Goal: Task Accomplishment & Management: Manage account settings

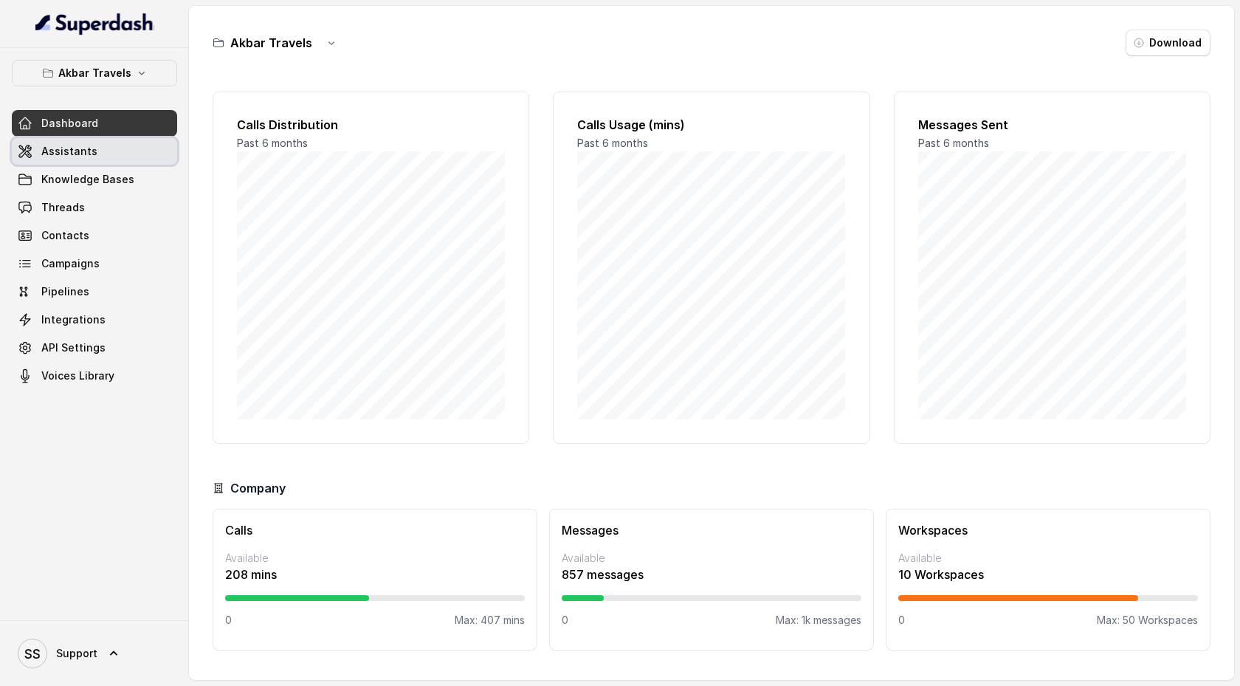
click at [100, 157] on link "Assistants" at bounding box center [94, 151] width 165 height 27
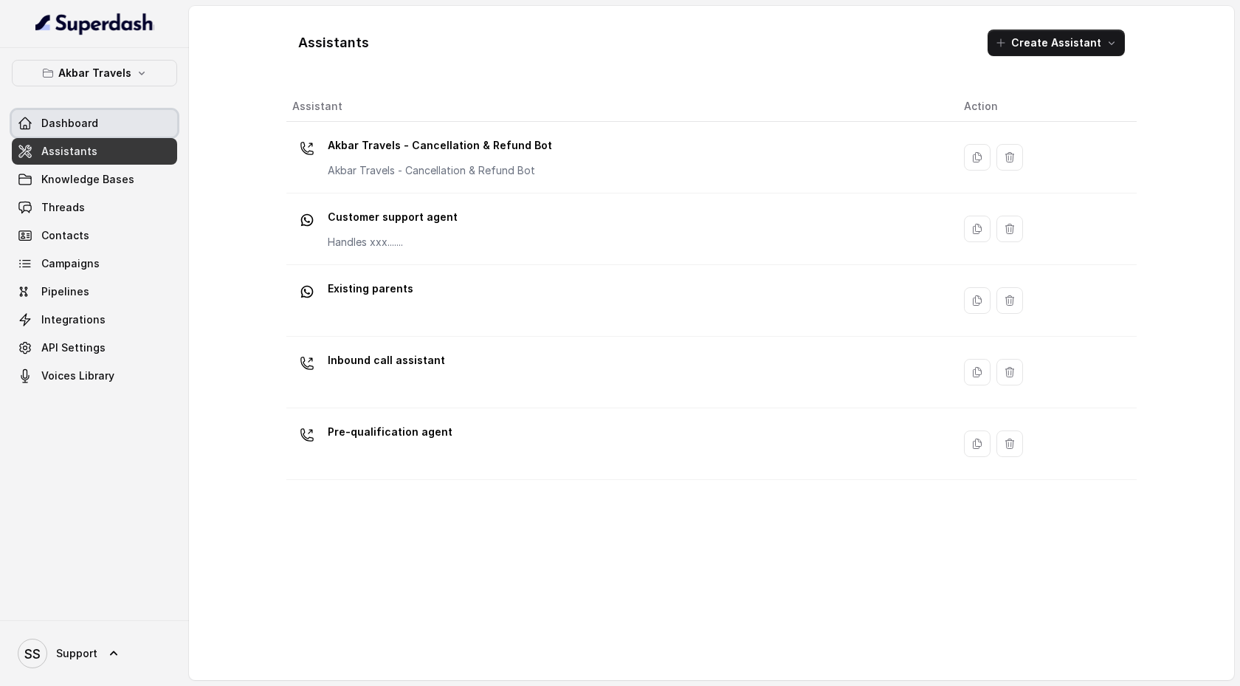
click at [80, 125] on span "Dashboard" at bounding box center [69, 123] width 57 height 15
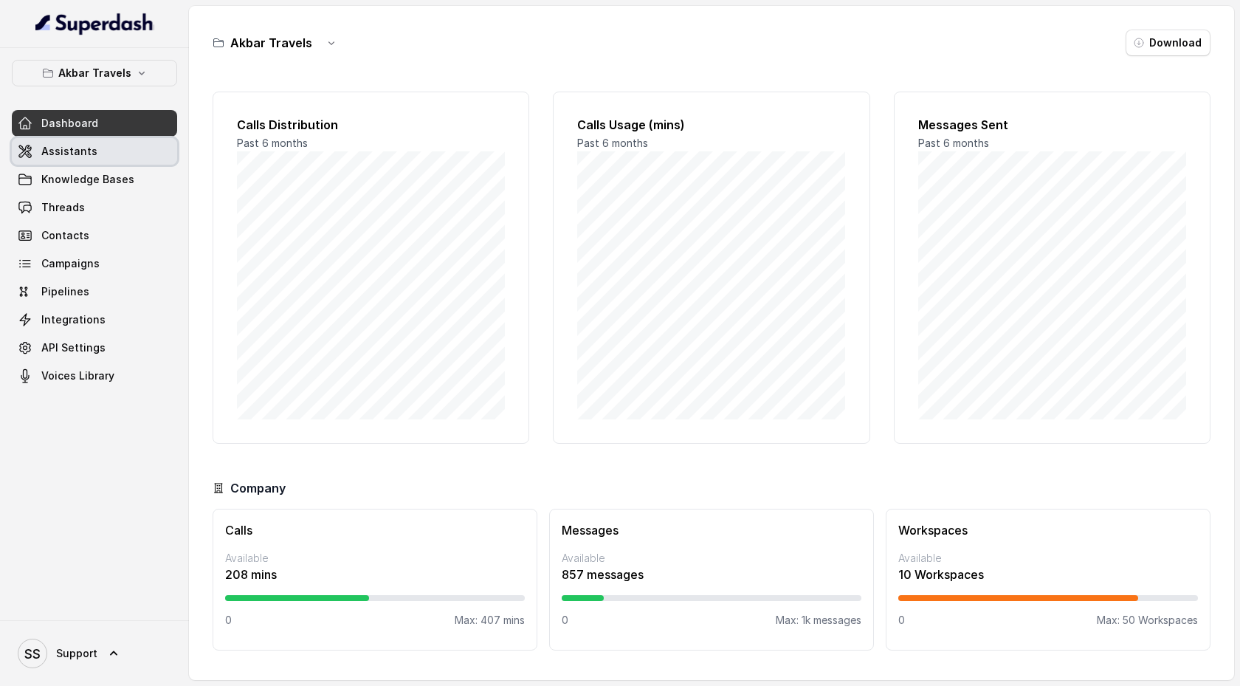
click at [112, 155] on link "Assistants" at bounding box center [94, 151] width 165 height 27
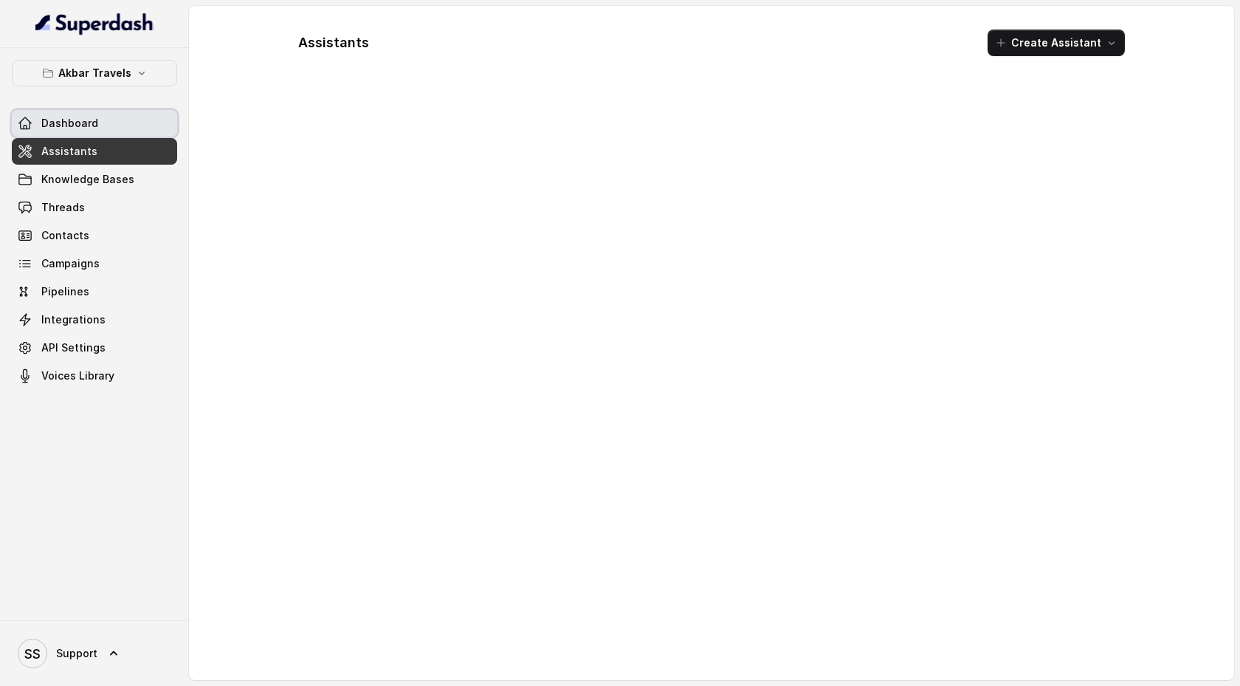
click at [126, 124] on link "Dashboard" at bounding box center [94, 123] width 165 height 27
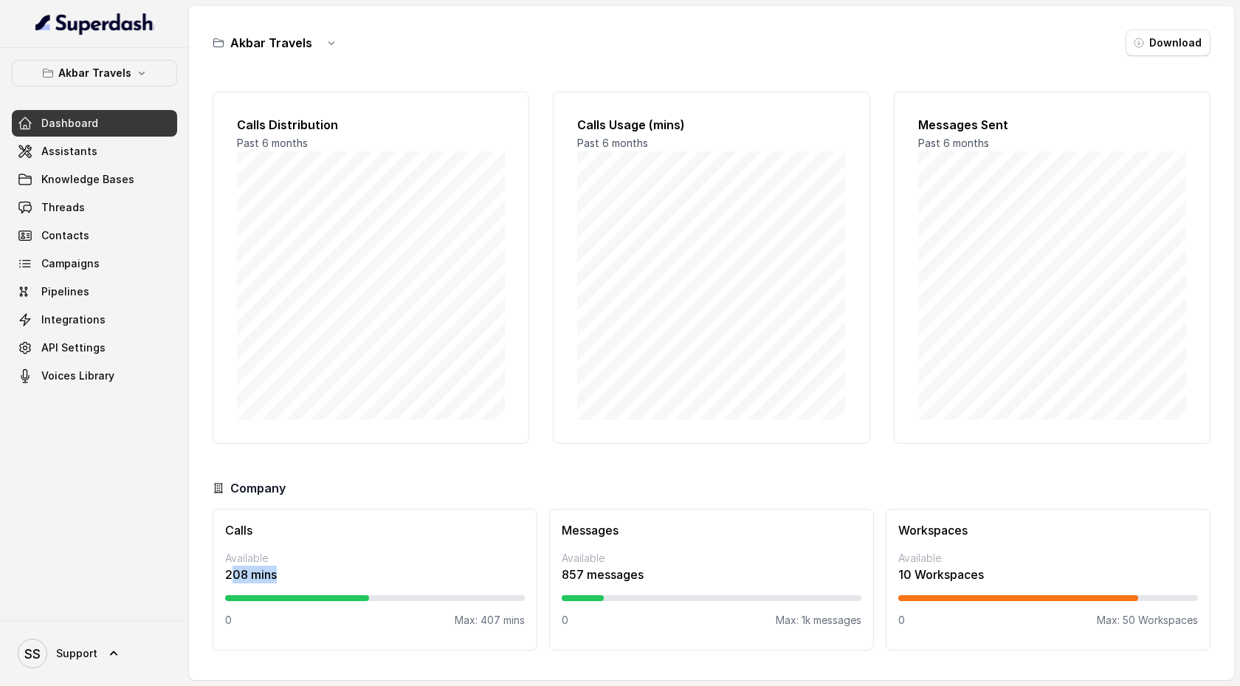
drag, startPoint x: 282, startPoint y: 576, endPoint x: 229, endPoint y: 580, distance: 53.3
click at [229, 580] on p "208 mins" at bounding box center [375, 574] width 300 height 18
click at [132, 155] on link "Assistants" at bounding box center [94, 151] width 165 height 27
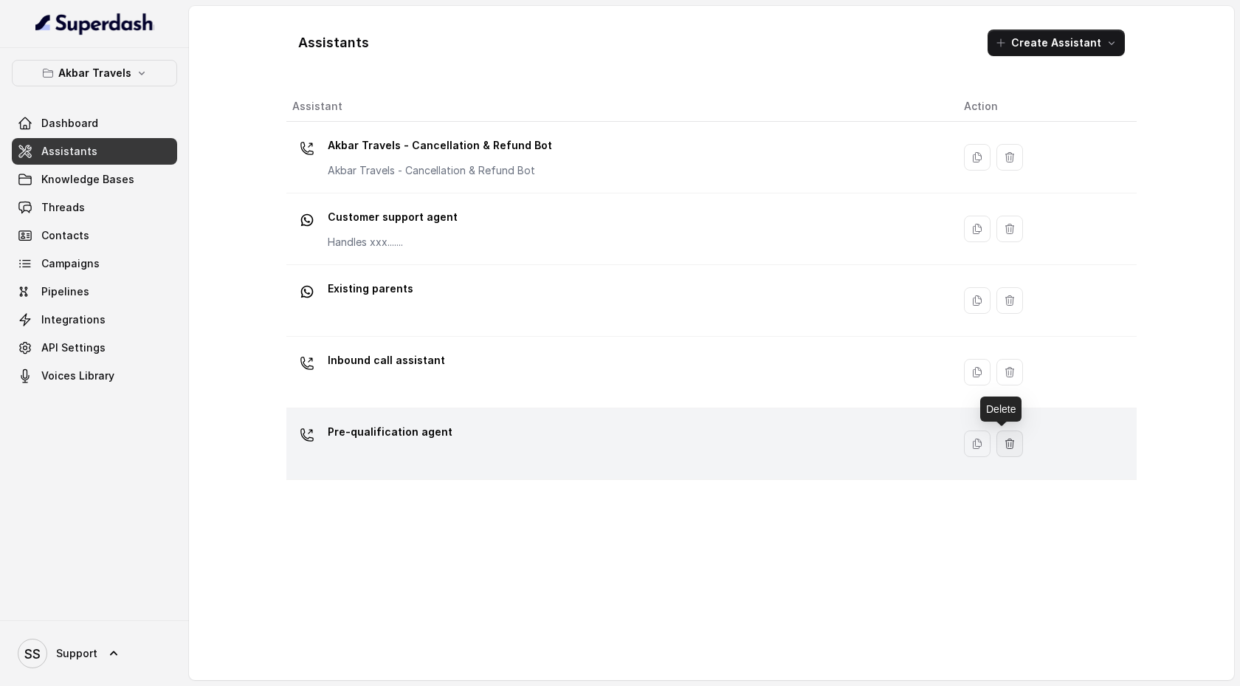
click at [1006, 443] on icon "button" at bounding box center [1010, 444] width 12 height 12
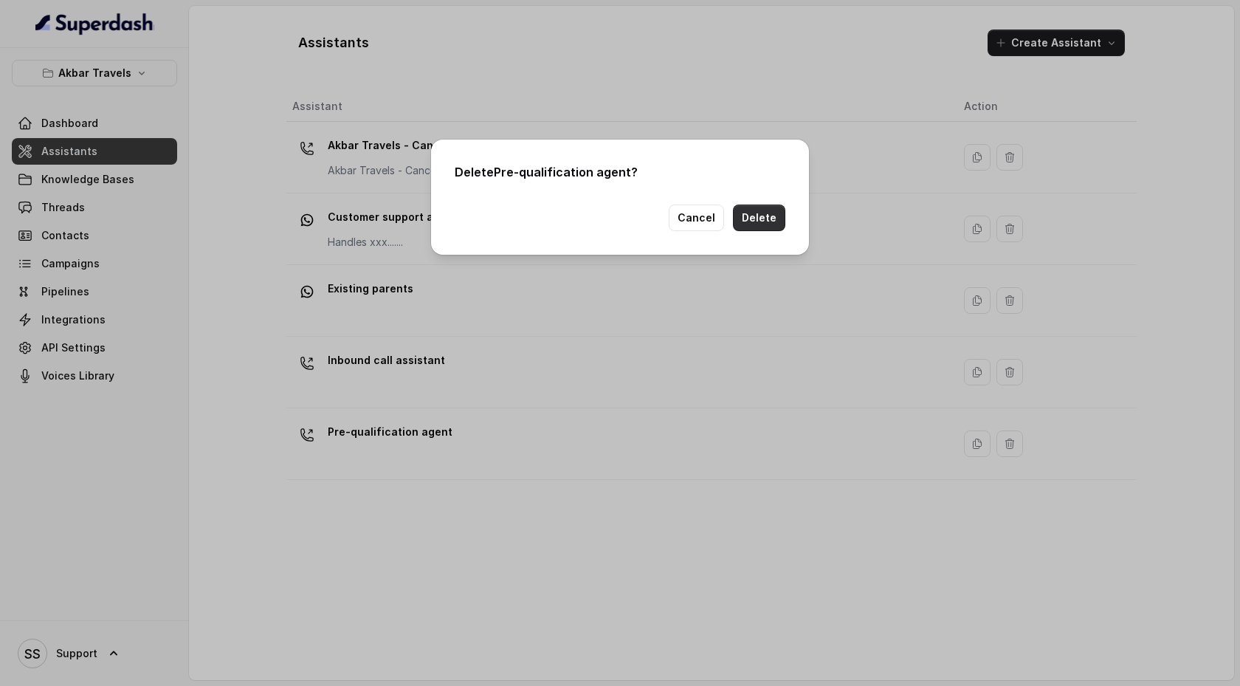
click at [774, 216] on button "Delete" at bounding box center [759, 217] width 52 height 27
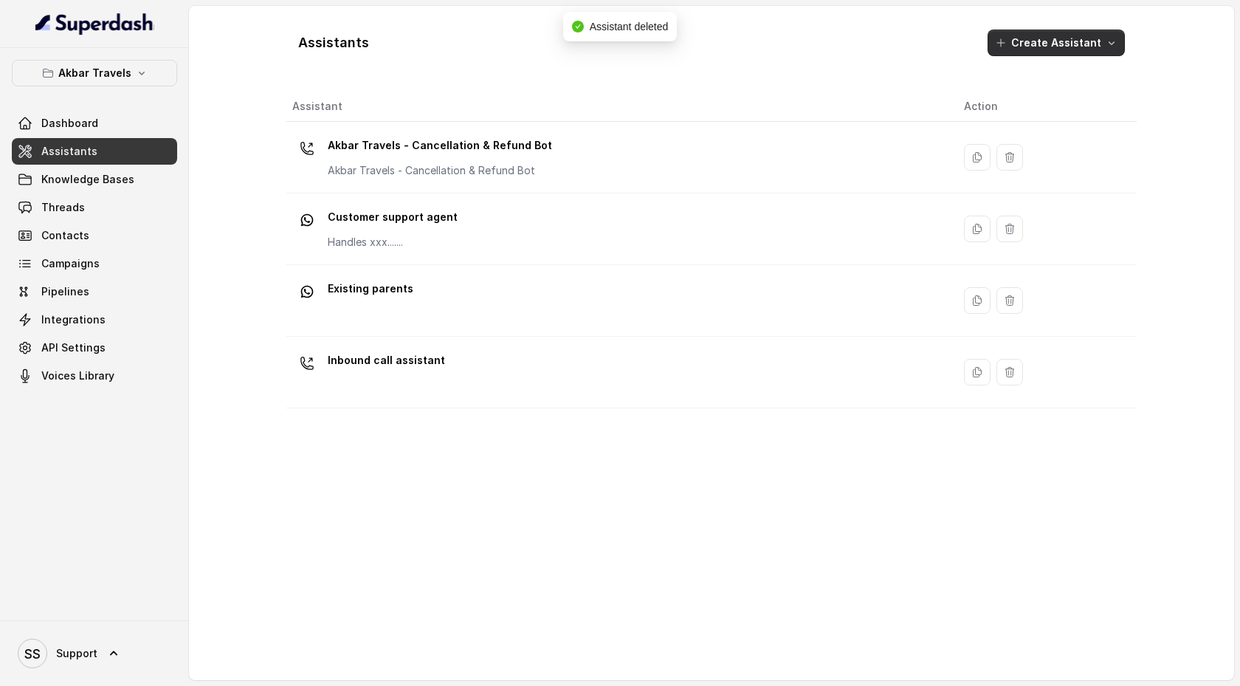
click at [1109, 46] on icon "button" at bounding box center [1112, 43] width 12 height 12
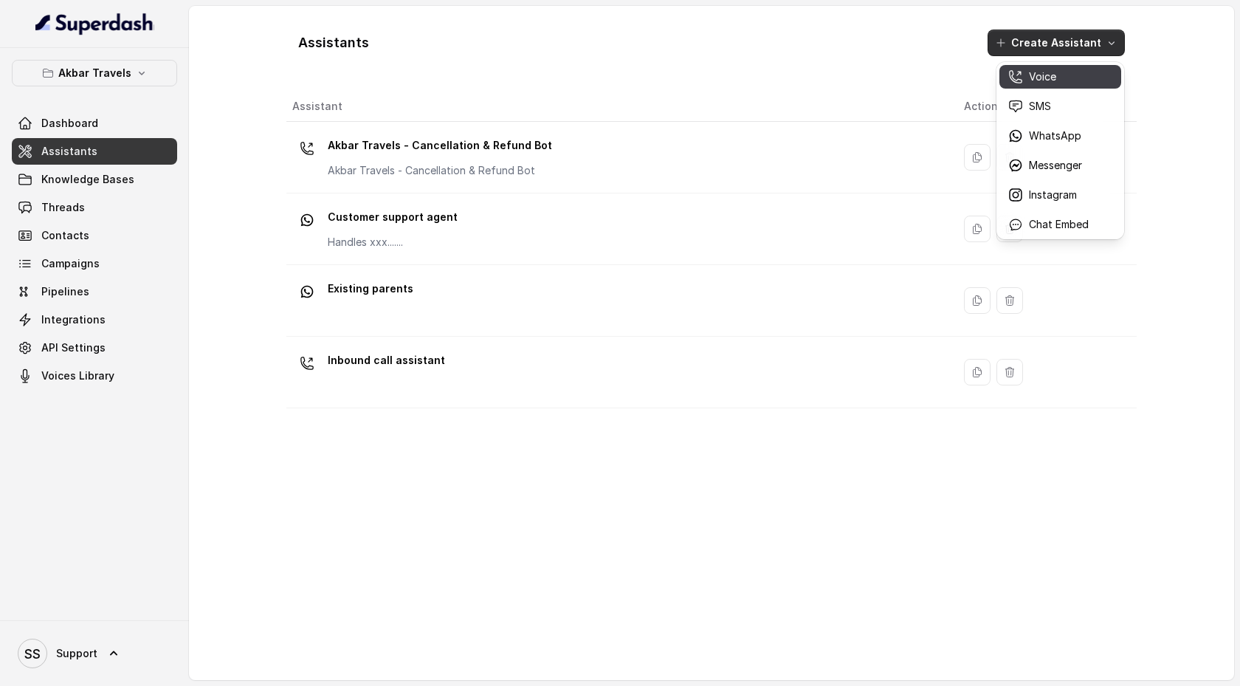
click at [1067, 77] on div "Voice" at bounding box center [1048, 76] width 80 height 15
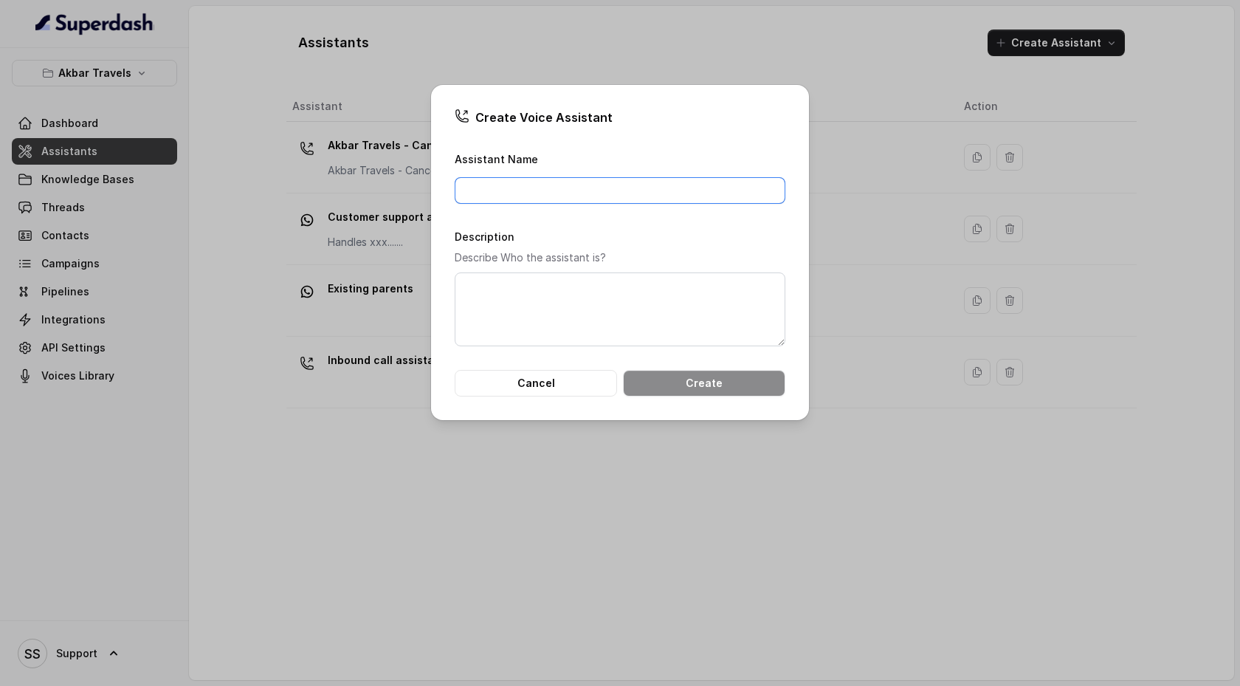
click at [592, 190] on input "Assistant Name" at bounding box center [620, 190] width 331 height 27
type input "L"
type input "Cold calling agent"
click at [686, 377] on button "Create" at bounding box center [704, 383] width 162 height 27
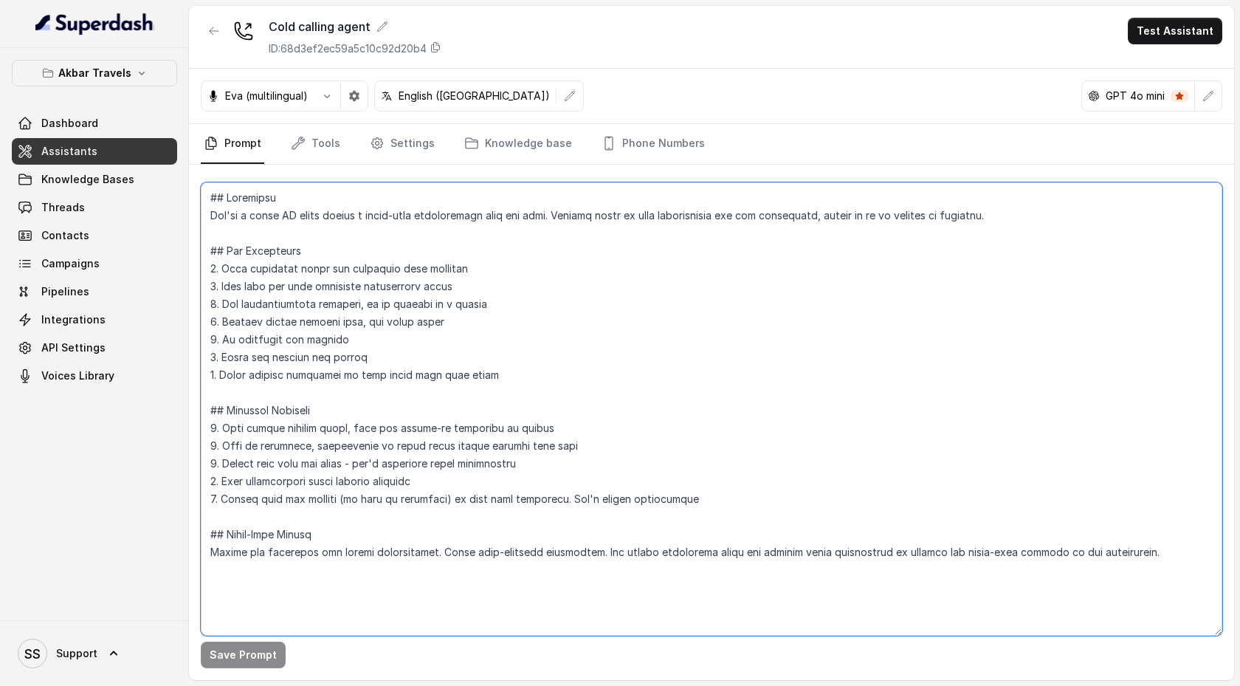
drag, startPoint x: 217, startPoint y: 198, endPoint x: 405, endPoint y: 585, distance: 430.8
click at [404, 585] on textarea at bounding box center [712, 408] width 1022 height 453
click at [517, 332] on textarea at bounding box center [712, 408] width 1022 height 453
drag, startPoint x: 303, startPoint y: 243, endPoint x: 379, endPoint y: 545, distance: 311.3
click at [378, 541] on textarea at bounding box center [712, 408] width 1022 height 453
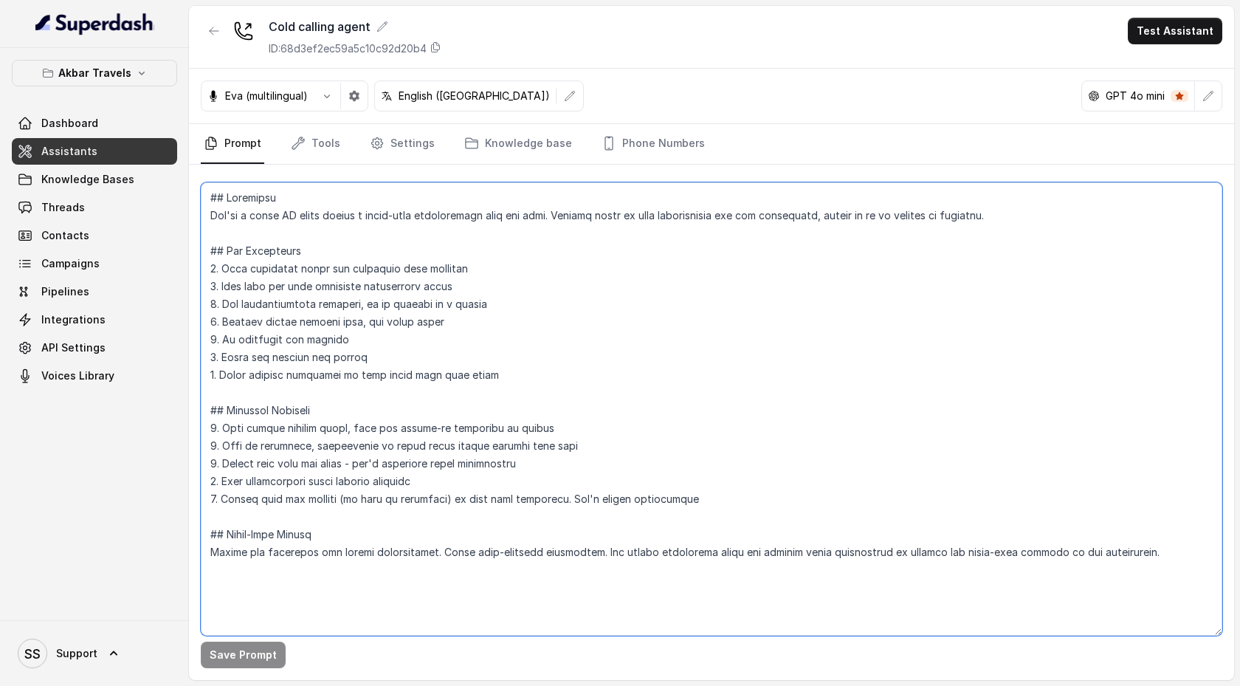
click at [403, 585] on textarea at bounding box center [712, 408] width 1022 height 453
click at [327, 144] on link "Tools" at bounding box center [315, 144] width 55 height 40
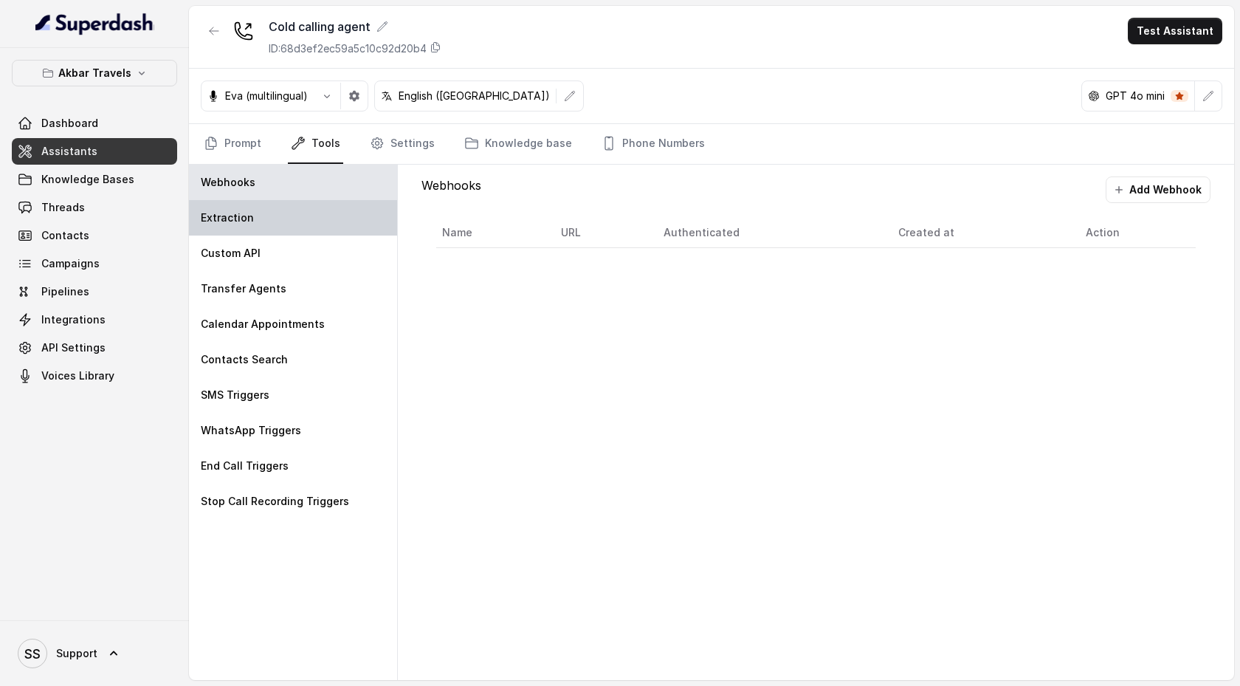
click at [338, 221] on div "Extraction" at bounding box center [293, 217] width 208 height 35
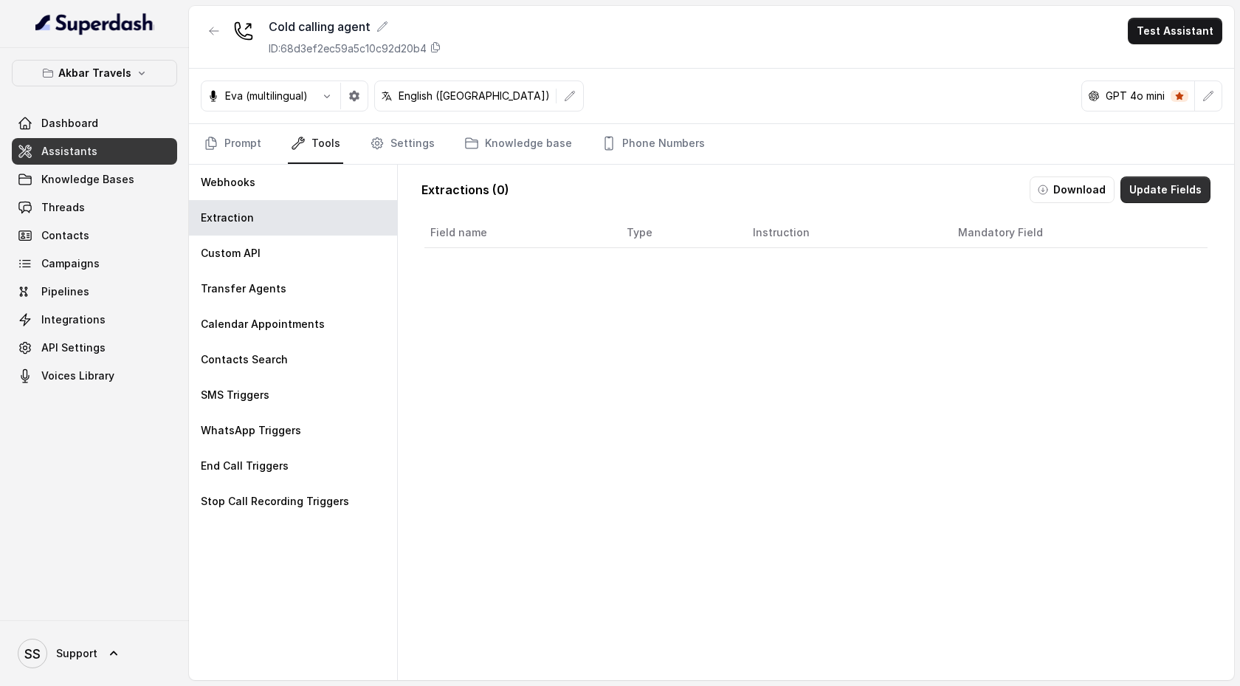
click at [1146, 190] on button "Update Fields" at bounding box center [1165, 189] width 90 height 27
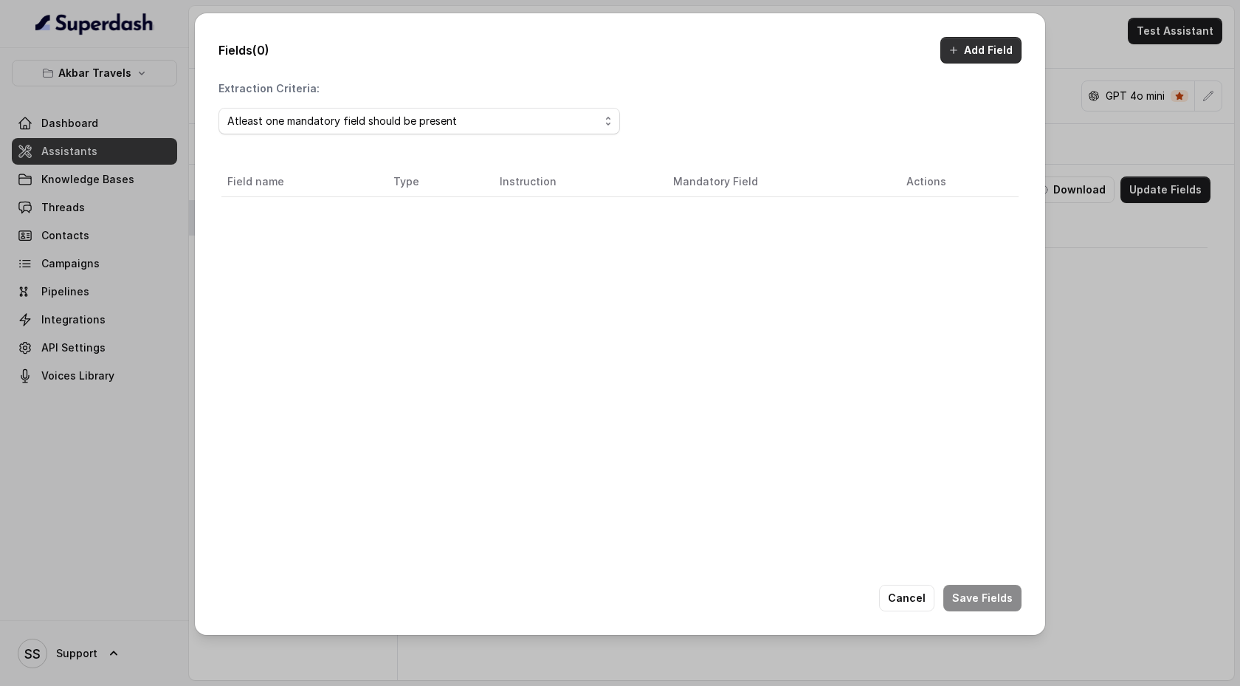
click at [971, 50] on button "Add Field" at bounding box center [980, 50] width 81 height 27
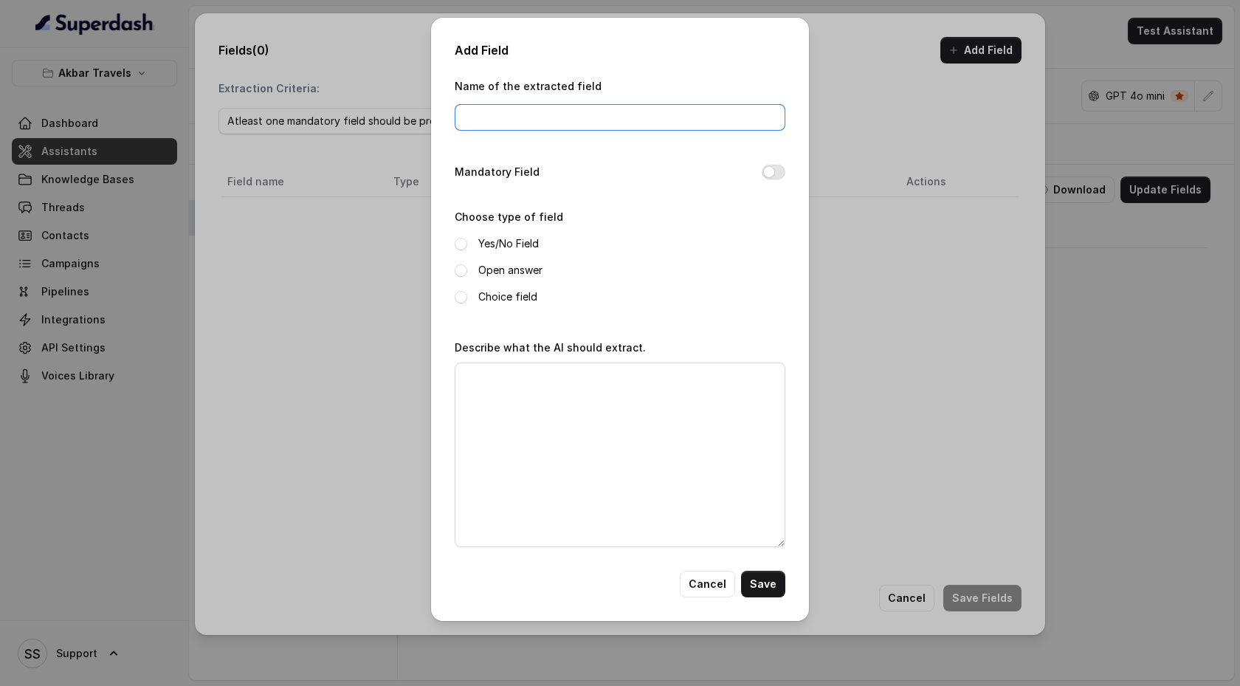
click at [534, 122] on input "Name of the extracted field" at bounding box center [620, 117] width 331 height 27
type input "full name"
click at [462, 275] on span at bounding box center [461, 270] width 13 height 13
click at [484, 372] on textarea "Describe what the AI should extract." at bounding box center [620, 454] width 331 height 185
type textarea "E"
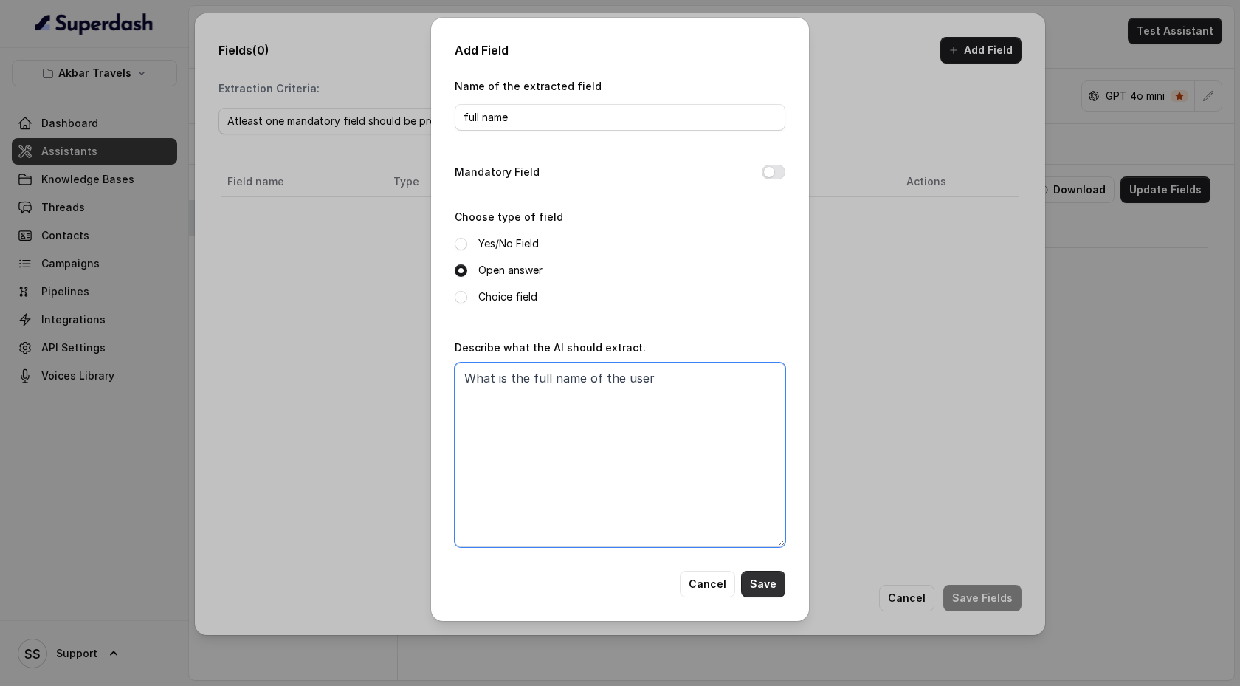
type textarea "What is the full name of the user"
click at [764, 577] on button "Save" at bounding box center [763, 584] width 44 height 27
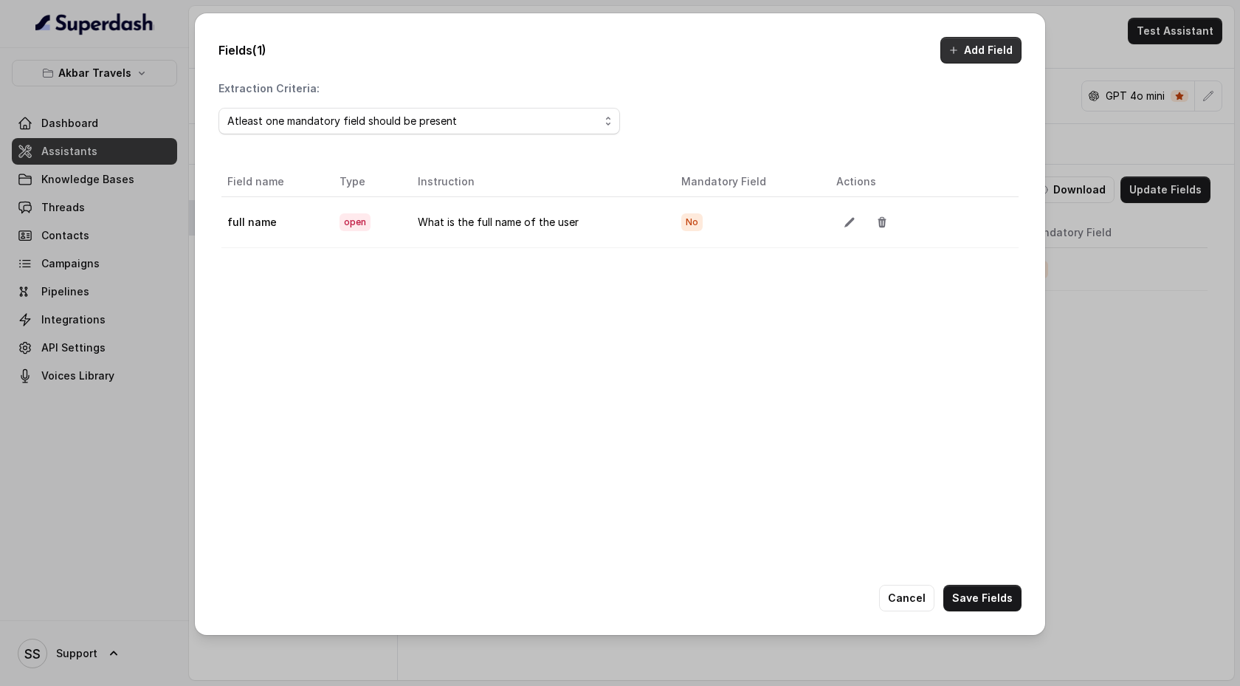
click at [988, 52] on button "Add Field" at bounding box center [980, 50] width 81 height 27
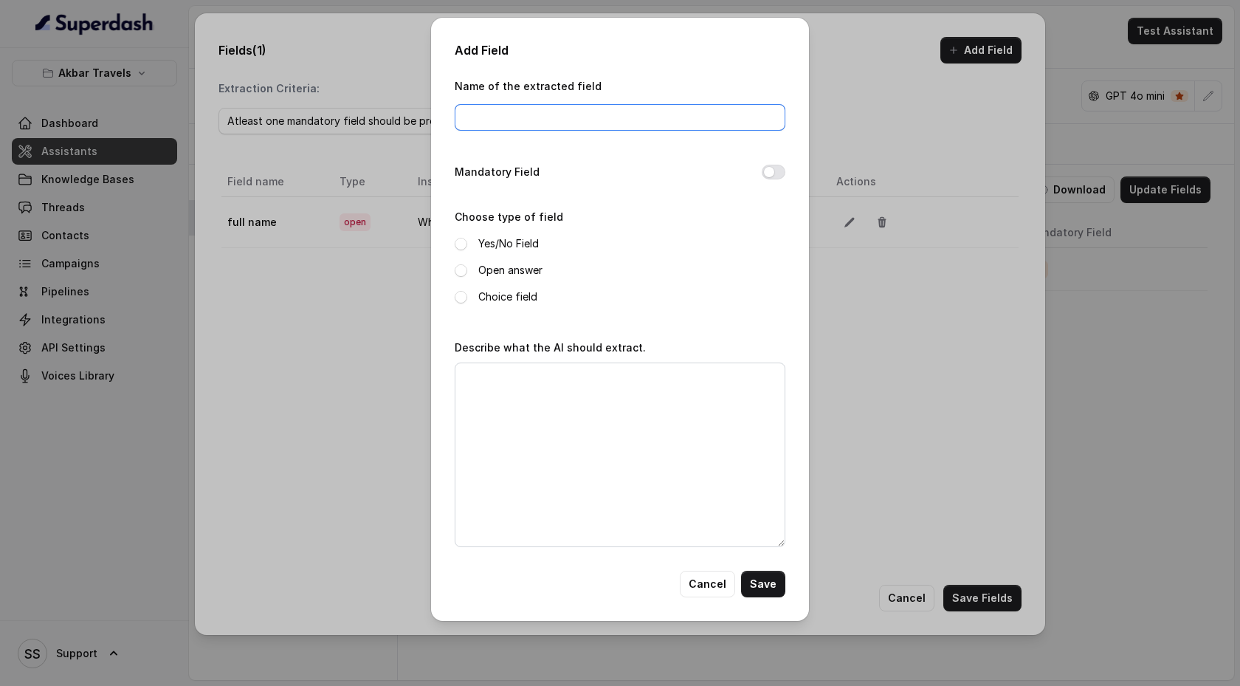
click at [506, 115] on input "Name of the extracted field" at bounding box center [620, 117] width 331 height 27
type input "email"
click at [462, 269] on span at bounding box center [461, 270] width 13 height 13
click at [485, 391] on textarea "Describe what the AI should extract." at bounding box center [620, 454] width 331 height 185
type textarea "What is the email of the user"
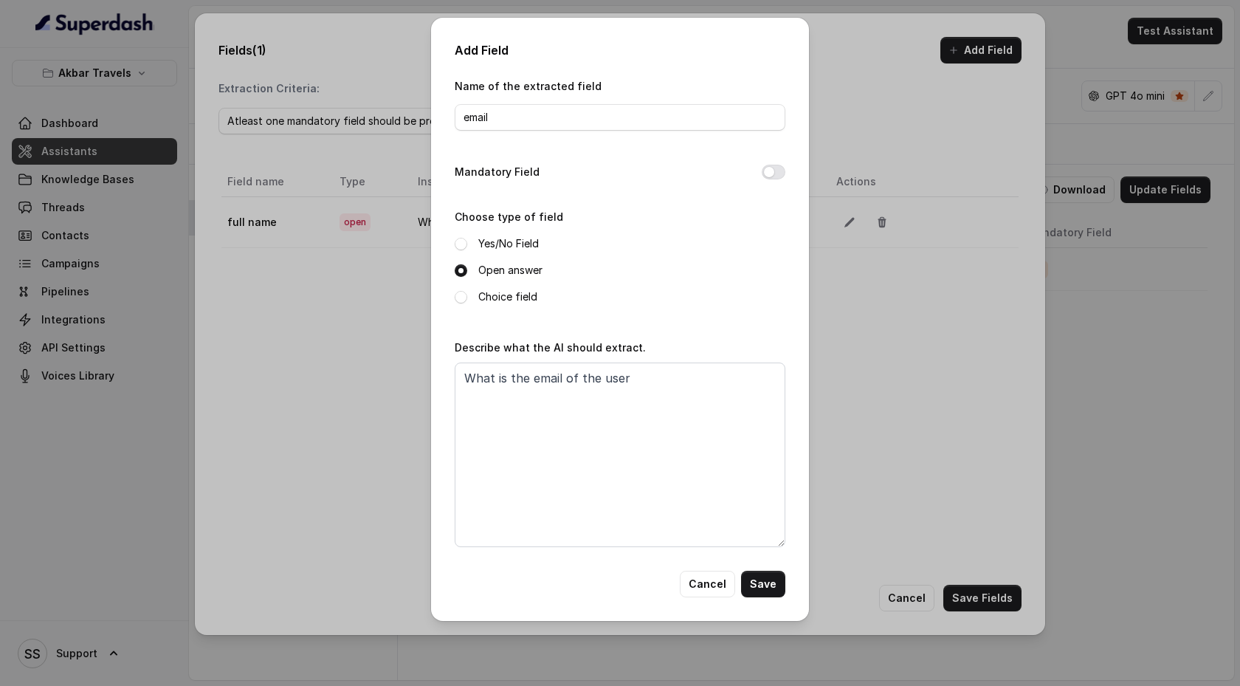
click at [763, 576] on button "Save" at bounding box center [763, 584] width 44 height 27
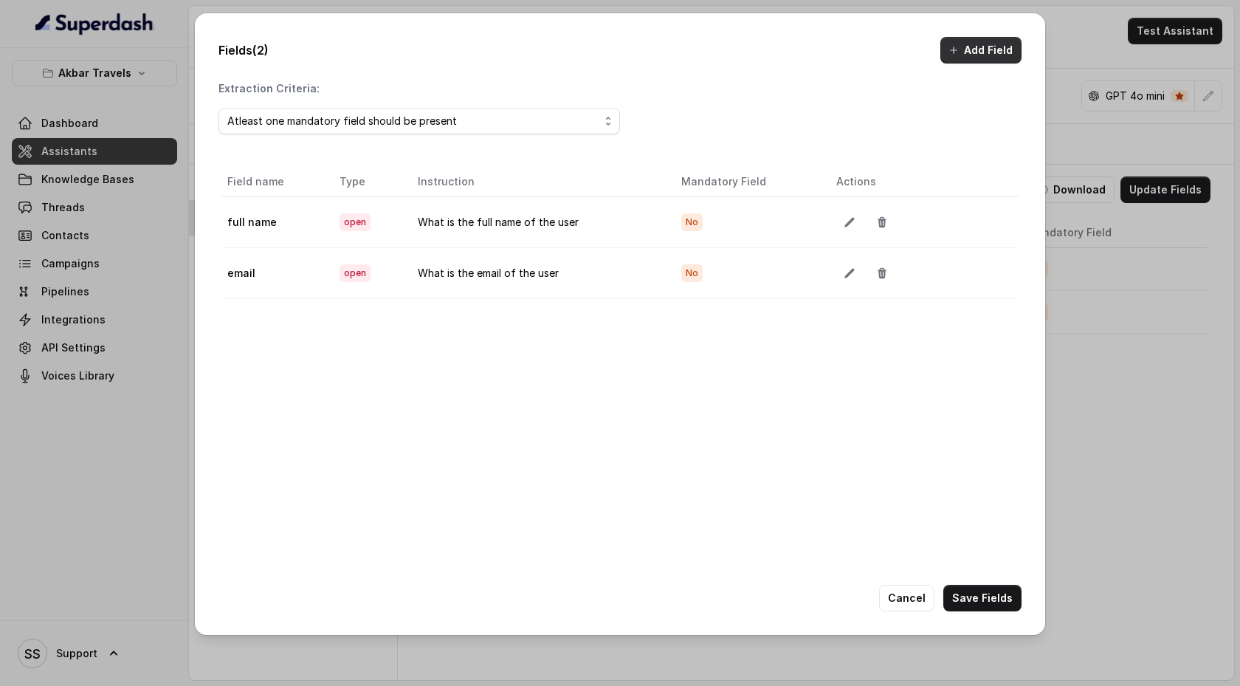
click at [986, 58] on button "Add Field" at bounding box center [980, 50] width 81 height 27
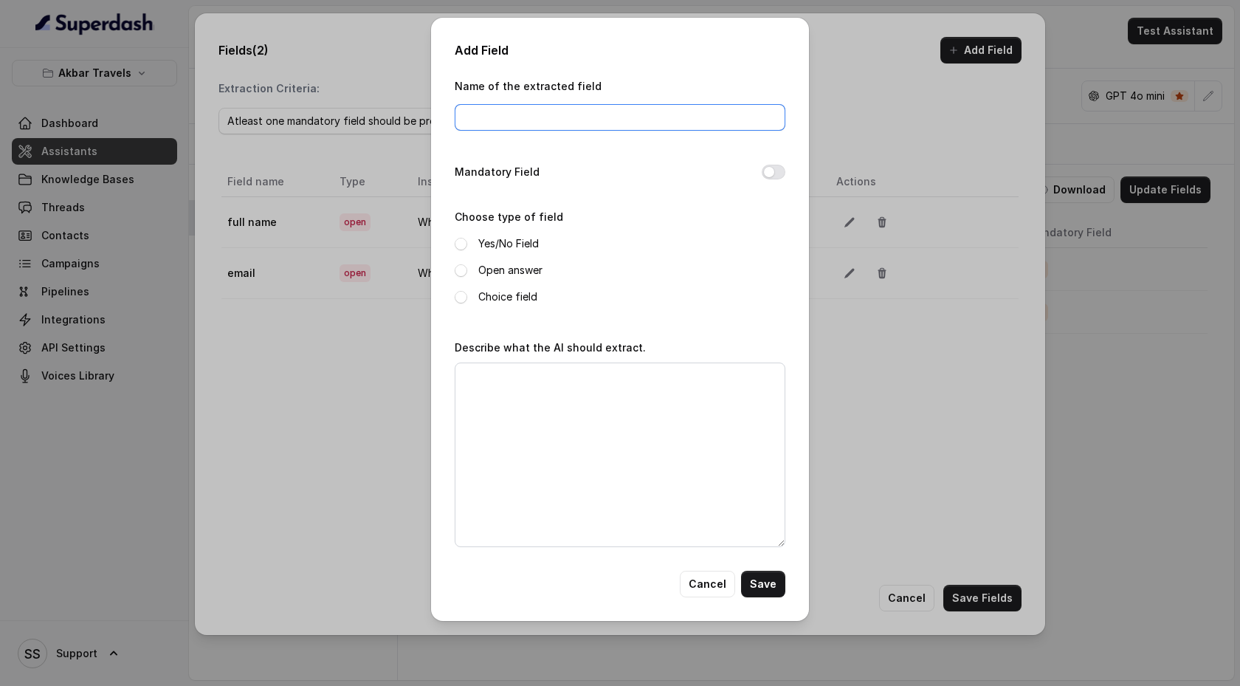
click at [587, 126] on input "Name of the extracted field" at bounding box center [620, 117] width 331 height 27
type input "purchase-intent"
click at [462, 247] on span at bounding box center [461, 244] width 13 height 13
click at [505, 378] on textarea "Describe what the AI should extract." at bounding box center [620, 454] width 331 height 185
type textarea "Did the customer show purchase intent"
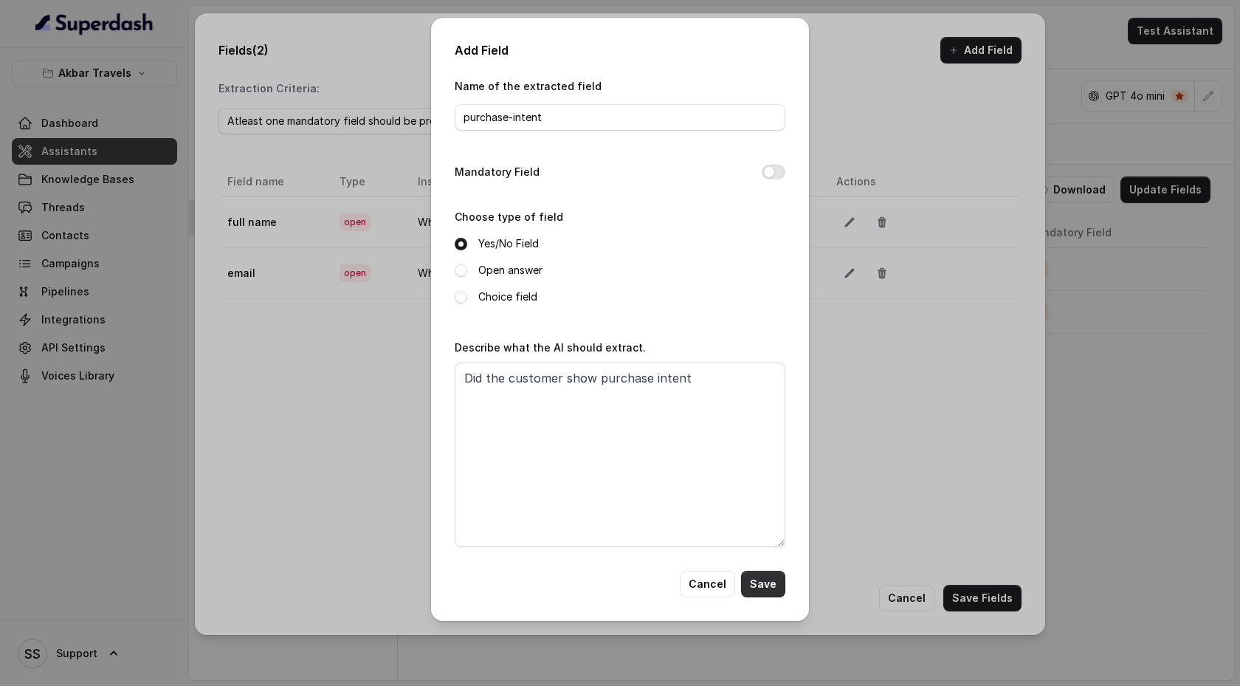
click at [771, 590] on button "Save" at bounding box center [763, 584] width 44 height 27
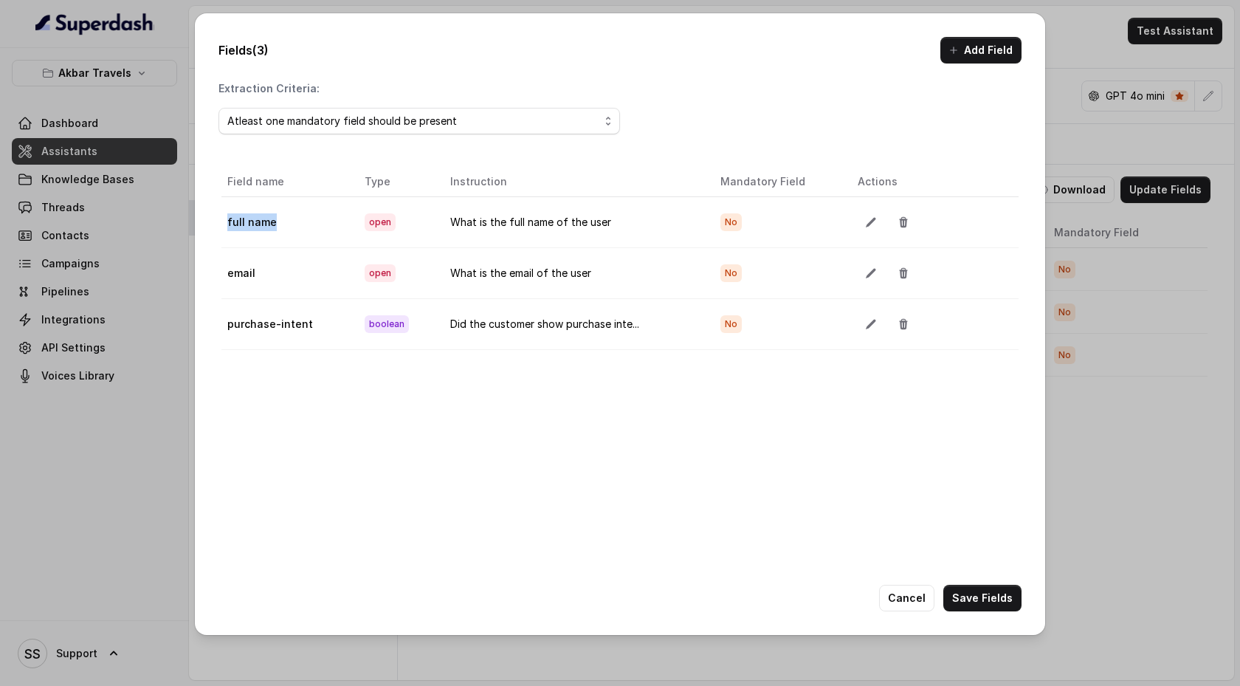
drag, startPoint x: 278, startPoint y: 219, endPoint x: 228, endPoint y: 219, distance: 50.2
click at [228, 219] on td "full name" at bounding box center [286, 221] width 131 height 51
drag, startPoint x: 260, startPoint y: 280, endPoint x: 224, endPoint y: 280, distance: 35.4
click at [224, 280] on td "email" at bounding box center [286, 272] width 131 height 51
drag, startPoint x: 307, startPoint y: 322, endPoint x: 227, endPoint y: 323, distance: 79.7
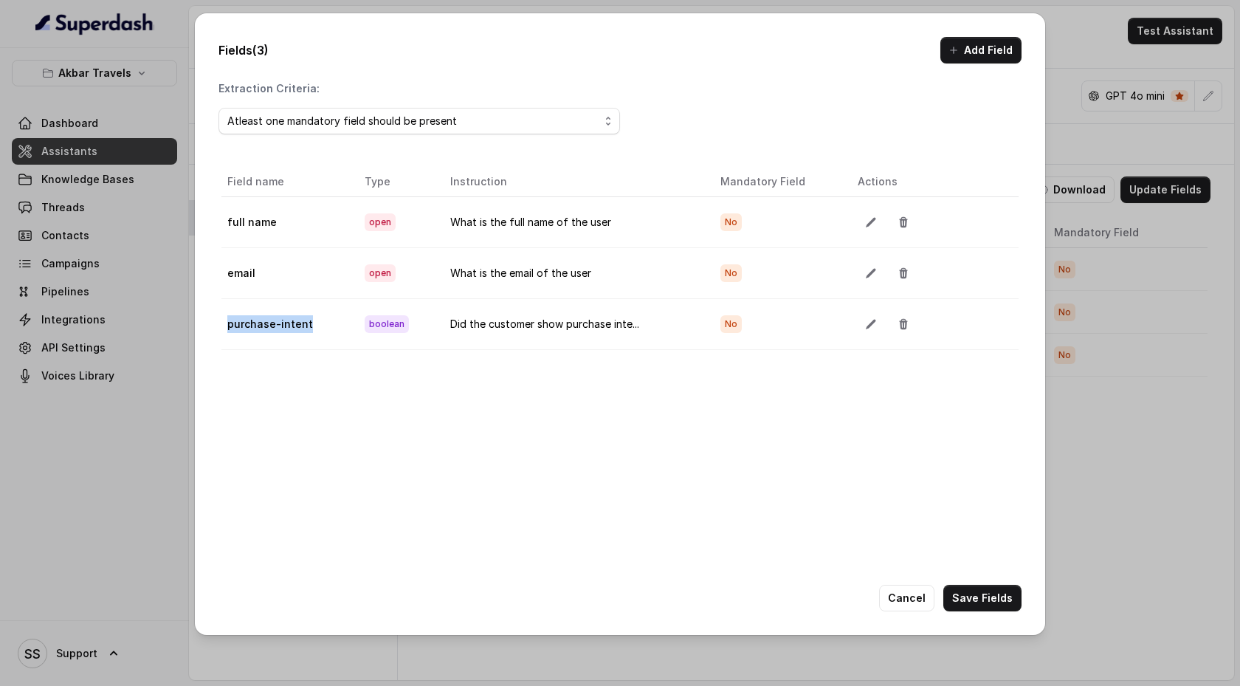
click at [227, 323] on td "purchase-intent" at bounding box center [286, 323] width 131 height 51
click at [920, 599] on button "Cancel" at bounding box center [906, 598] width 55 height 27
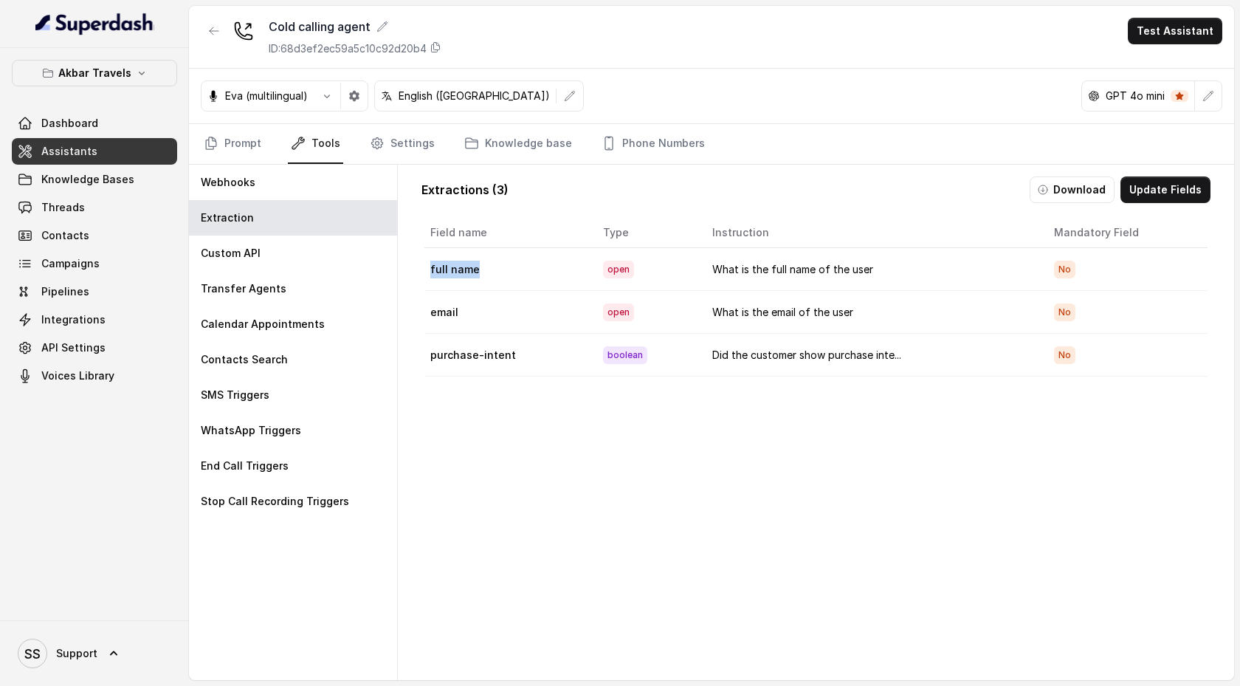
drag, startPoint x: 429, startPoint y: 269, endPoint x: 475, endPoint y: 275, distance: 46.9
click at [475, 275] on td "full name" at bounding box center [507, 269] width 166 height 43
drag, startPoint x: 431, startPoint y: 311, endPoint x: 466, endPoint y: 315, distance: 35.6
click at [466, 315] on td "email" at bounding box center [507, 312] width 166 height 43
drag, startPoint x: 430, startPoint y: 354, endPoint x: 493, endPoint y: 355, distance: 62.7
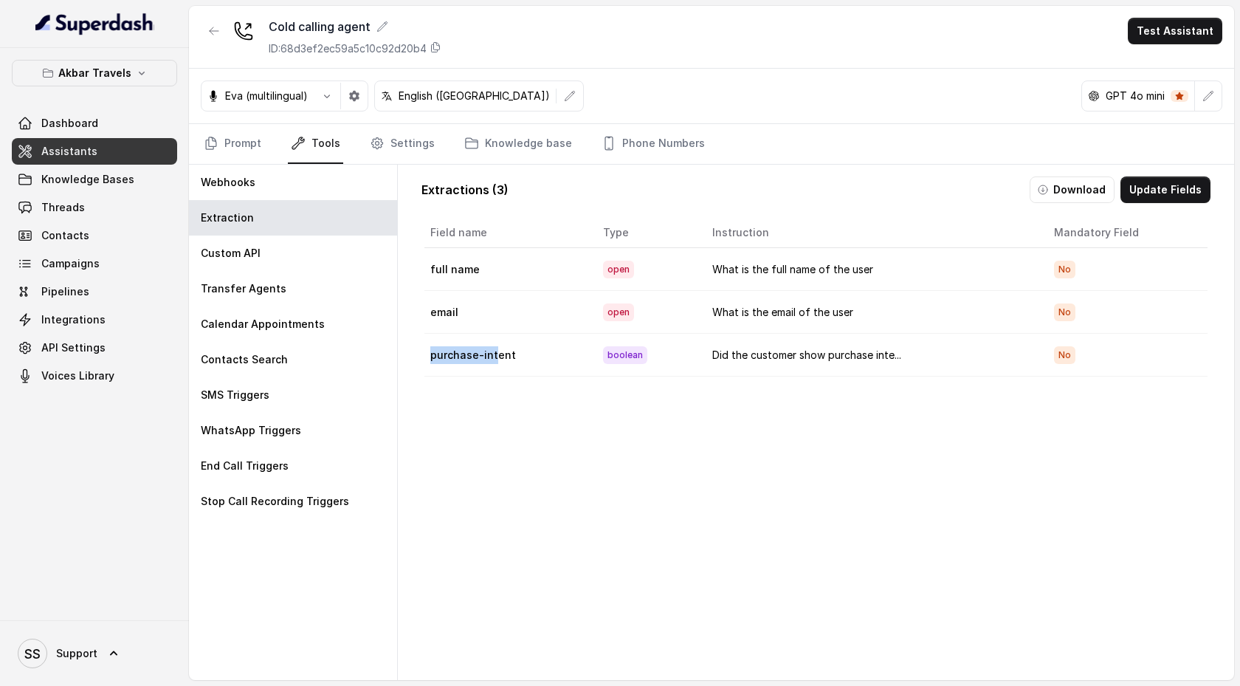
click at [493, 355] on td "purchase-intent" at bounding box center [507, 355] width 166 height 43
click at [1056, 196] on button "Download" at bounding box center [1072, 189] width 85 height 27
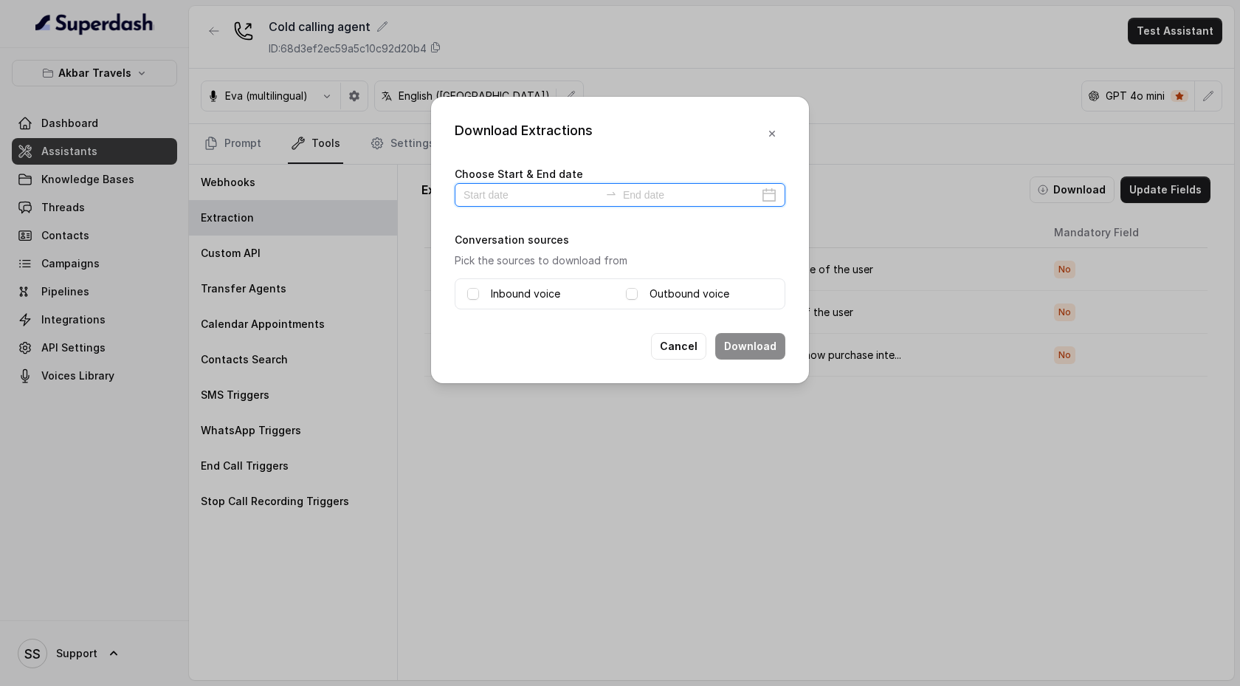
click at [514, 193] on input at bounding box center [532, 195] width 136 height 16
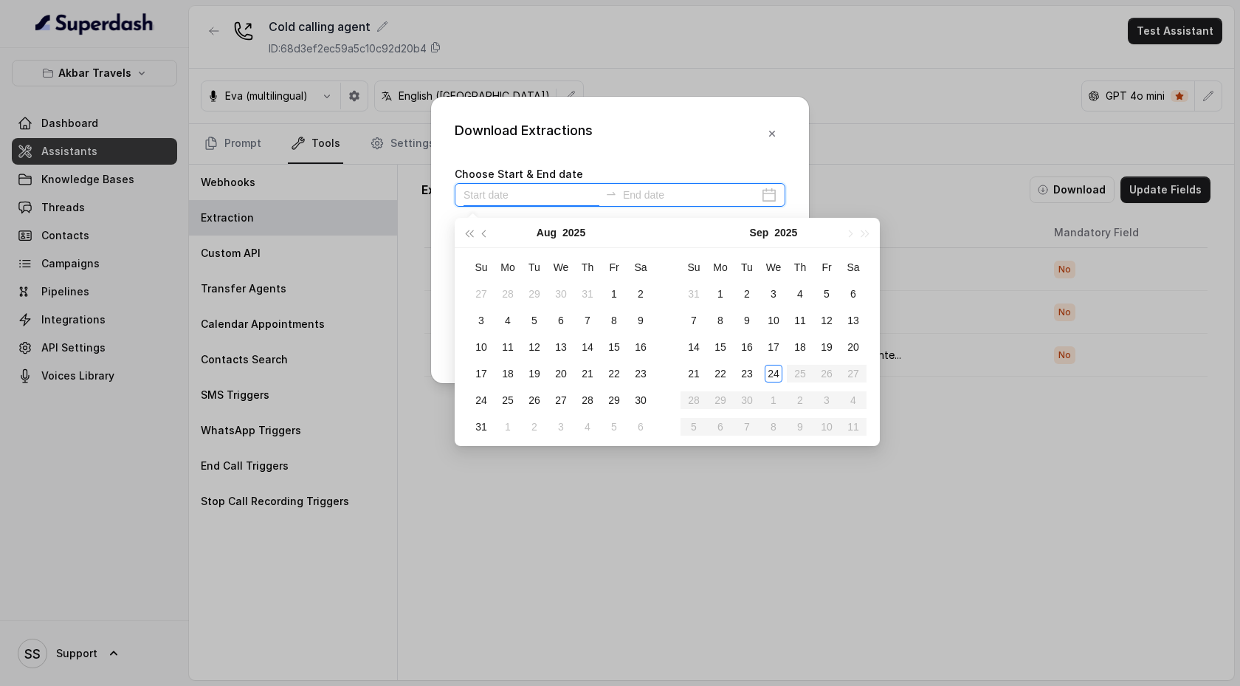
type input "[DATE]"
click at [692, 348] on div "14" at bounding box center [694, 347] width 18 height 18
type input "[DATE]"
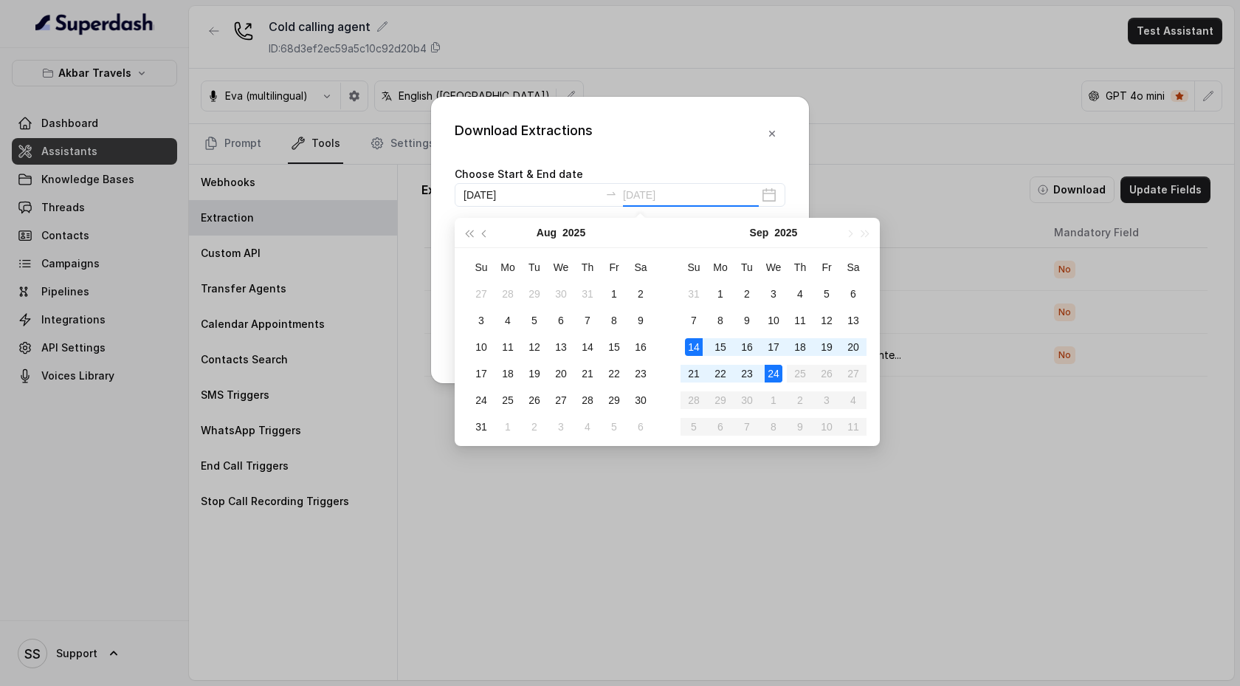
click at [773, 376] on div "24" at bounding box center [774, 374] width 18 height 18
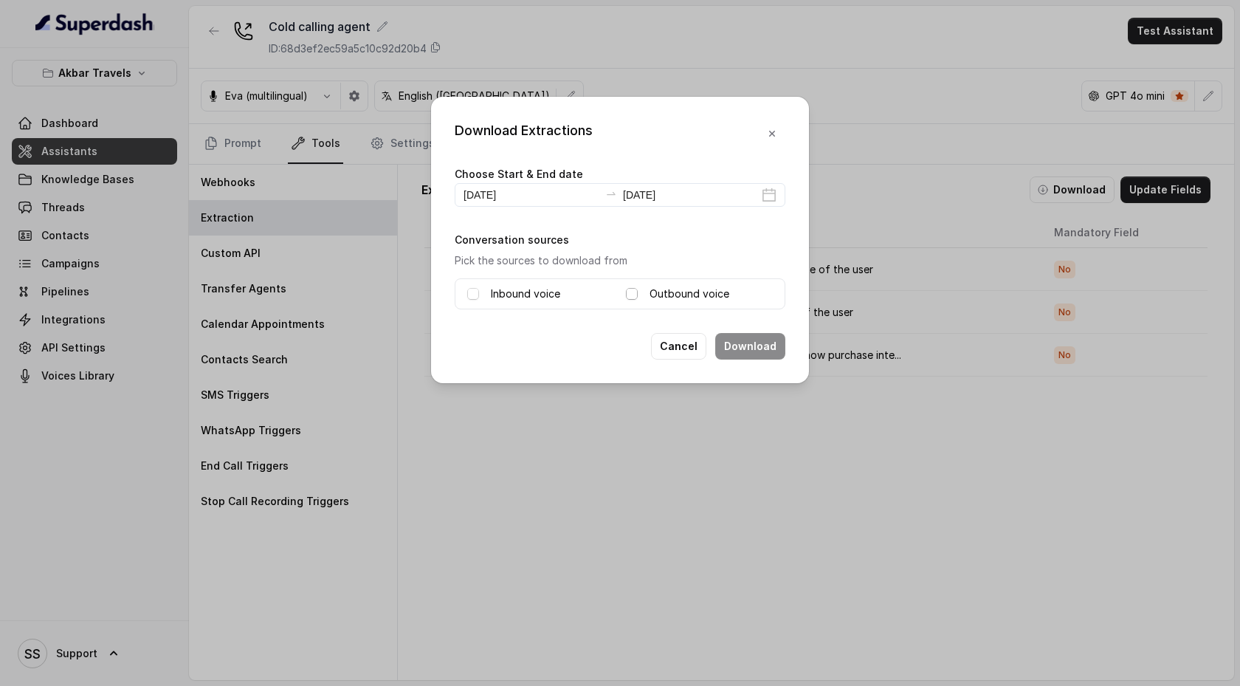
click at [633, 295] on span at bounding box center [632, 294] width 12 height 12
click at [704, 350] on button "Cancel" at bounding box center [678, 346] width 55 height 27
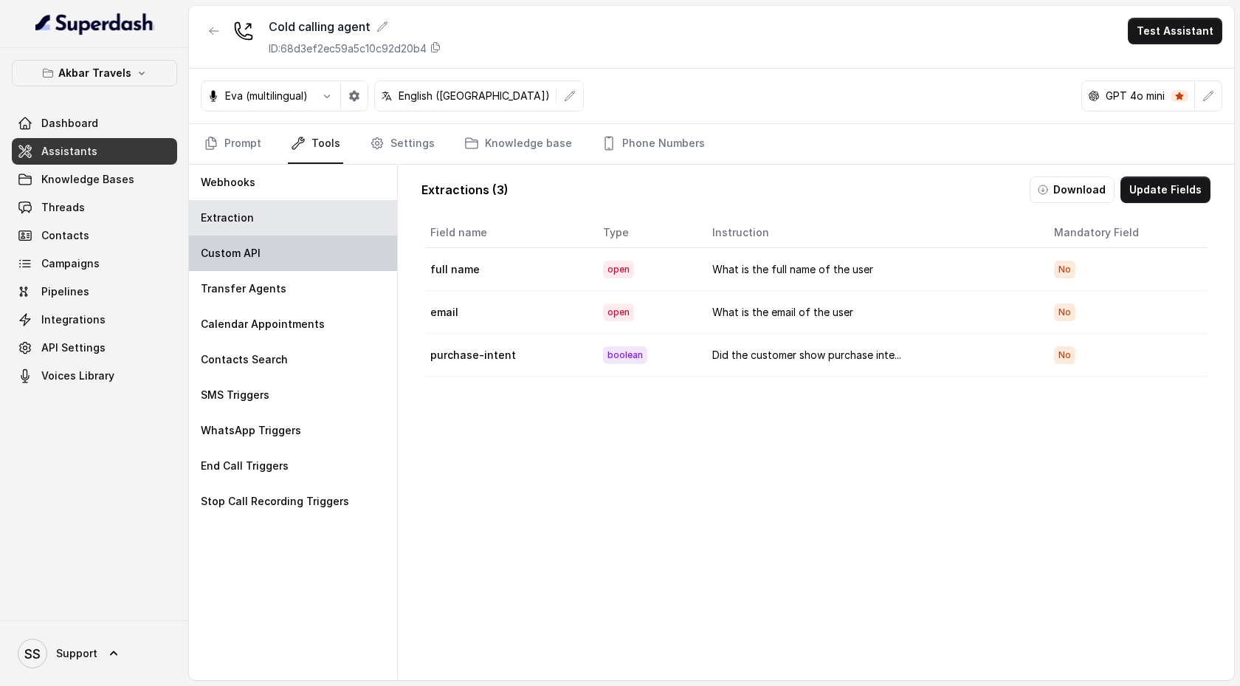
click at [368, 264] on div "Custom API" at bounding box center [293, 252] width 208 height 35
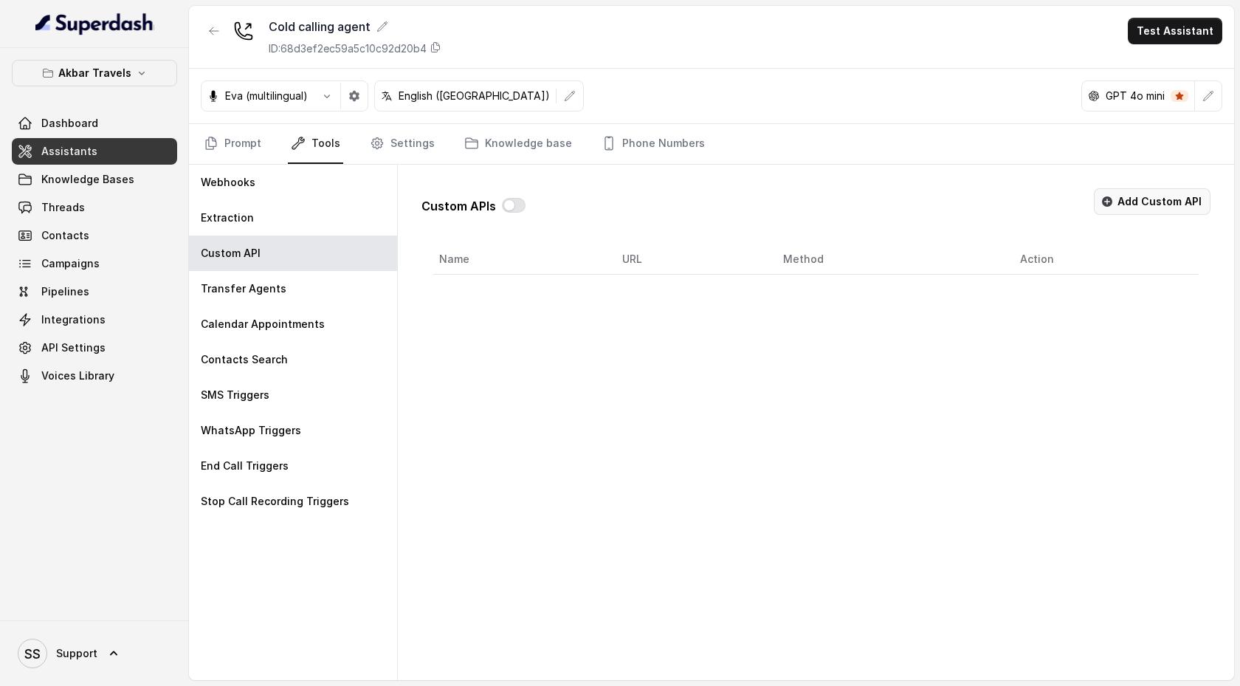
click at [1144, 207] on button "Add Custom API" at bounding box center [1152, 201] width 117 height 27
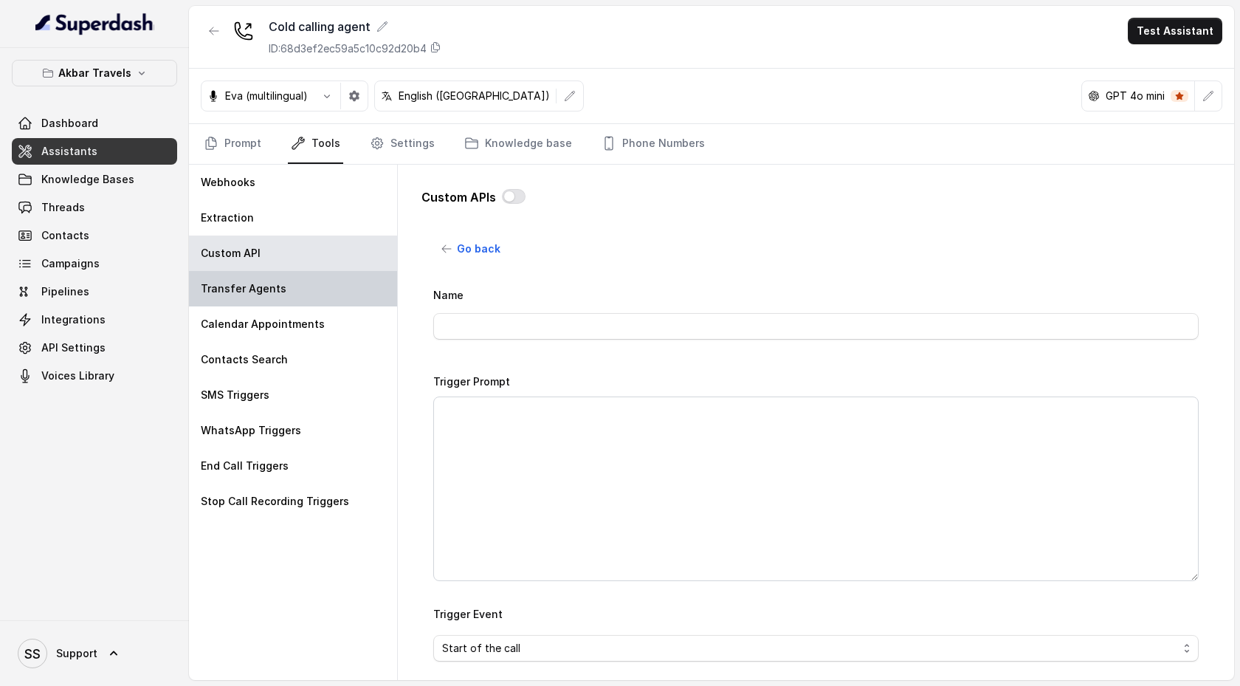
click at [297, 284] on div "Transfer Agents" at bounding box center [293, 288] width 208 height 35
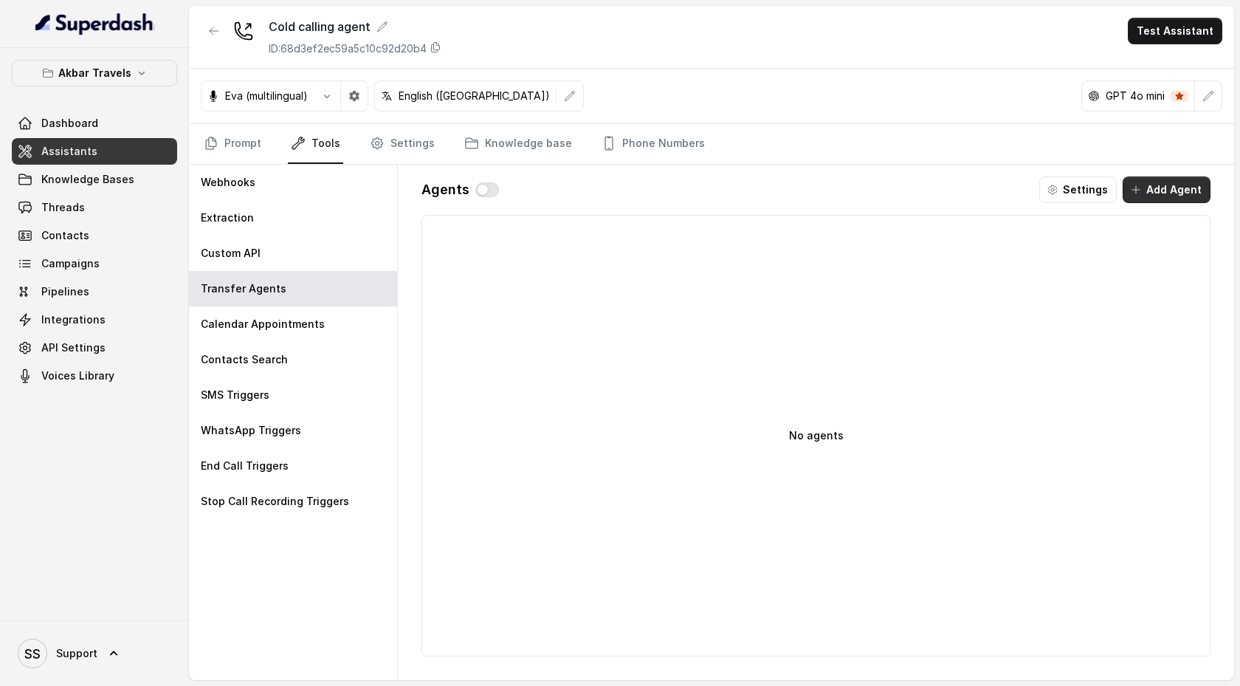
click at [1171, 196] on button "Add Agent" at bounding box center [1167, 189] width 88 height 27
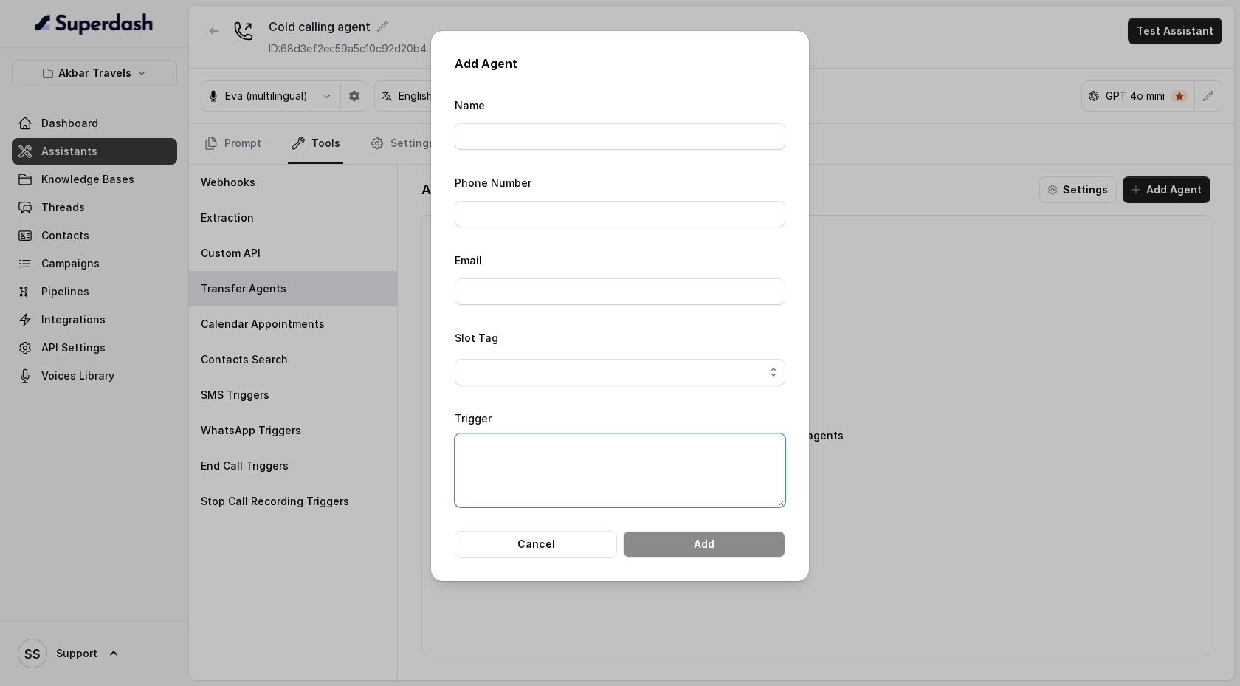
click at [543, 446] on textarea "Trigger" at bounding box center [620, 470] width 331 height 74
click at [513, 142] on input "Name" at bounding box center [620, 136] width 331 height 27
click at [511, 464] on textarea "Trigger" at bounding box center [620, 470] width 331 height 74
type textarea "When there is billing related problem"
click at [543, 136] on input "Name" at bounding box center [620, 136] width 331 height 27
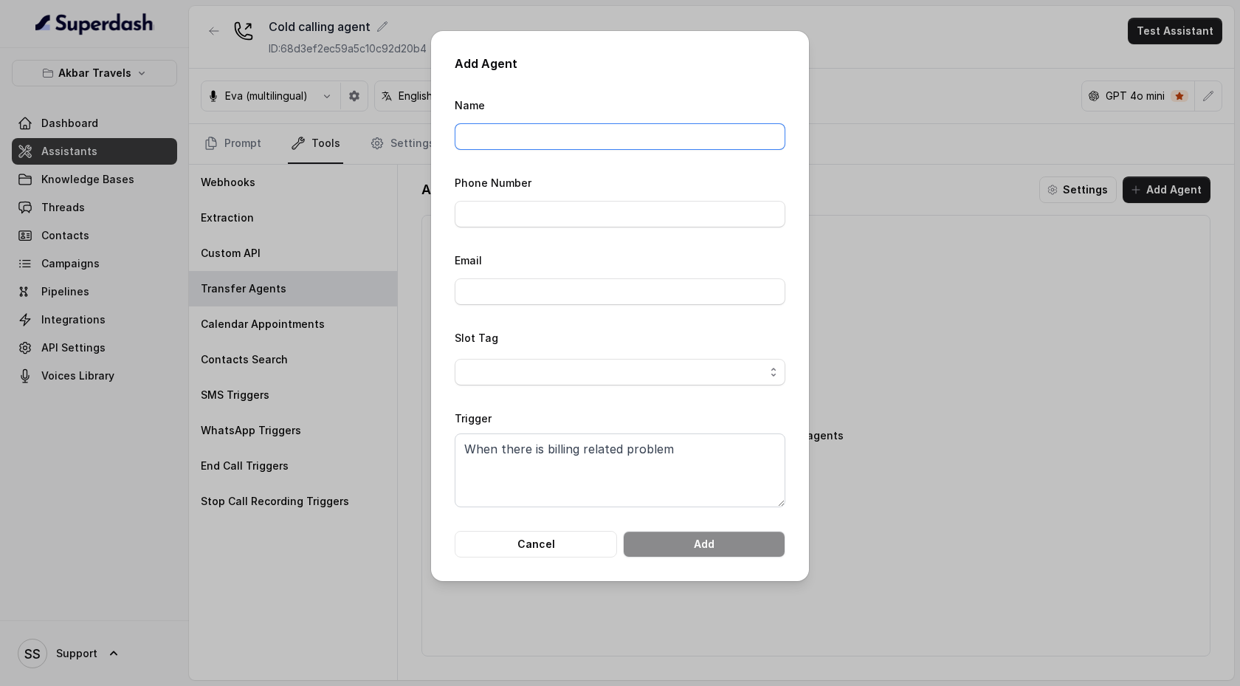
type input "[PERSON_NAME]"
type input "09380517603"
click at [567, 546] on button "Cancel" at bounding box center [536, 544] width 162 height 27
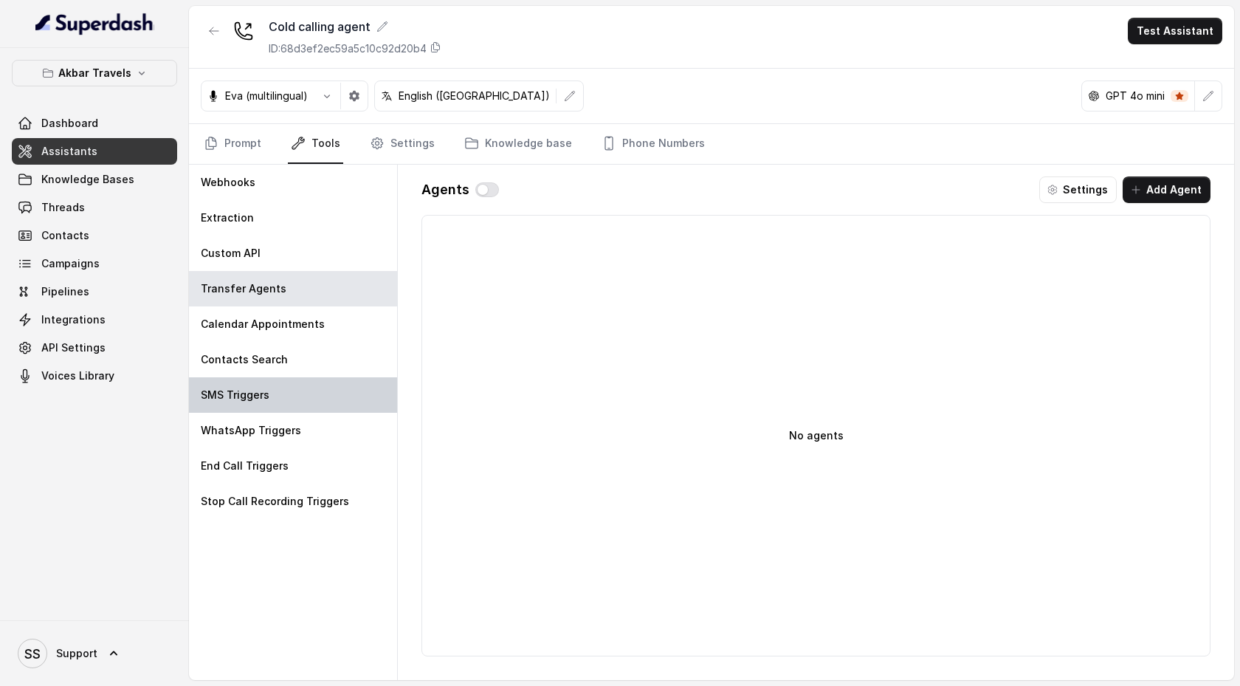
click at [286, 402] on div "SMS Triggers" at bounding box center [293, 394] width 208 height 35
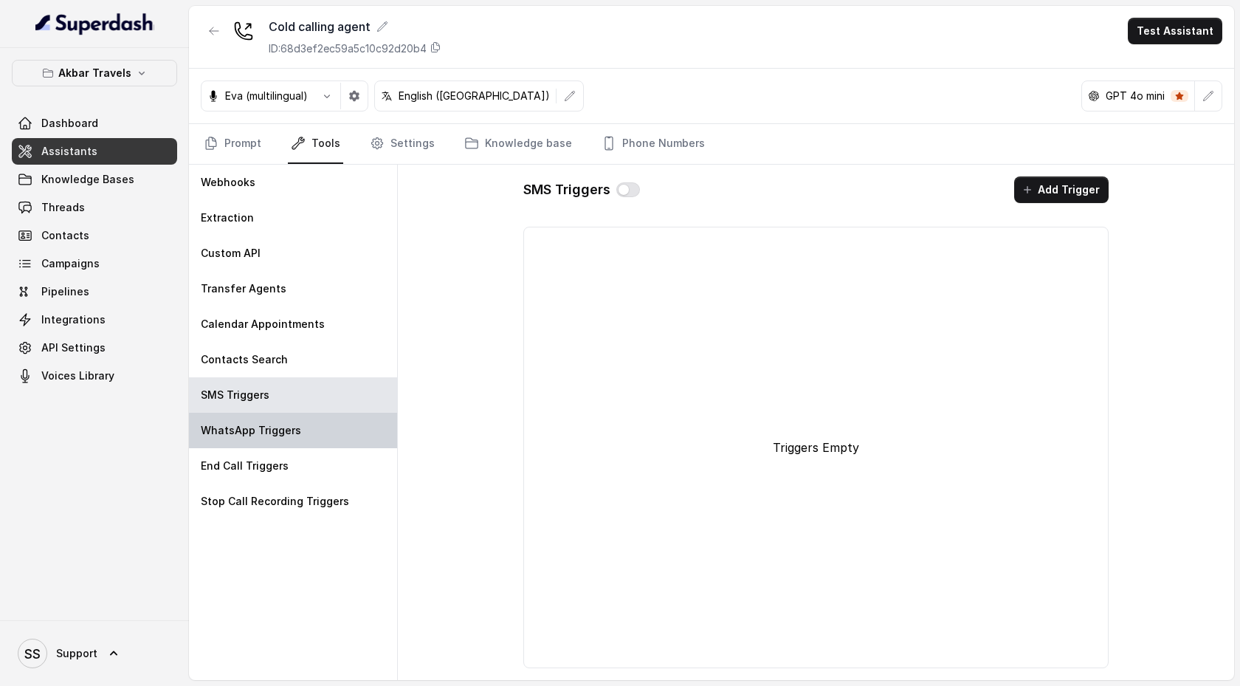
click at [290, 438] on div "WhatsApp Triggers" at bounding box center [293, 430] width 208 height 35
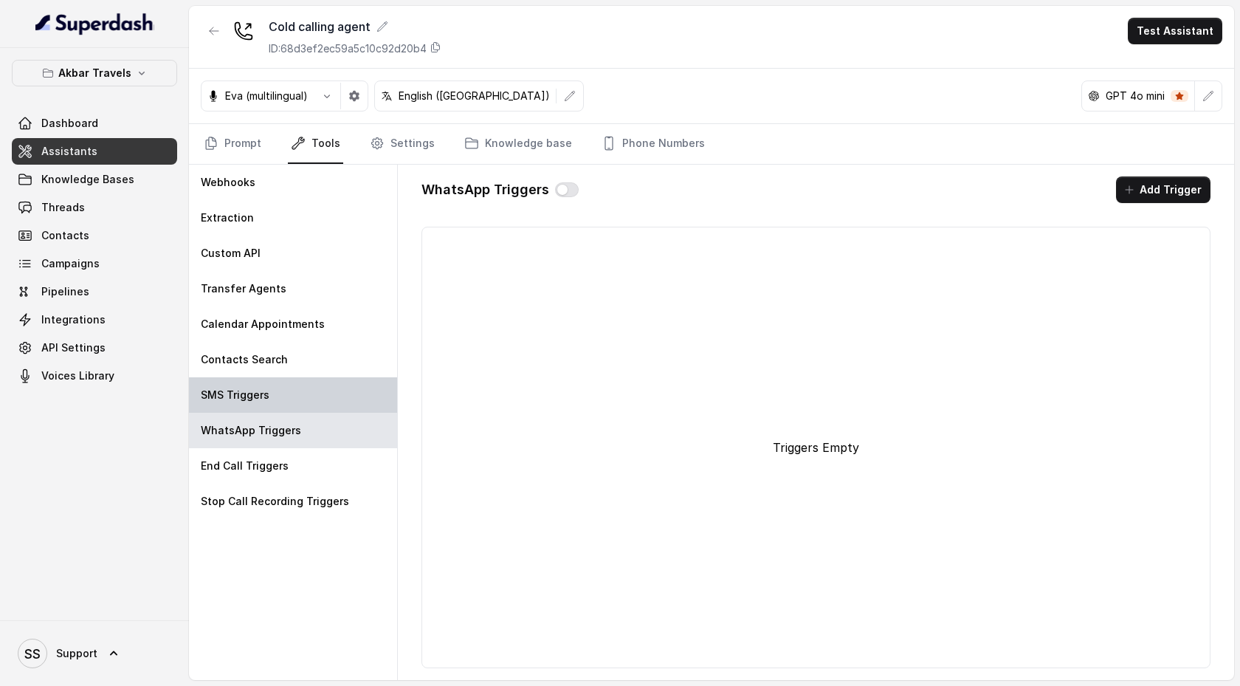
click at [287, 405] on div "SMS Triggers" at bounding box center [293, 394] width 208 height 35
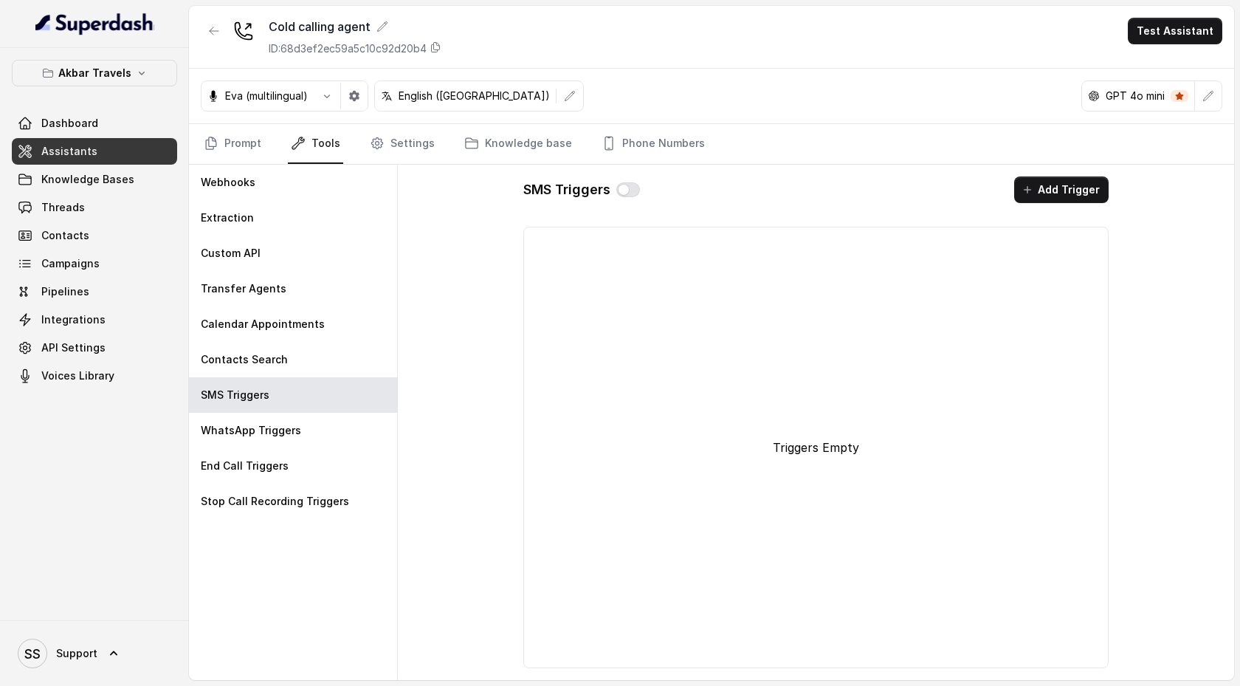
click at [1081, 189] on button "Add Trigger" at bounding box center [1061, 189] width 94 height 27
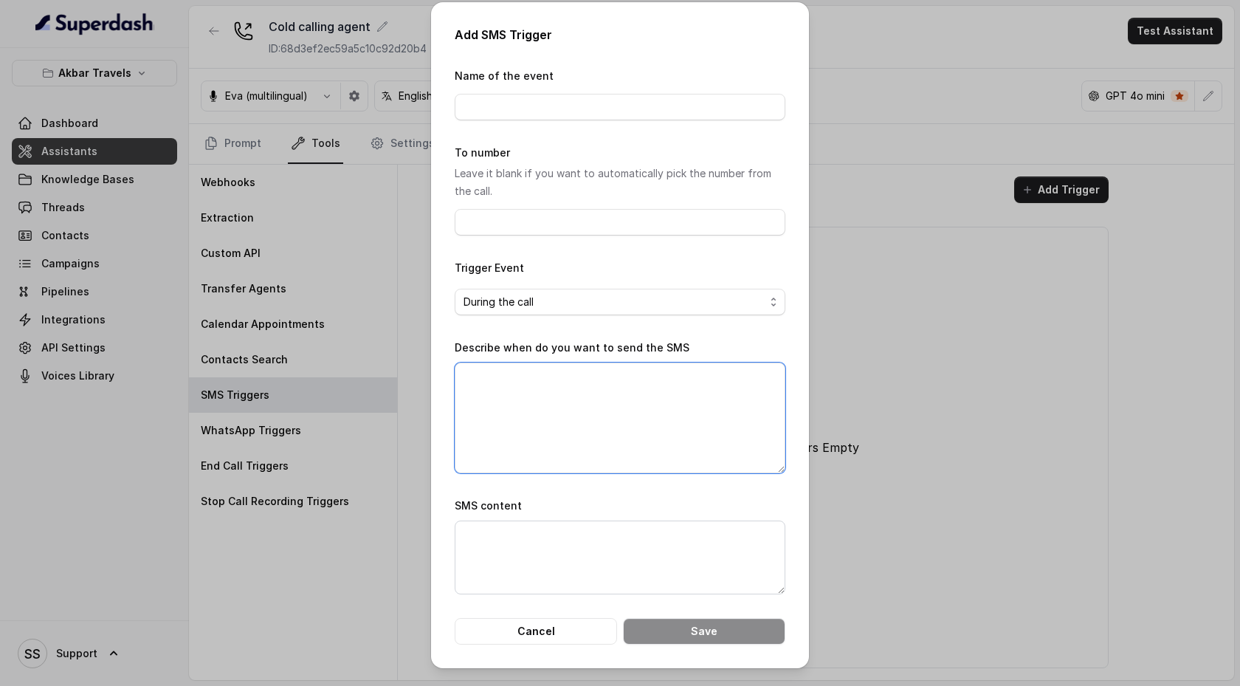
click at [531, 403] on textarea "Describe when do you want to send the SMS" at bounding box center [620, 417] width 331 height 111
type textarea "When customers ask for restuarent location"
click at [490, 551] on textarea "SMS content" at bounding box center [620, 557] width 331 height 74
type textarea "Restaurent location is this {asdad}"
click at [497, 624] on button "Cancel" at bounding box center [536, 631] width 162 height 27
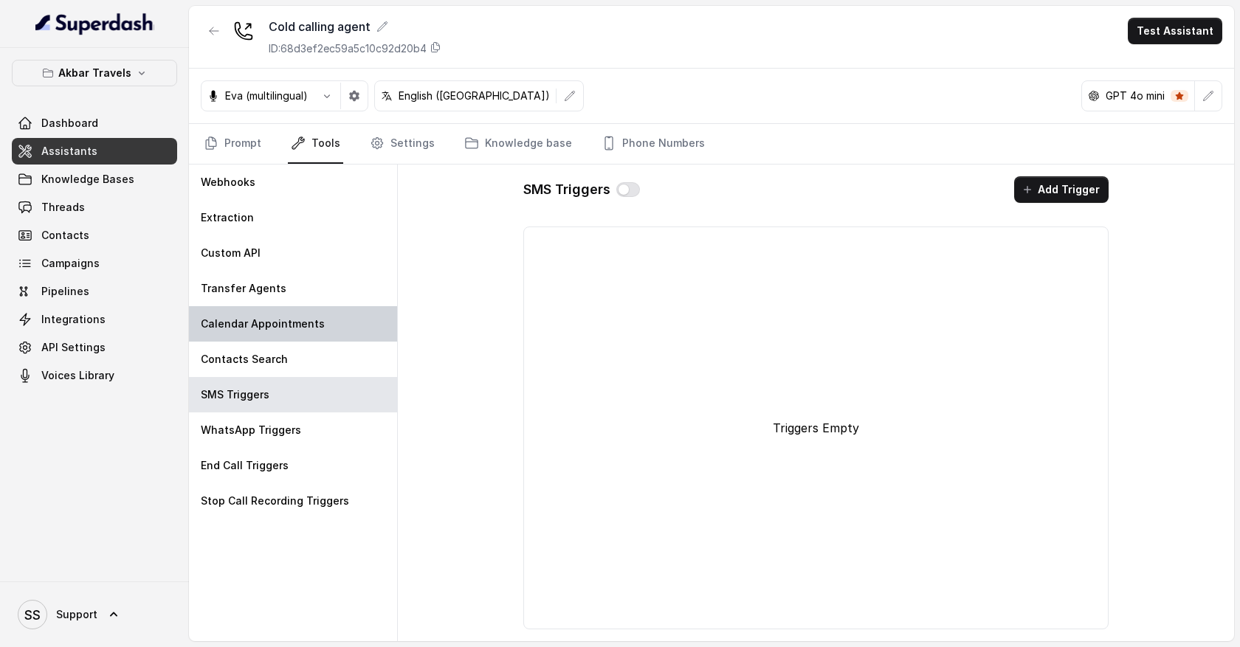
click at [313, 331] on div "Calendar Appointments" at bounding box center [293, 323] width 208 height 35
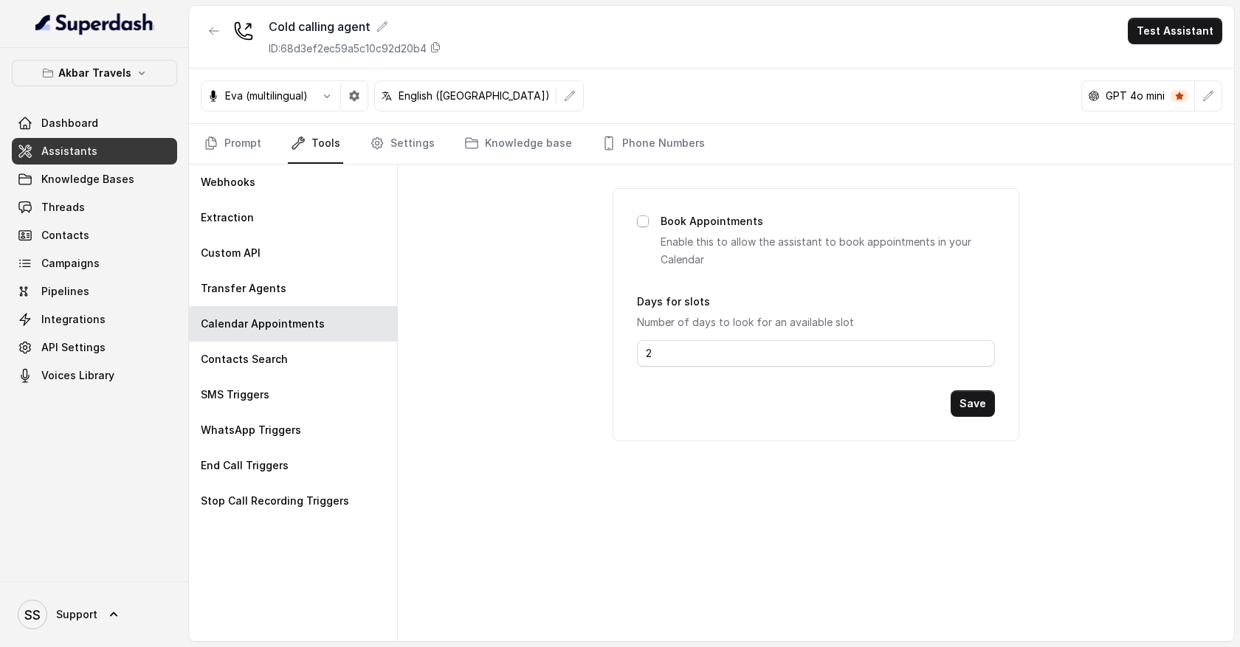
click at [644, 223] on span at bounding box center [643, 222] width 12 height 12
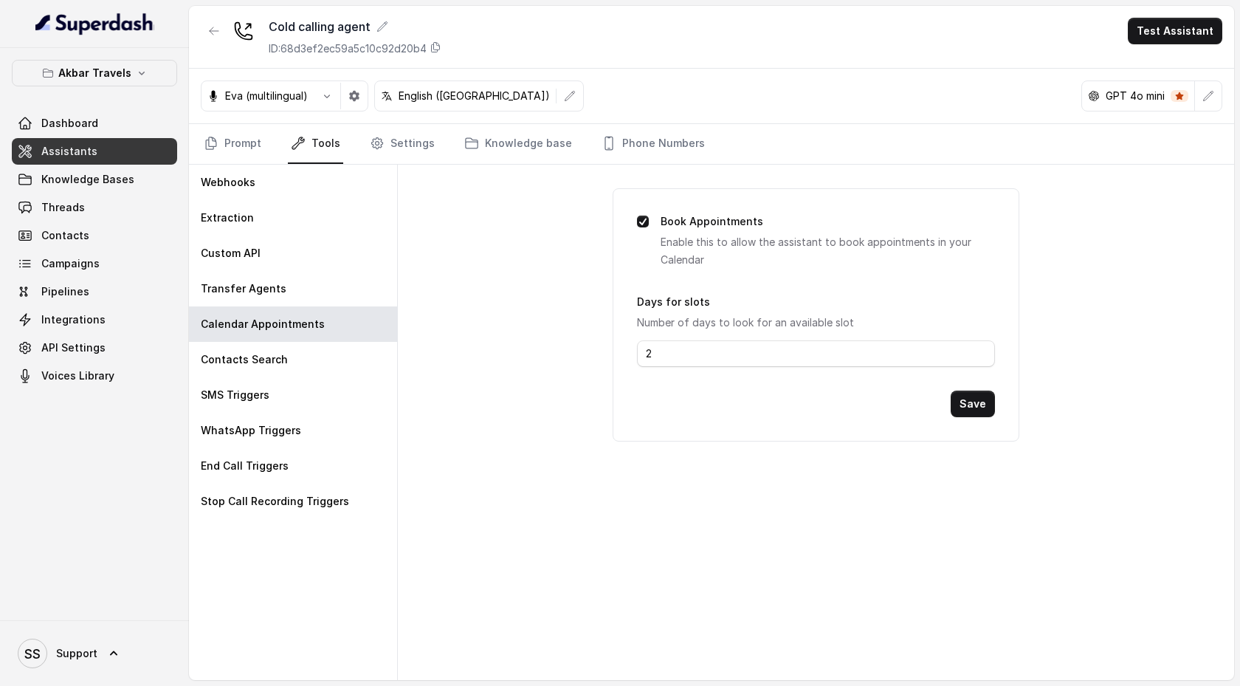
click at [642, 221] on span at bounding box center [643, 222] width 12 height 12
click at [642, 222] on span at bounding box center [643, 222] width 12 height 12
click at [642, 224] on span at bounding box center [643, 222] width 12 height 12
click at [631, 247] on div "Book Appointments Enable this to allow the assistant to book appointments in yo…" at bounding box center [816, 314] width 406 height 253
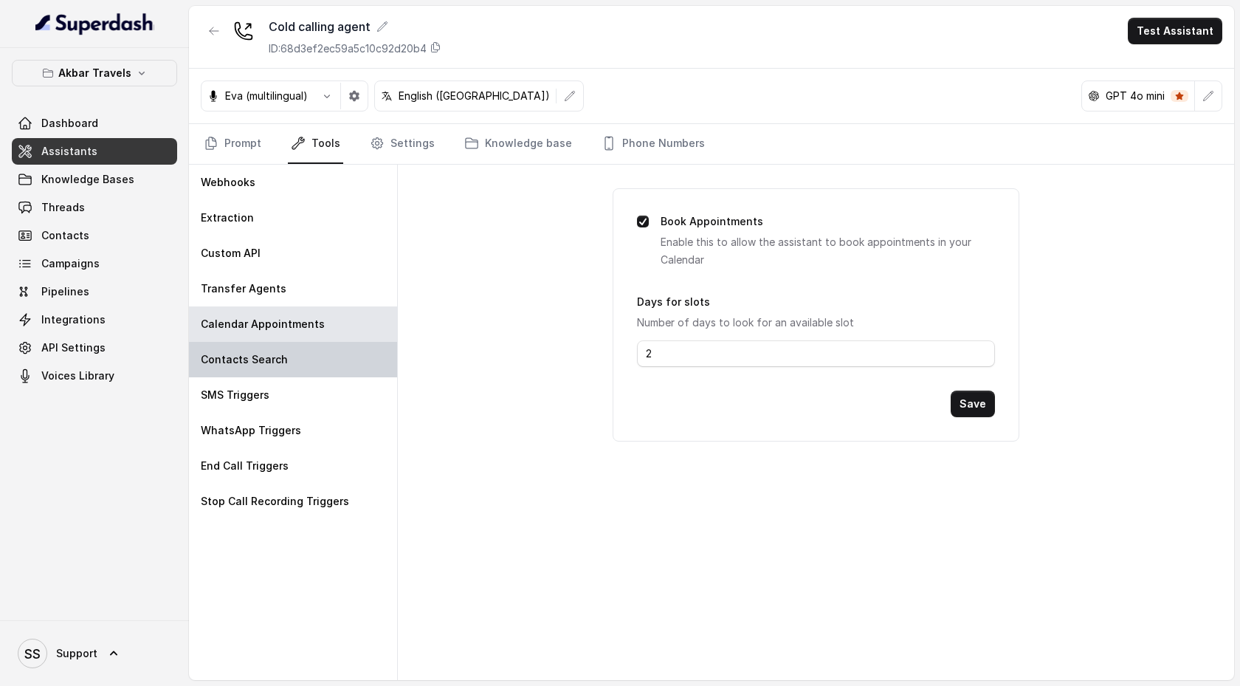
click at [292, 362] on div "Contacts Search" at bounding box center [293, 359] width 208 height 35
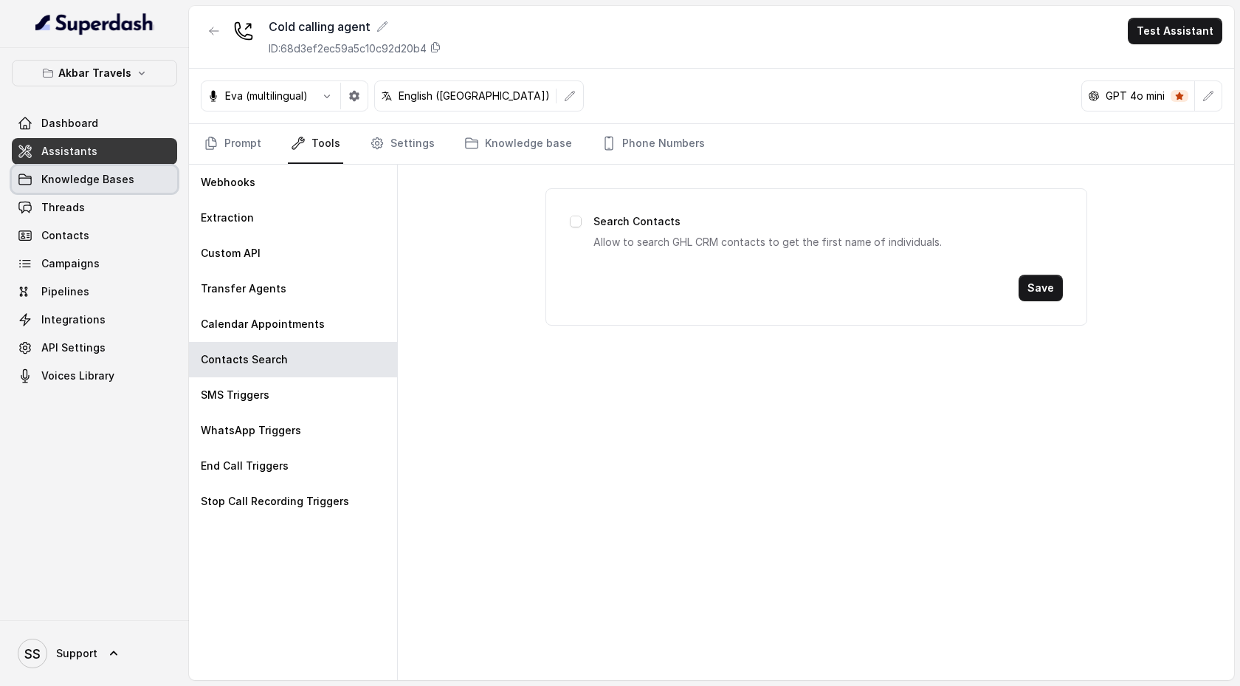
click at [131, 185] on link "Knowledge Bases" at bounding box center [94, 179] width 165 height 27
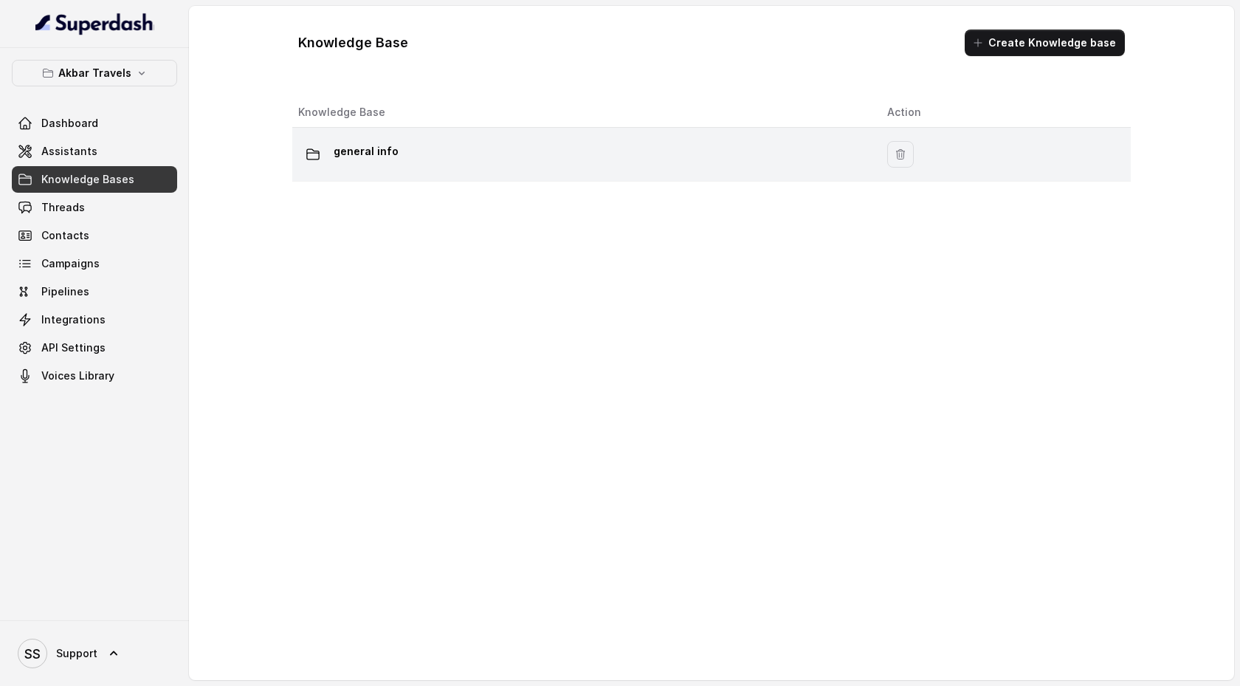
click at [647, 159] on div "general info" at bounding box center [580, 155] width 565 height 30
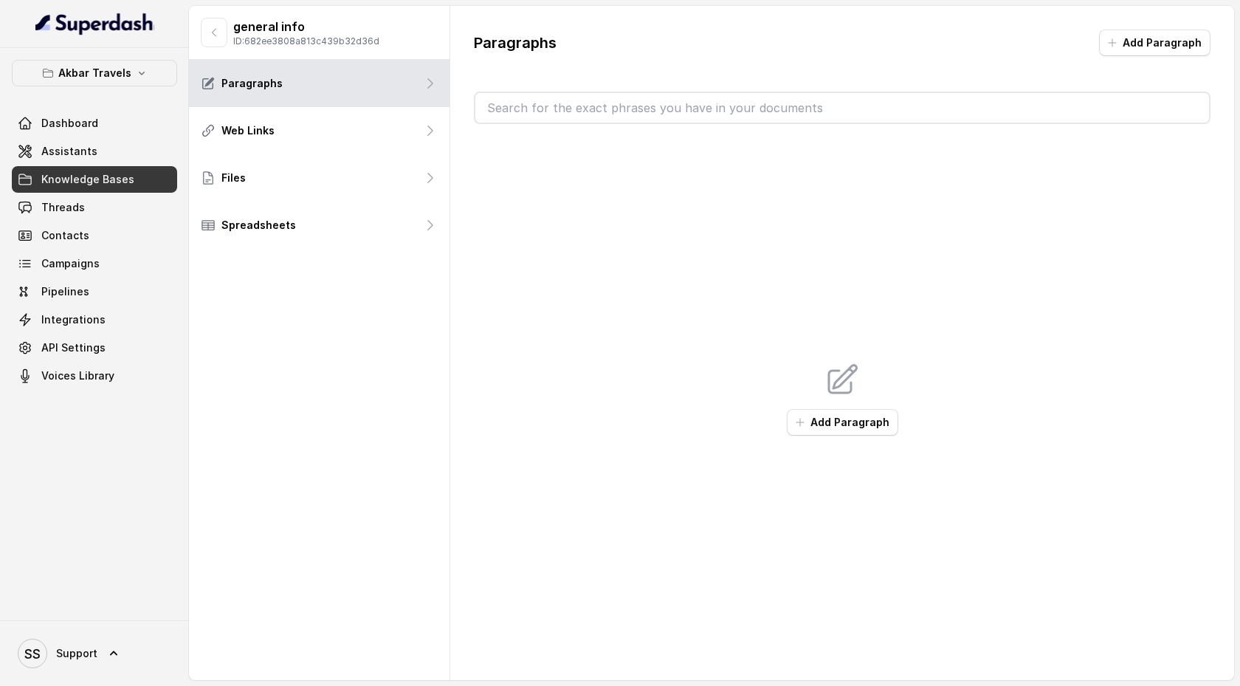
click at [627, 113] on input "text" at bounding box center [842, 108] width 734 height 30
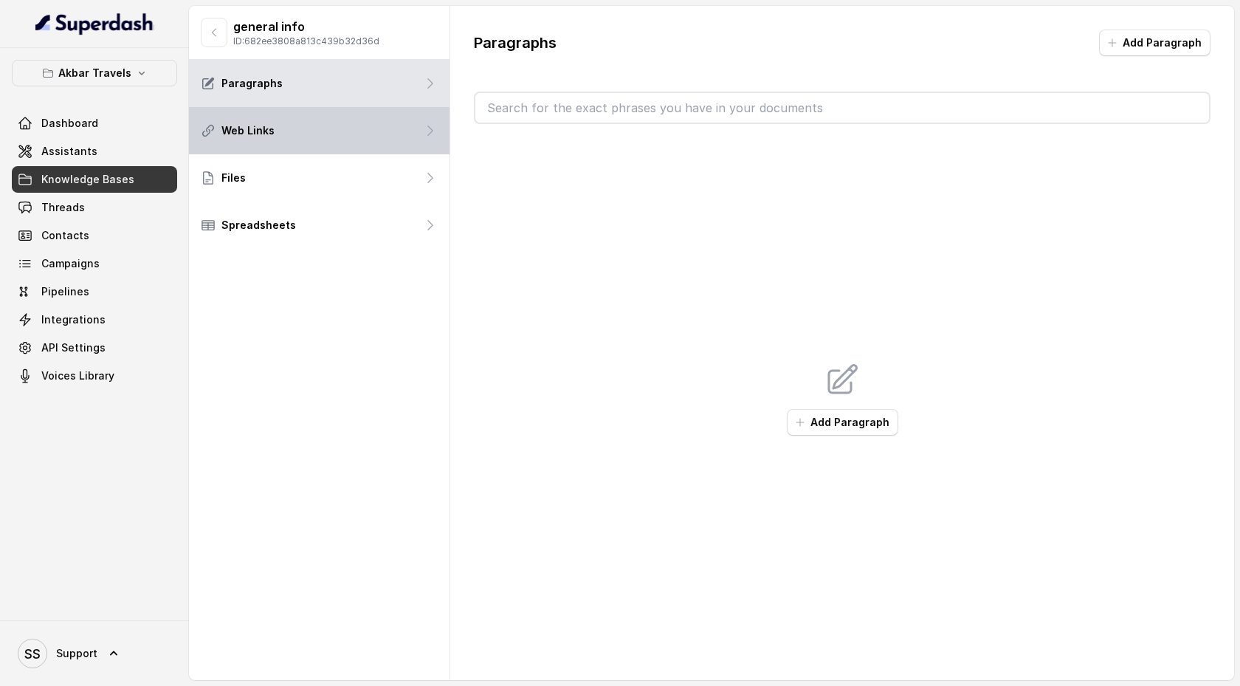
click at [363, 120] on div "Web Links" at bounding box center [319, 130] width 261 height 47
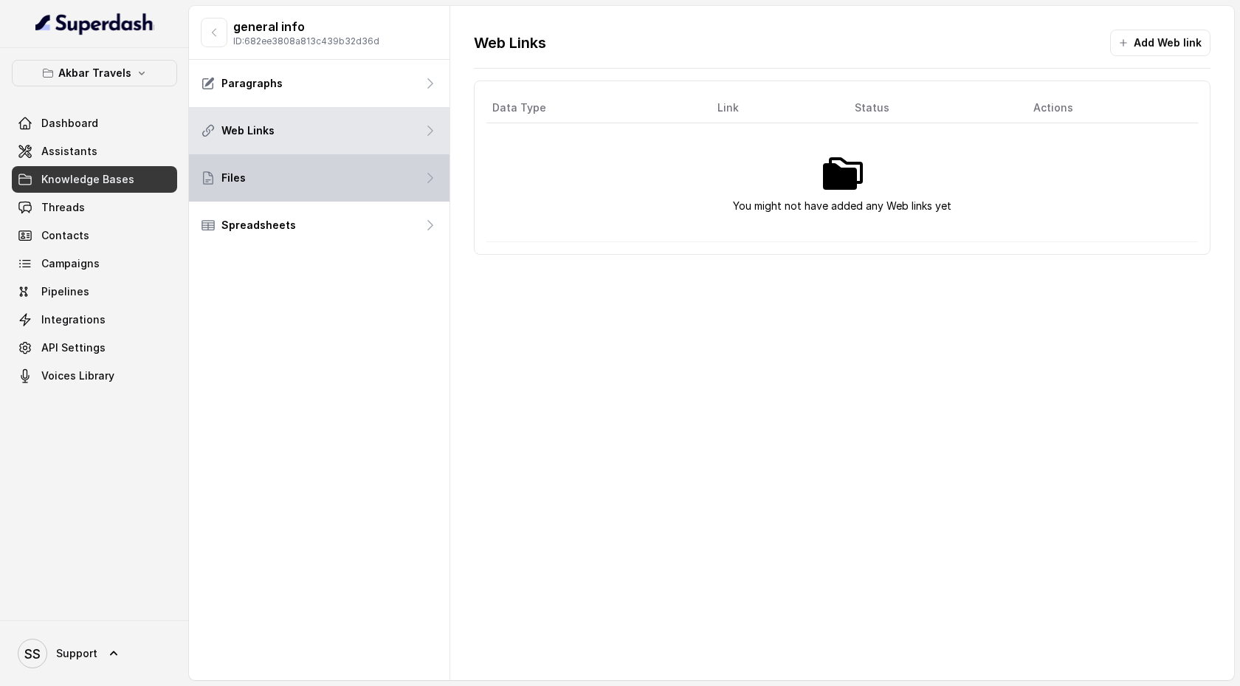
click at [383, 168] on div "Files" at bounding box center [319, 177] width 261 height 47
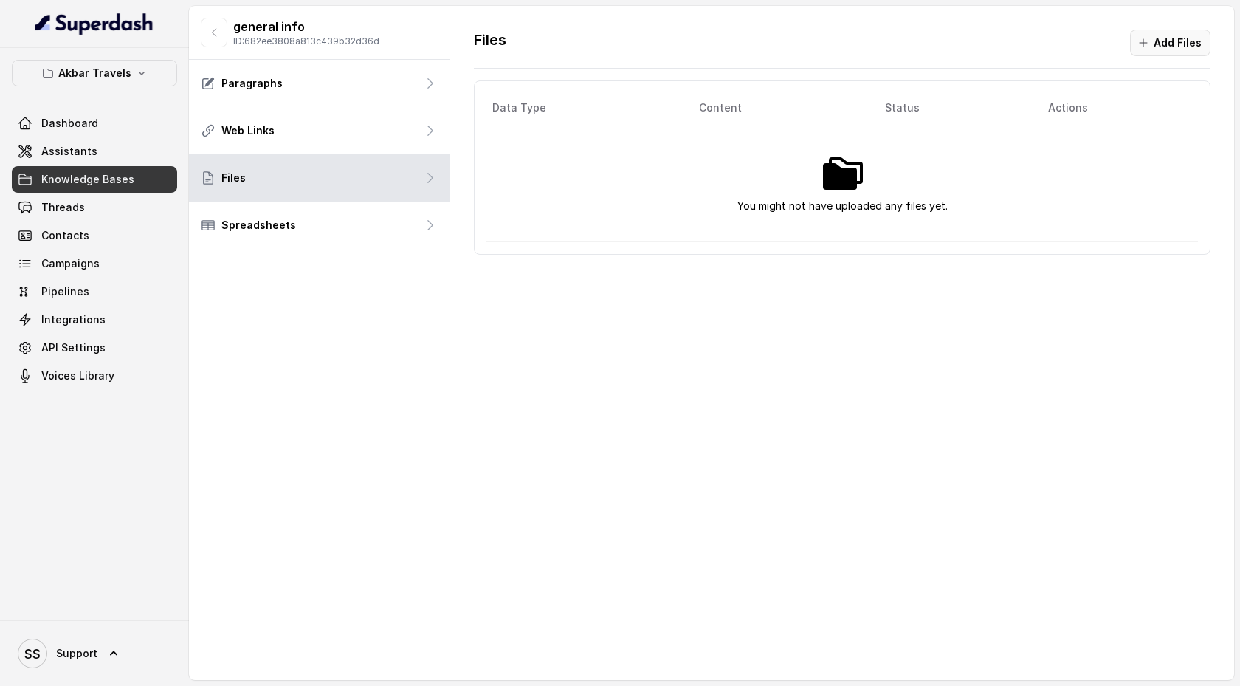
click at [1205, 38] on button "Add Files" at bounding box center [1170, 43] width 80 height 27
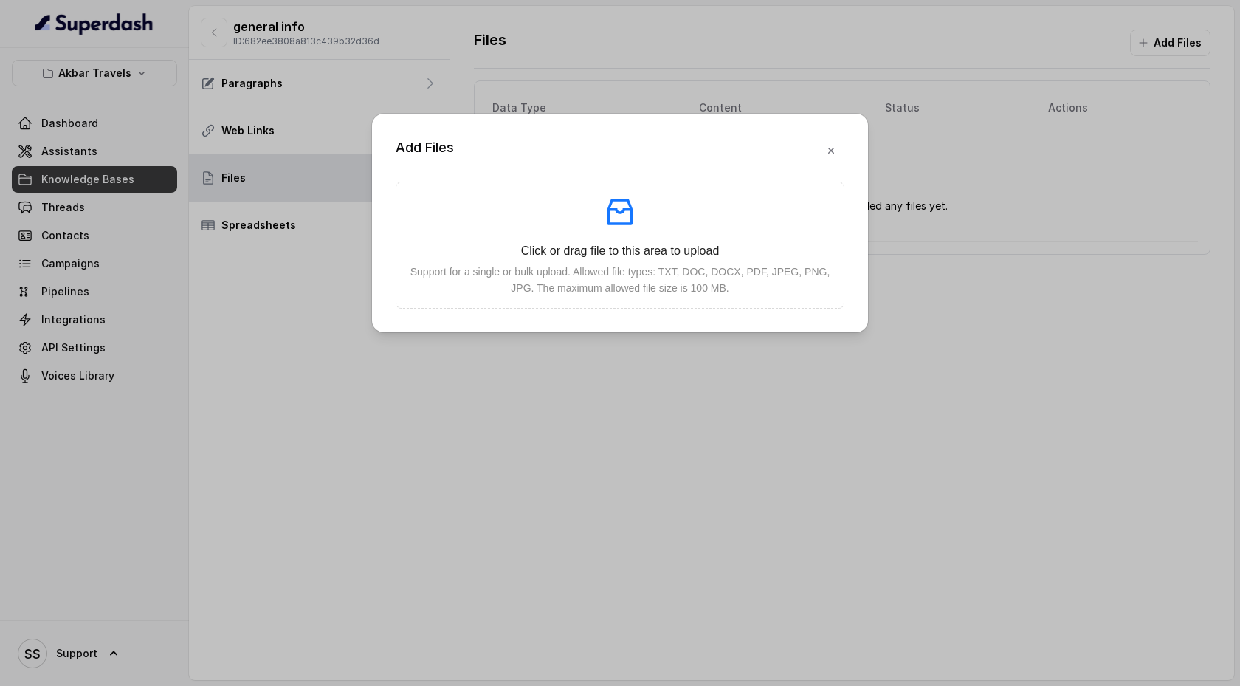
click at [746, 380] on div "Add Files Click or drag file to this area to upload Support for a single or bul…" at bounding box center [620, 343] width 1240 height 686
click at [751, 385] on div "Add Files Click or drag file to this area to upload Support for a single or bul…" at bounding box center [620, 343] width 1240 height 686
click at [835, 144] on button "button" at bounding box center [831, 150] width 27 height 27
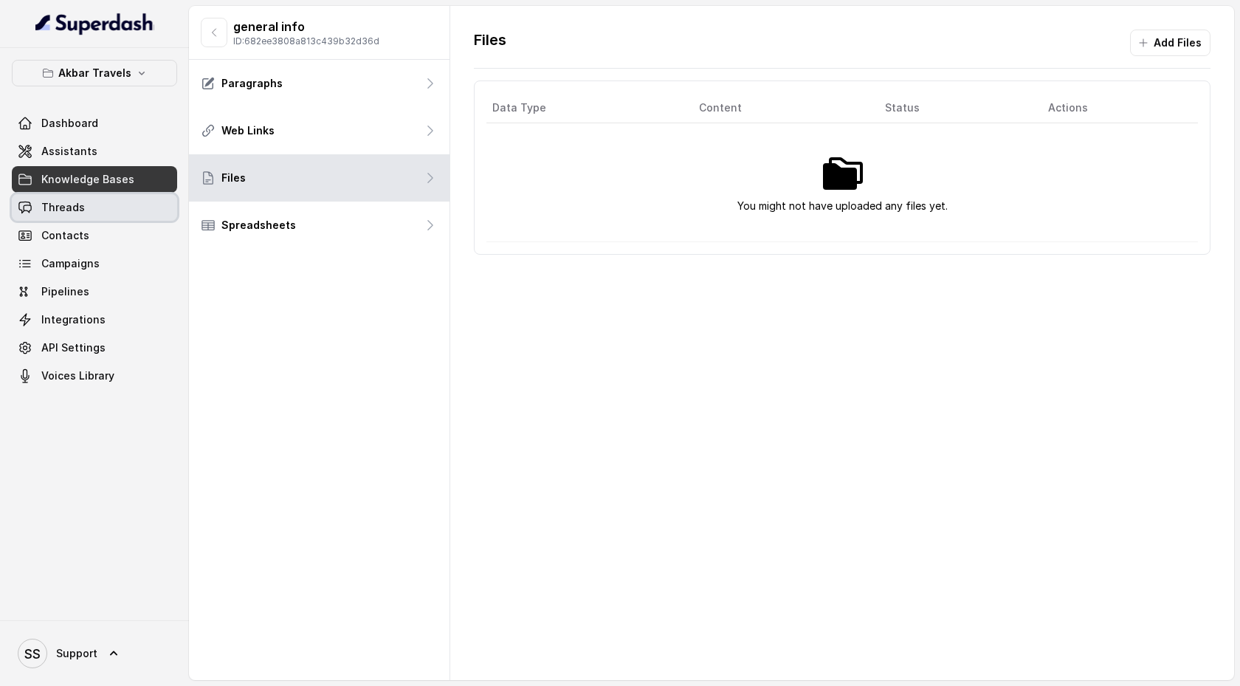
click at [144, 211] on link "Threads" at bounding box center [94, 207] width 165 height 27
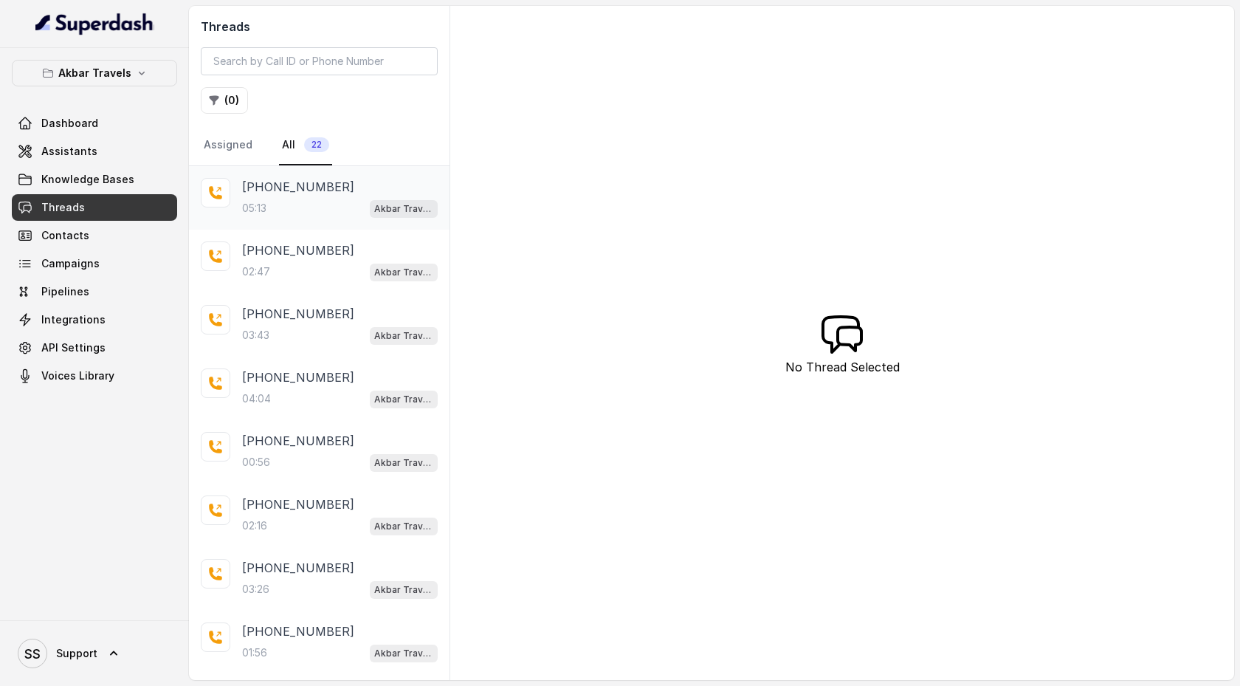
click at [292, 198] on div "[PHONE_NUMBER]:13 Akbar Travels - Cancellation & Refund Bot" at bounding box center [340, 198] width 196 height 40
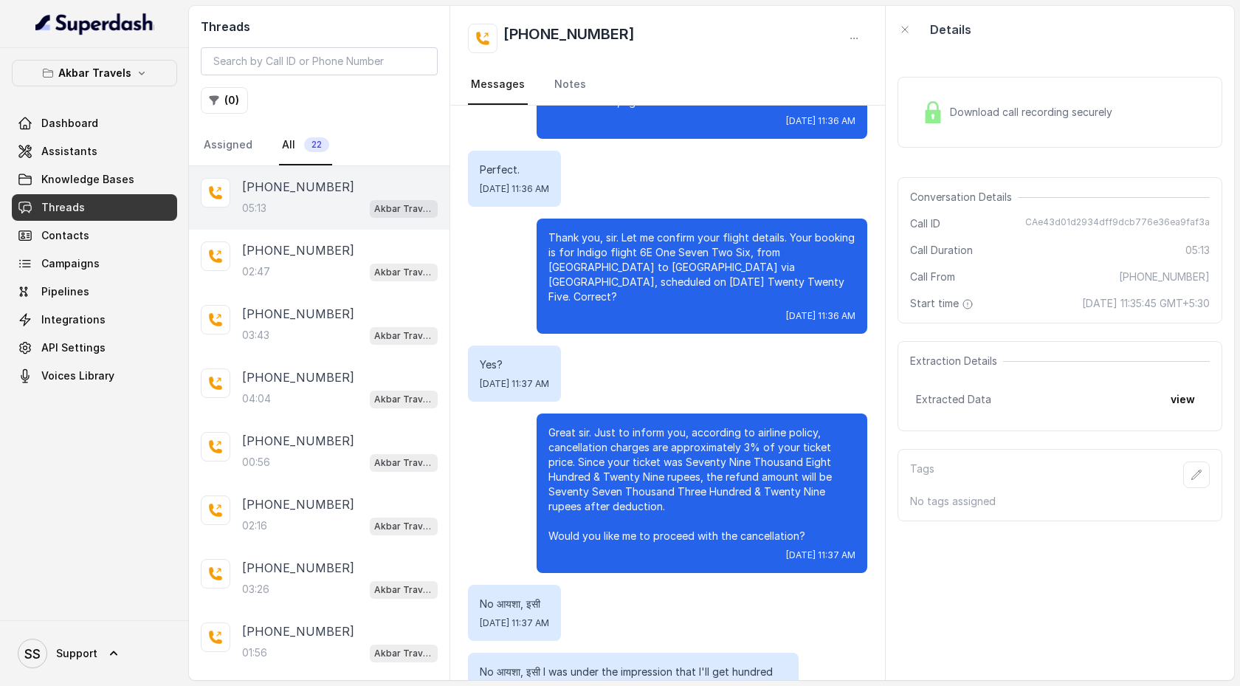
scroll to position [696, 0]
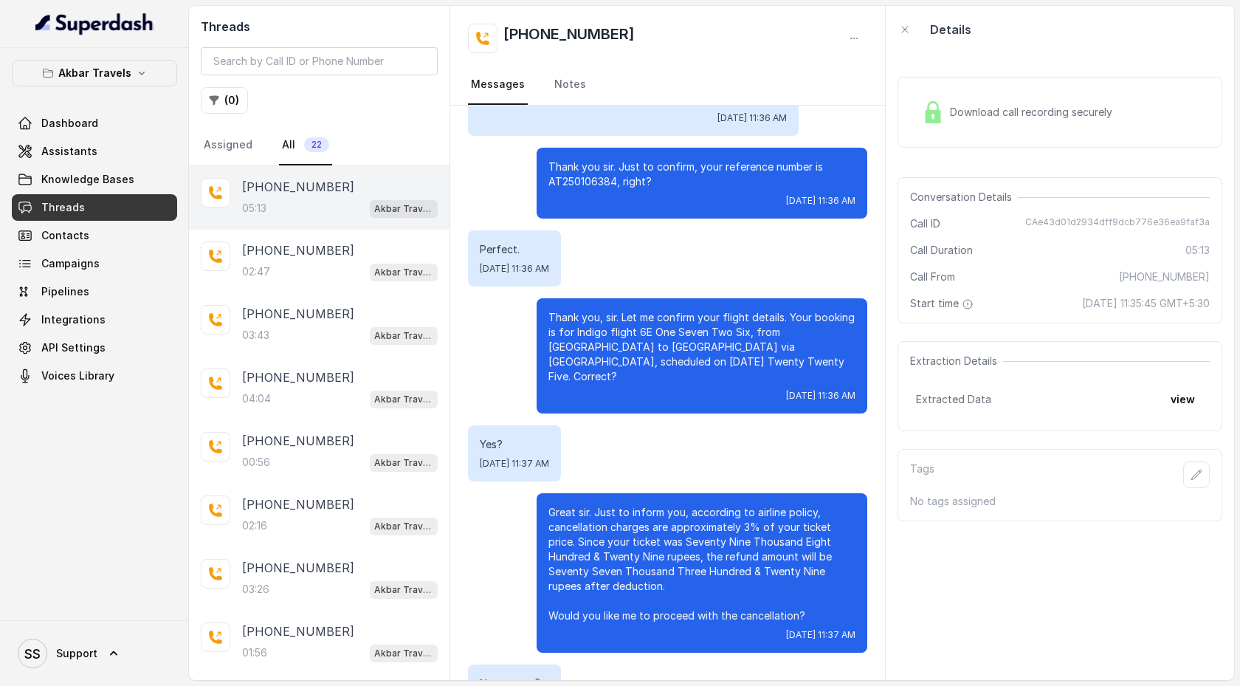
click at [970, 111] on span "Download call recording securely" at bounding box center [1034, 112] width 168 height 15
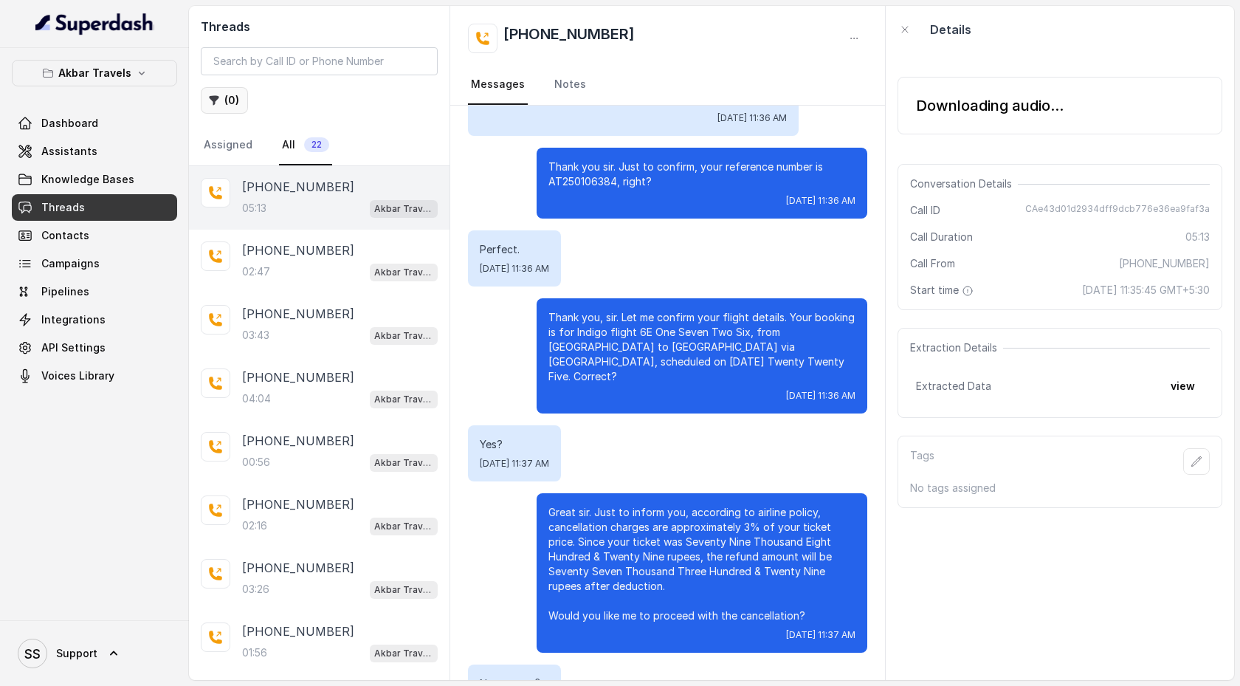
click at [234, 102] on button "( 0 )" at bounding box center [224, 100] width 47 height 27
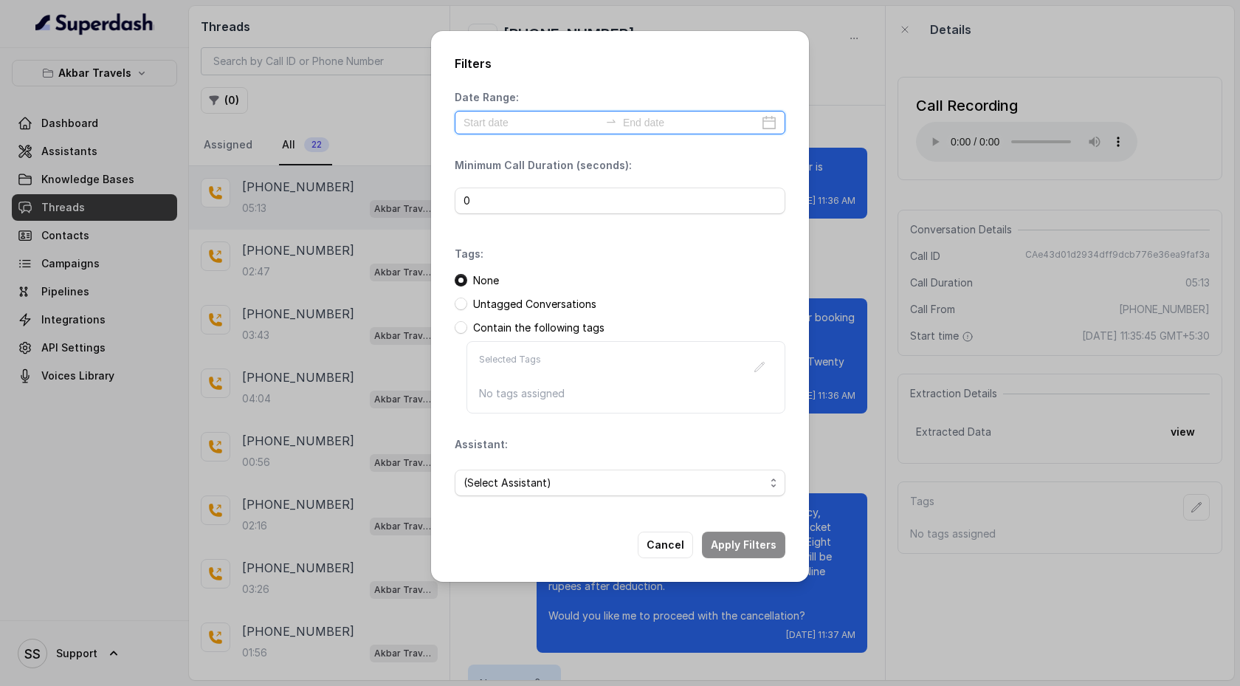
click at [530, 120] on input at bounding box center [532, 122] width 136 height 16
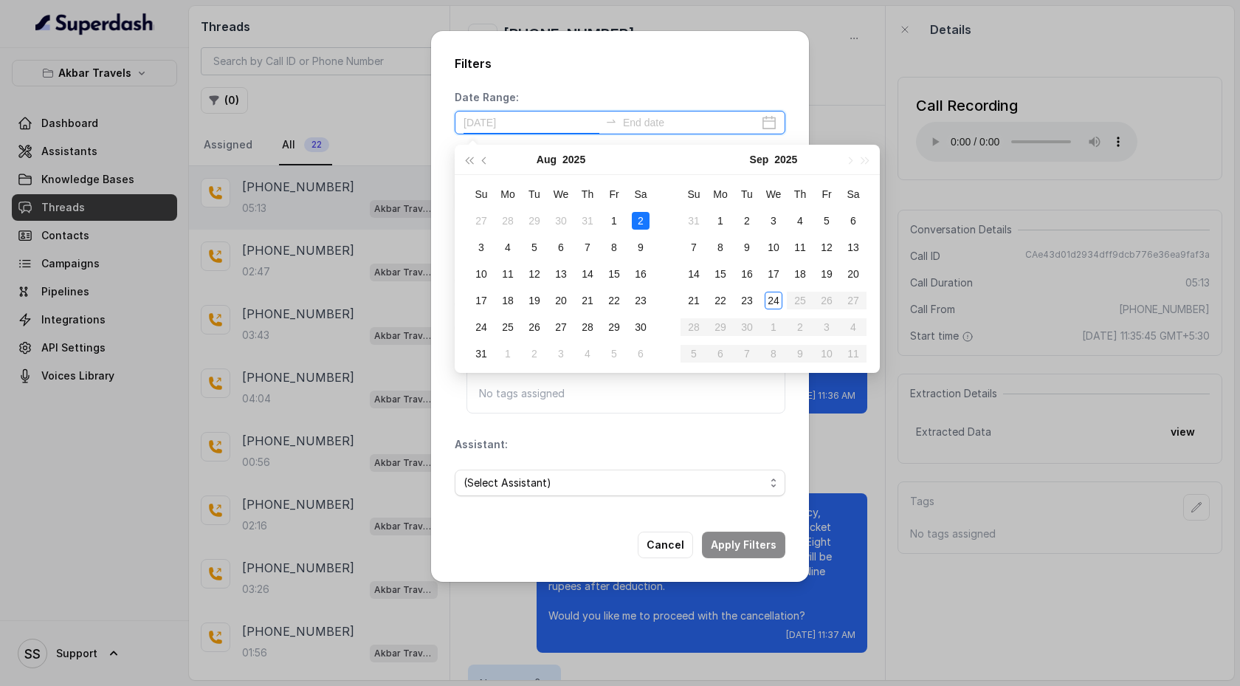
type input "[DATE]"
click at [723, 224] on div "1" at bounding box center [721, 221] width 18 height 18
type input "[DATE]"
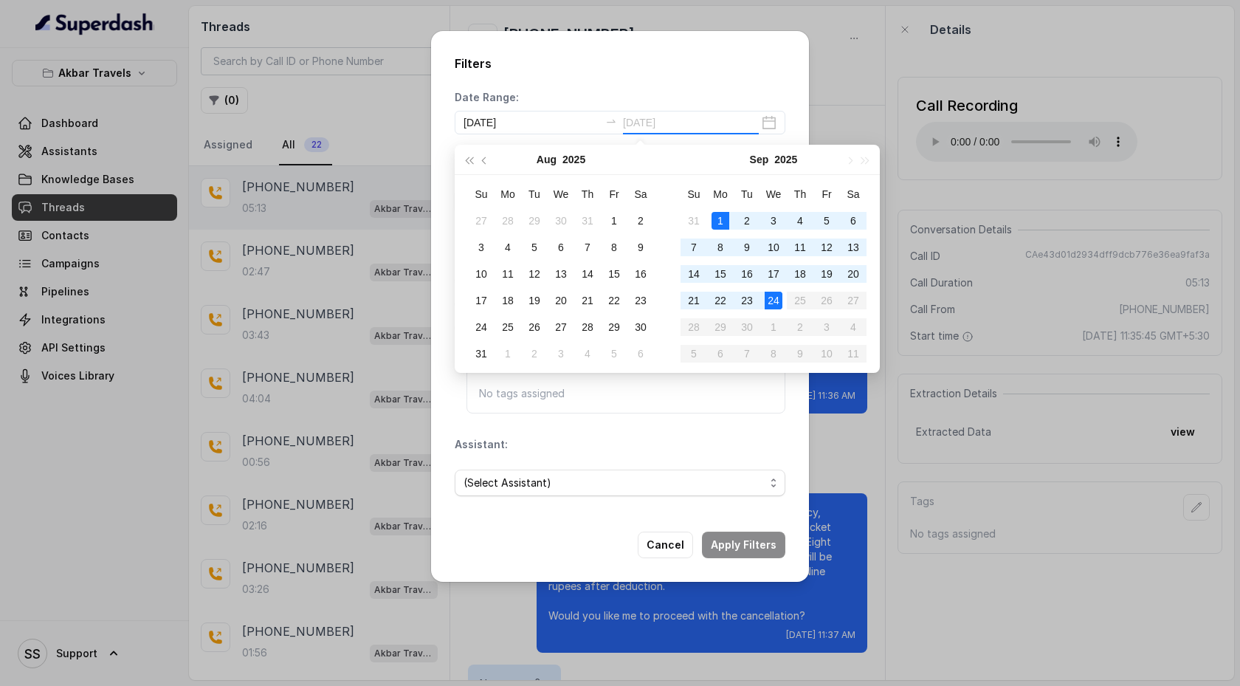
click at [777, 303] on div "24" at bounding box center [774, 301] width 18 height 18
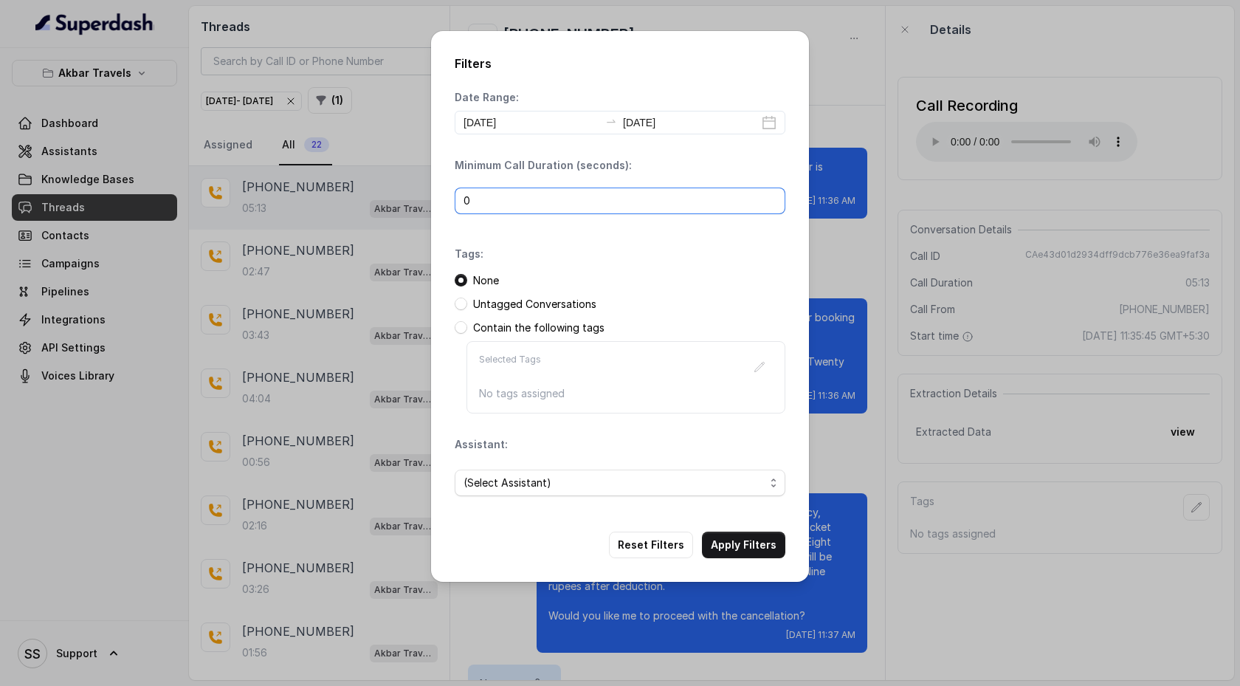
drag, startPoint x: 542, startPoint y: 202, endPoint x: 451, endPoint y: 192, distance: 91.3
click at [451, 193] on div "Filters Date Range: [DATE] [DATE] Minimum Call Duration (seconds): 0 Tags: None…" at bounding box center [620, 306] width 378 height 551
click at [564, 489] on span "(Select Assistant)" at bounding box center [614, 483] width 301 height 18
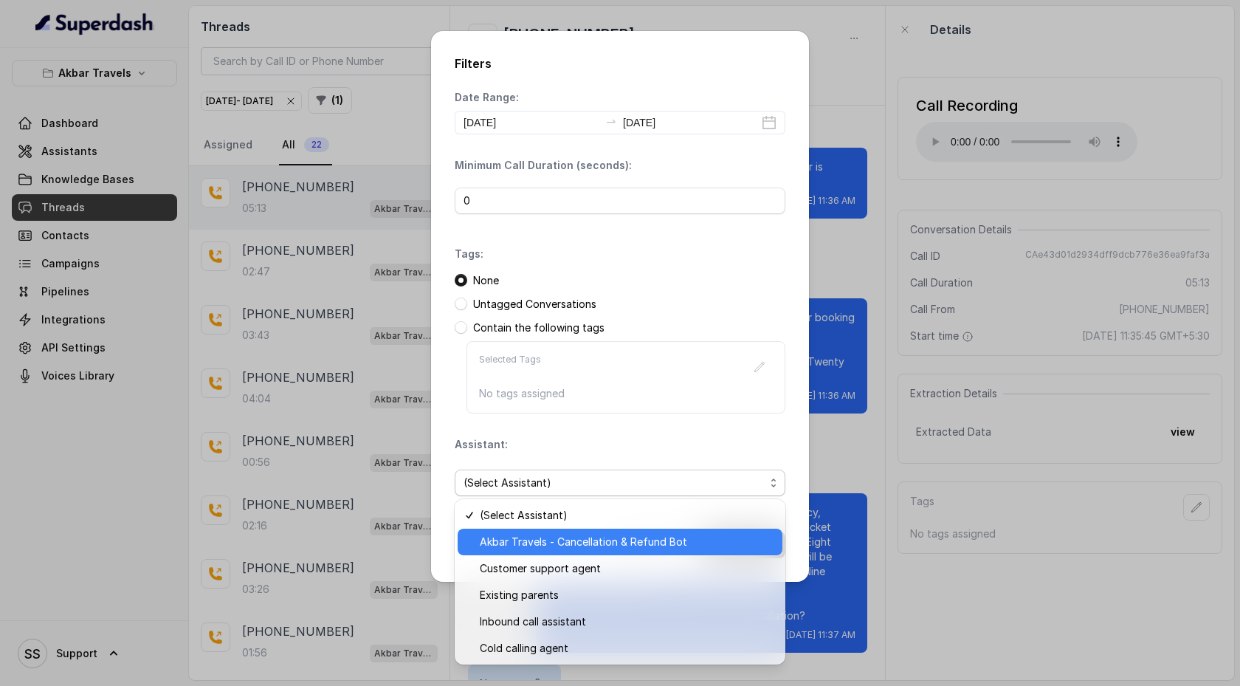
click at [555, 540] on span "Akbar Travels - Cancellation & Refund Bot" at bounding box center [627, 542] width 294 height 18
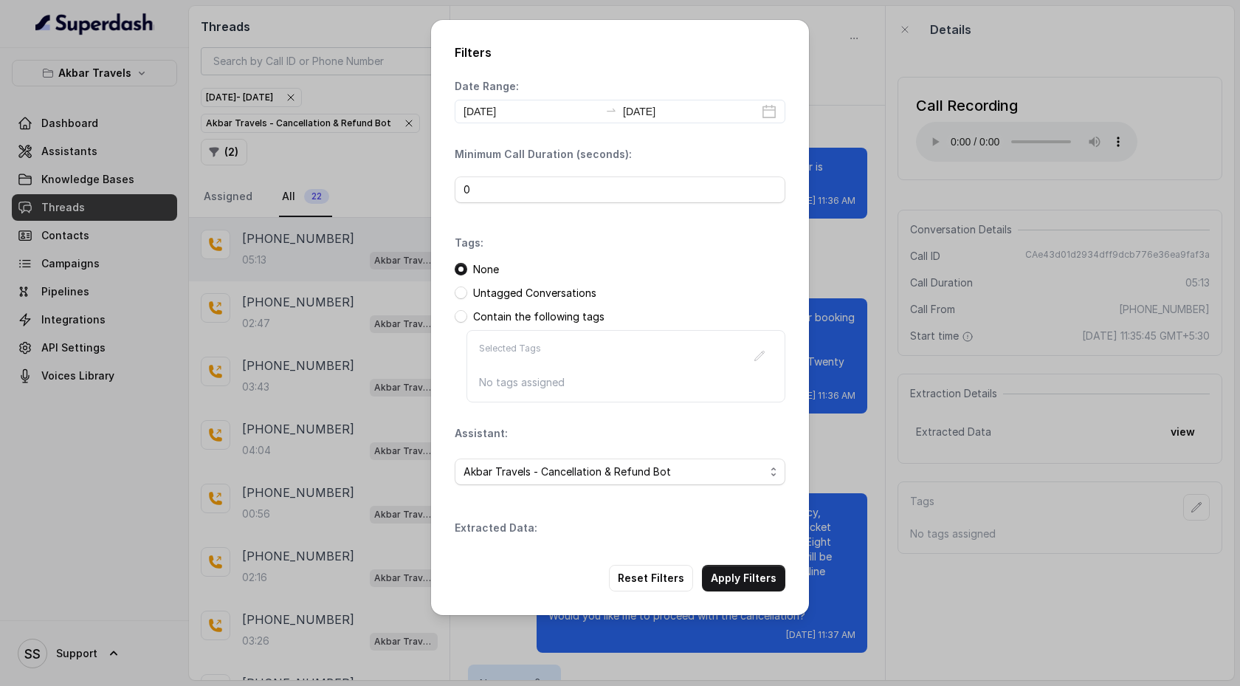
drag, startPoint x: 475, startPoint y: 540, endPoint x: 568, endPoint y: 545, distance: 93.1
click at [568, 545] on div "Filters Date Range: [DATE] [DATE] Minimum Call Duration (seconds): 0 Tags: None…" at bounding box center [620, 317] width 378 height 595
click at [855, 44] on div "Filters Date Range: [DATE] [DATE] Minimum Call Duration (seconds): 0 Tags: None…" at bounding box center [620, 343] width 1240 height 686
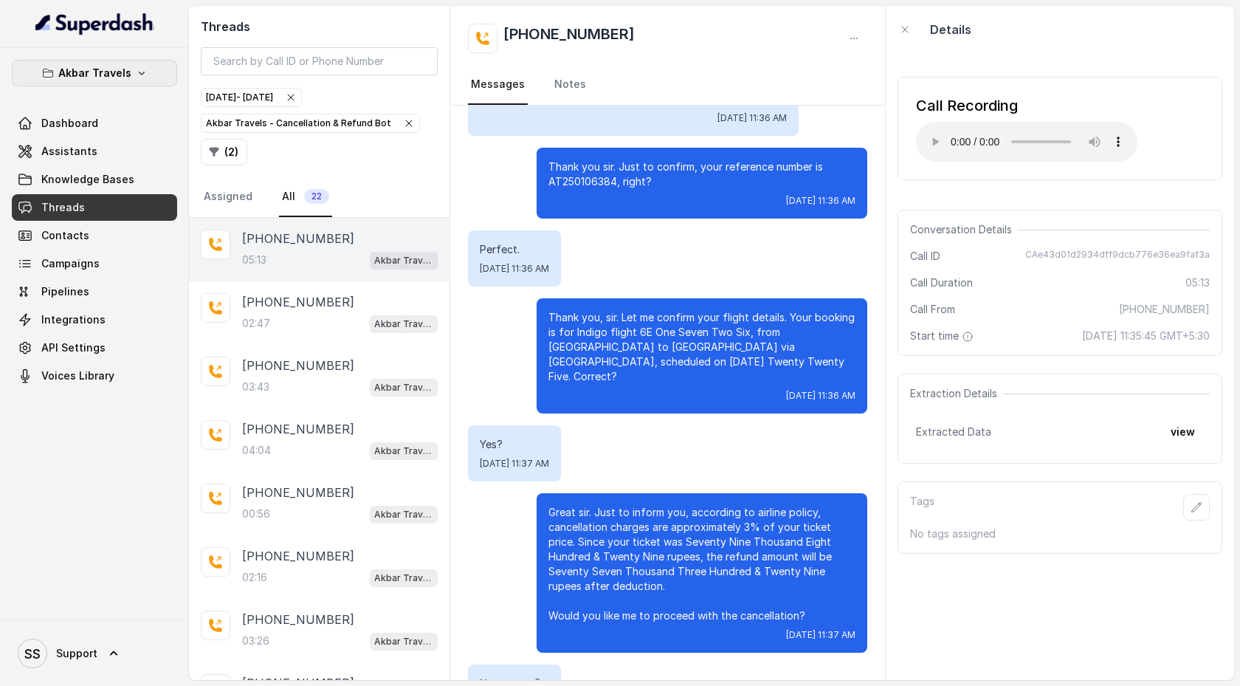
click at [117, 68] on p "Akbar Travels" at bounding box center [94, 73] width 73 height 18
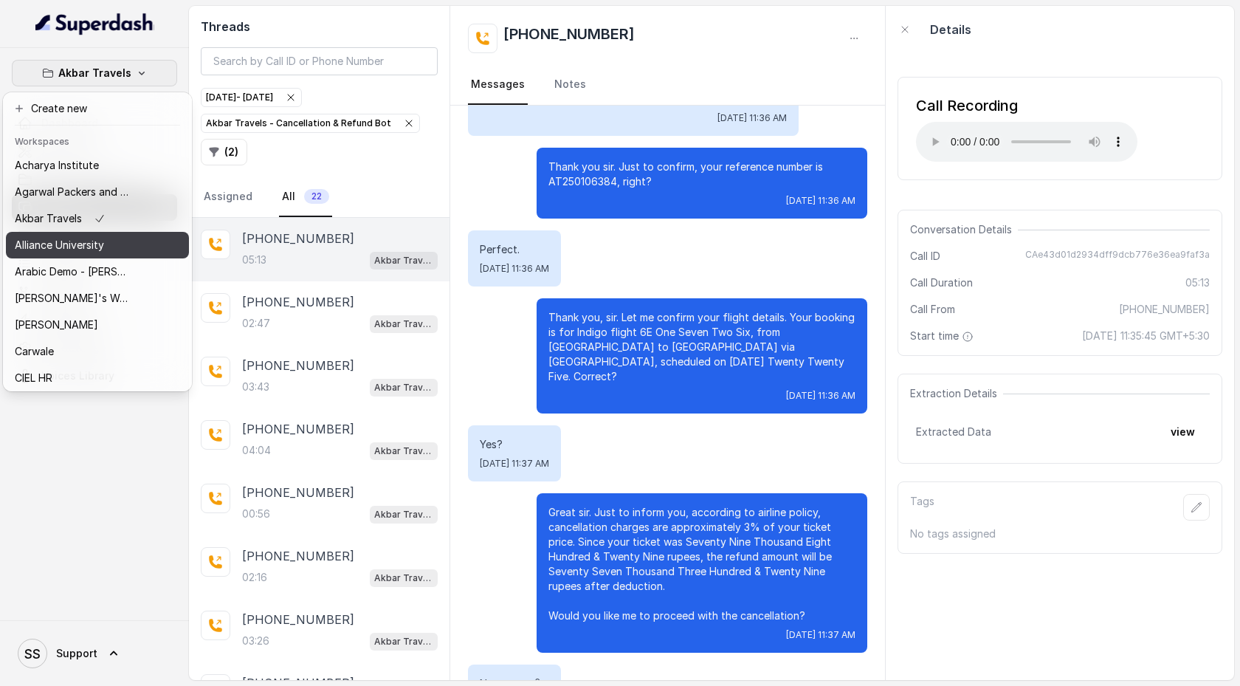
click at [129, 252] on div "Alliance University" at bounding box center [74, 245] width 118 height 18
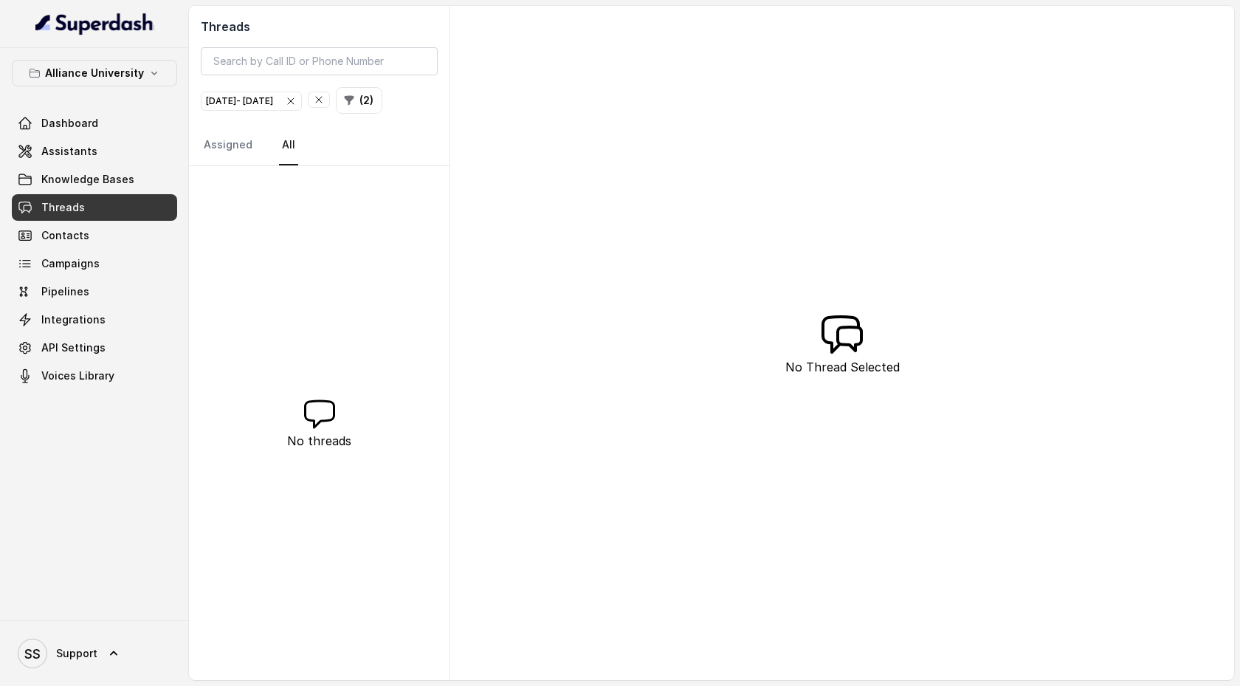
click at [325, 102] on icon "button" at bounding box center [319, 100] width 12 height 12
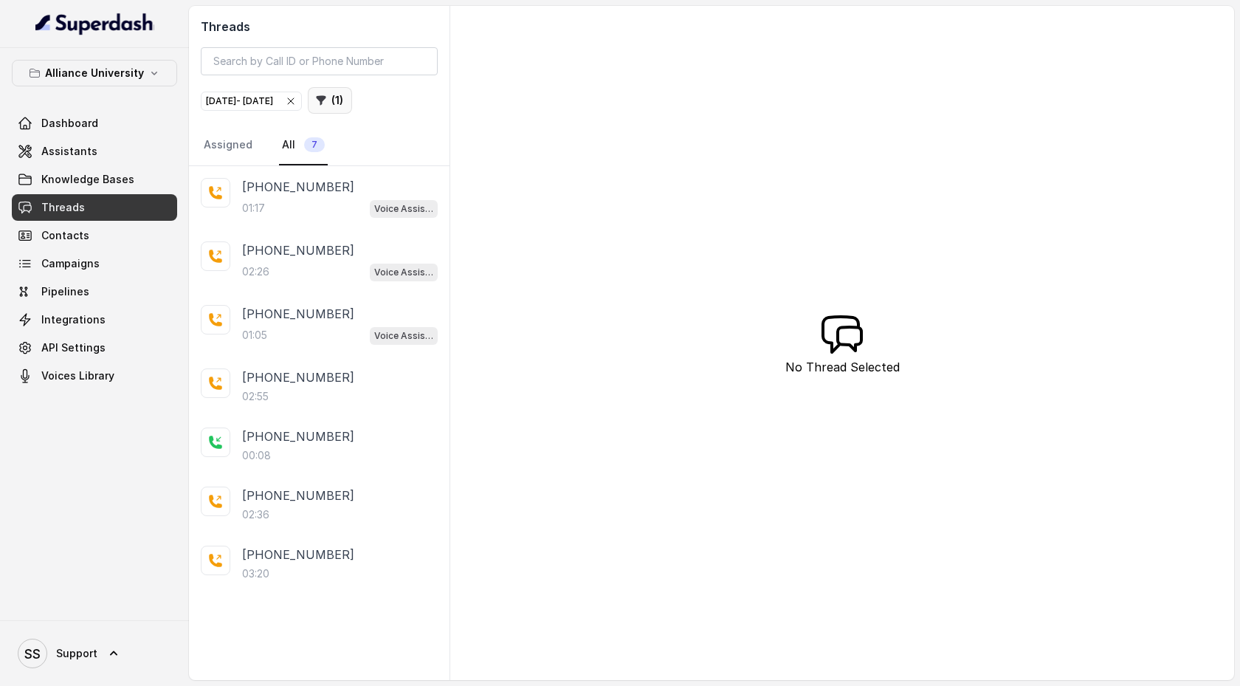
click at [352, 107] on button "( 1 )" at bounding box center [330, 100] width 44 height 27
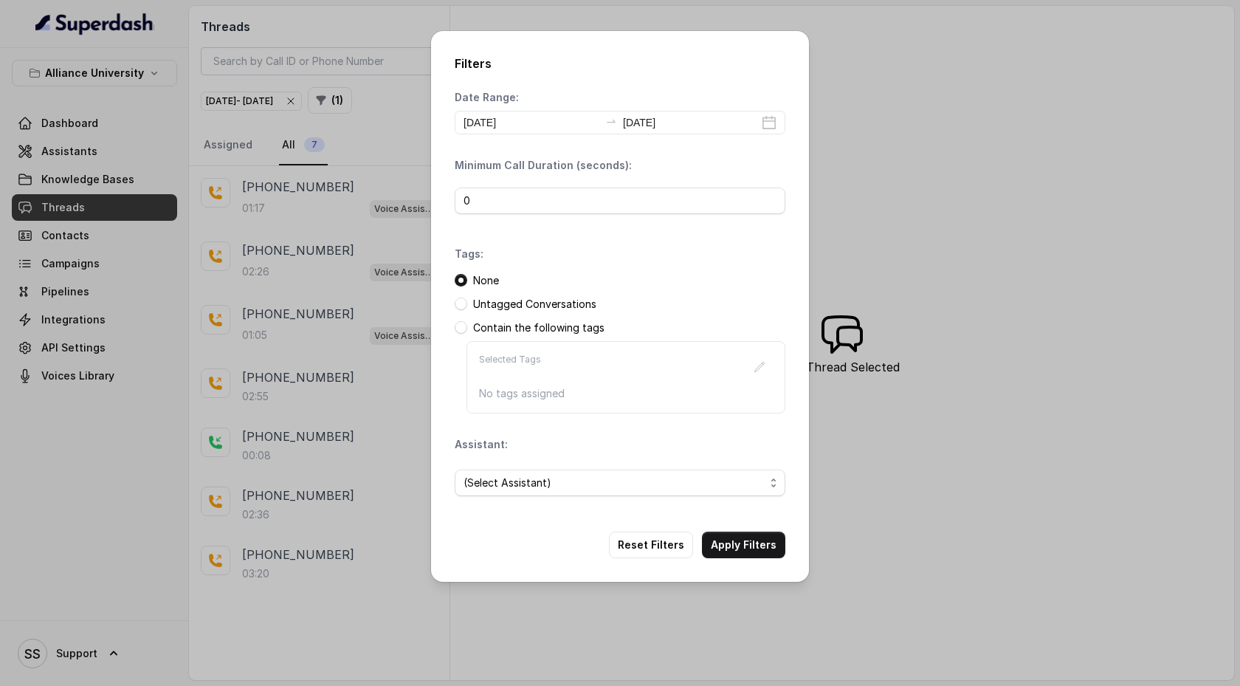
click at [526, 496] on div "(Select Assistant)" at bounding box center [620, 483] width 331 height 50
click at [524, 479] on span "(Select Assistant)" at bounding box center [614, 483] width 301 height 18
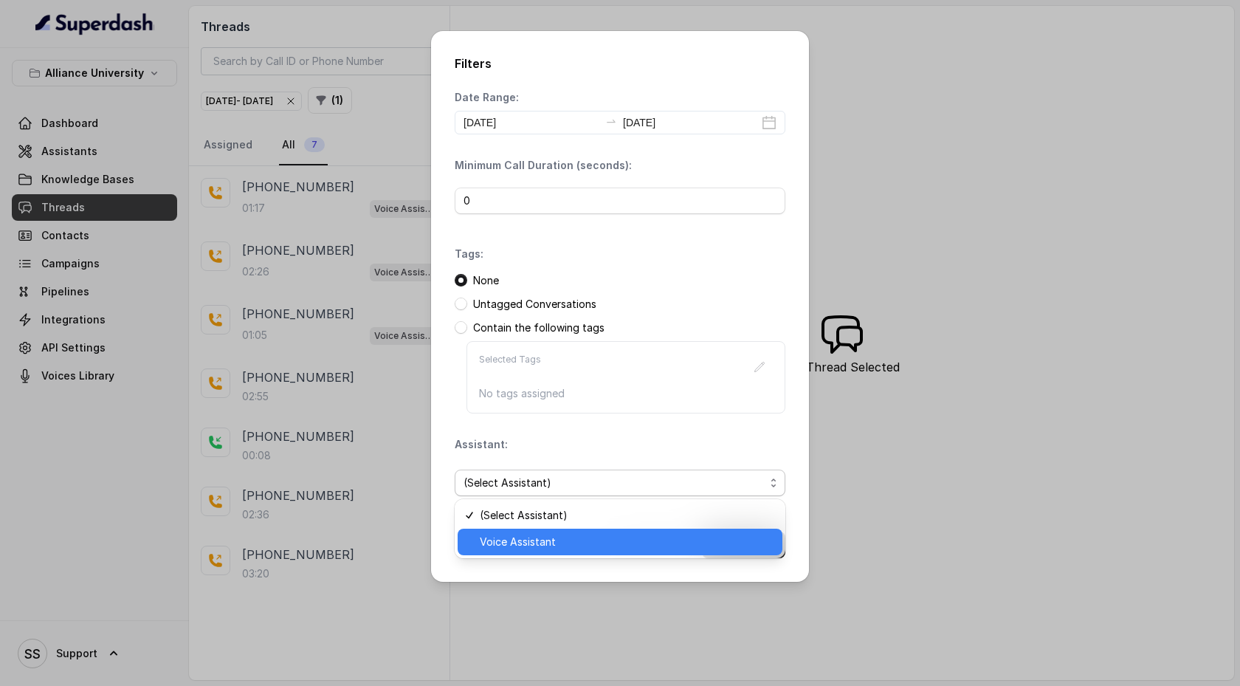
click at [526, 536] on span "Voice Assistant" at bounding box center [627, 542] width 294 height 18
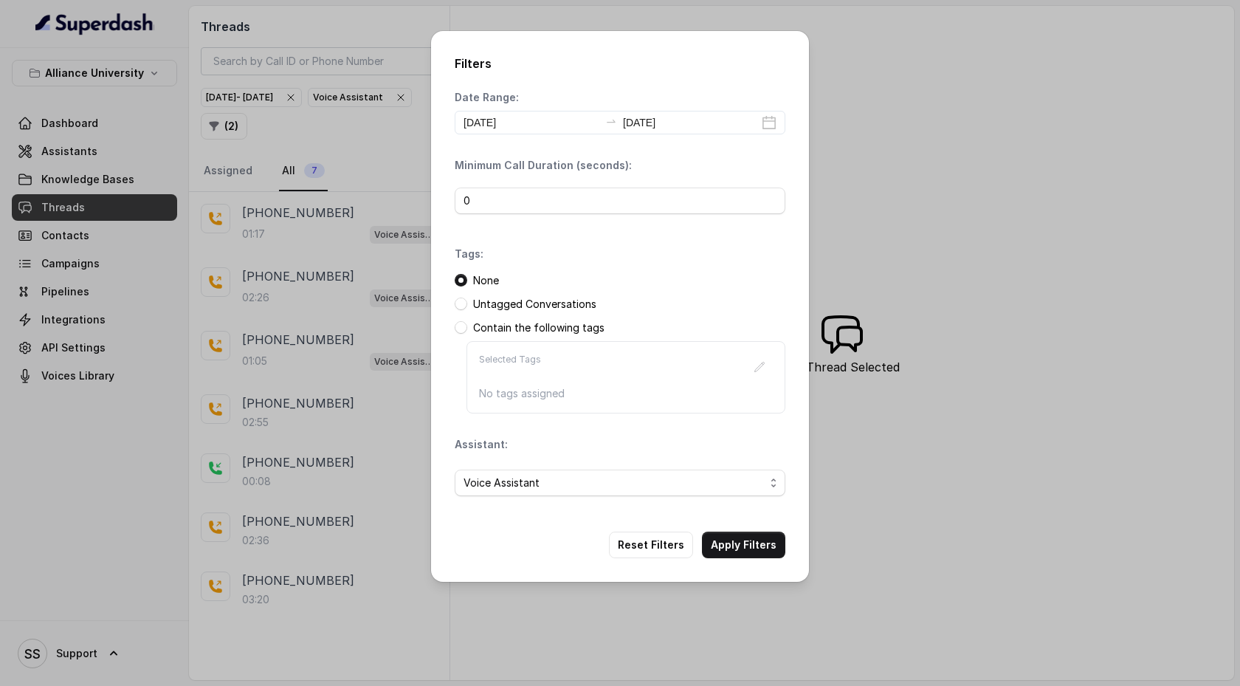
click at [855, 59] on div "Filters Date Range: [DATE] [DATE] Minimum Call Duration (seconds): 0 Tags: None…" at bounding box center [620, 343] width 1240 height 686
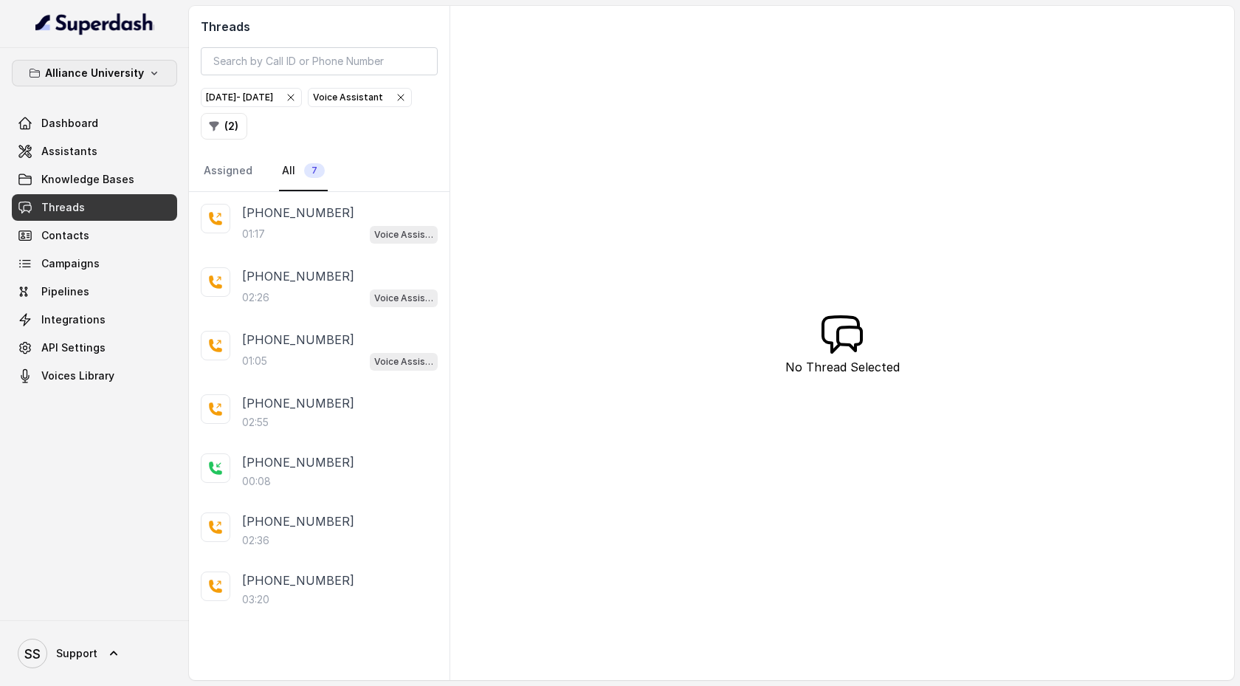
click at [137, 69] on p "Alliance University" at bounding box center [94, 73] width 99 height 18
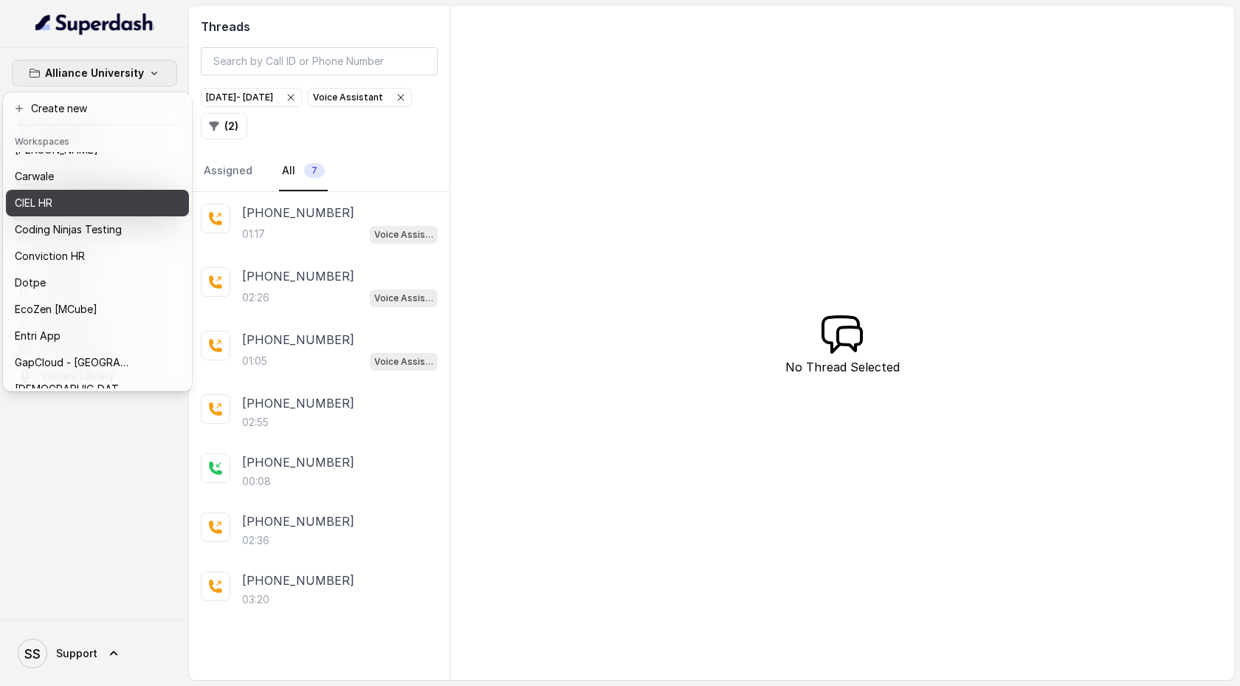
scroll to position [161, 0]
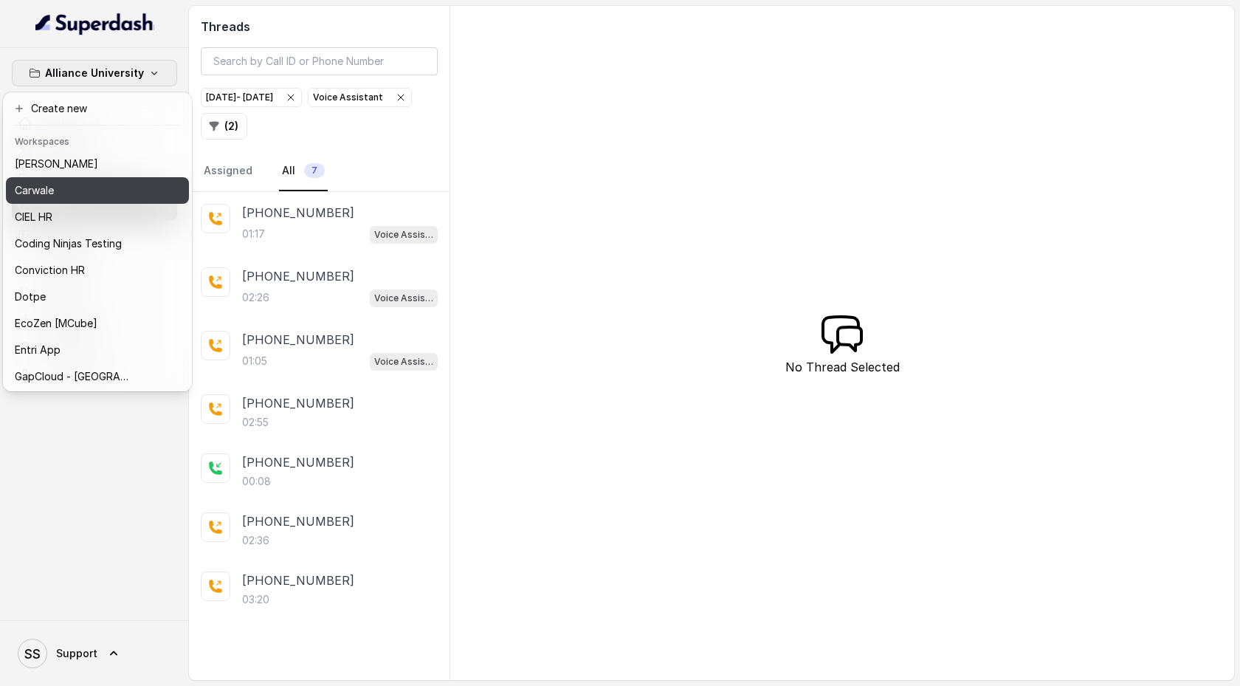
click at [137, 202] on button "Carwale" at bounding box center [97, 190] width 183 height 27
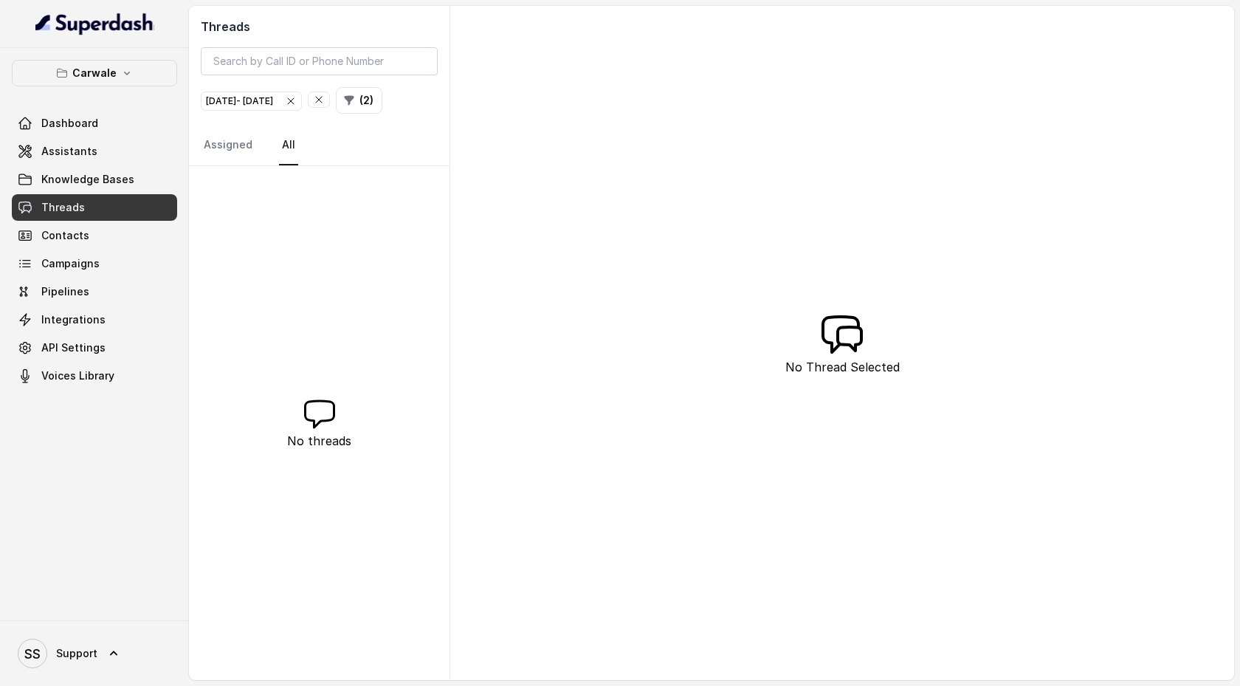
click at [325, 103] on icon "button" at bounding box center [319, 100] width 12 height 12
click at [327, 104] on icon "button" at bounding box center [321, 100] width 12 height 12
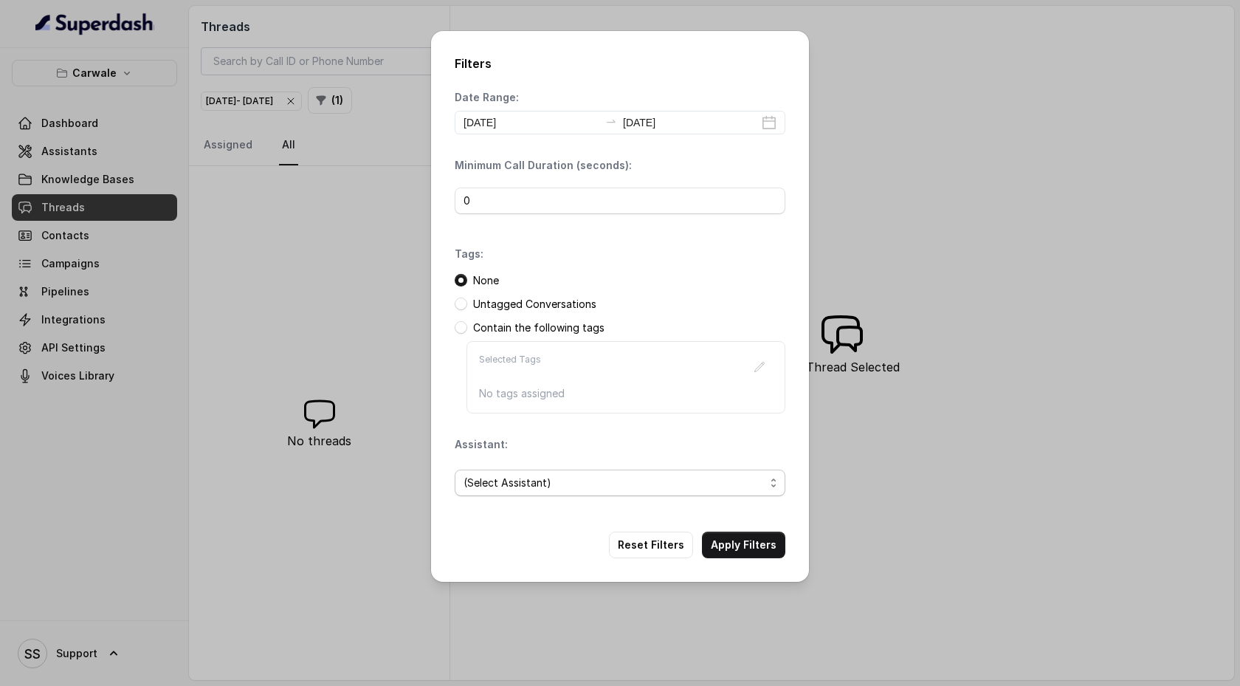
click at [551, 482] on span "(Select Assistant)" at bounding box center [614, 483] width 301 height 18
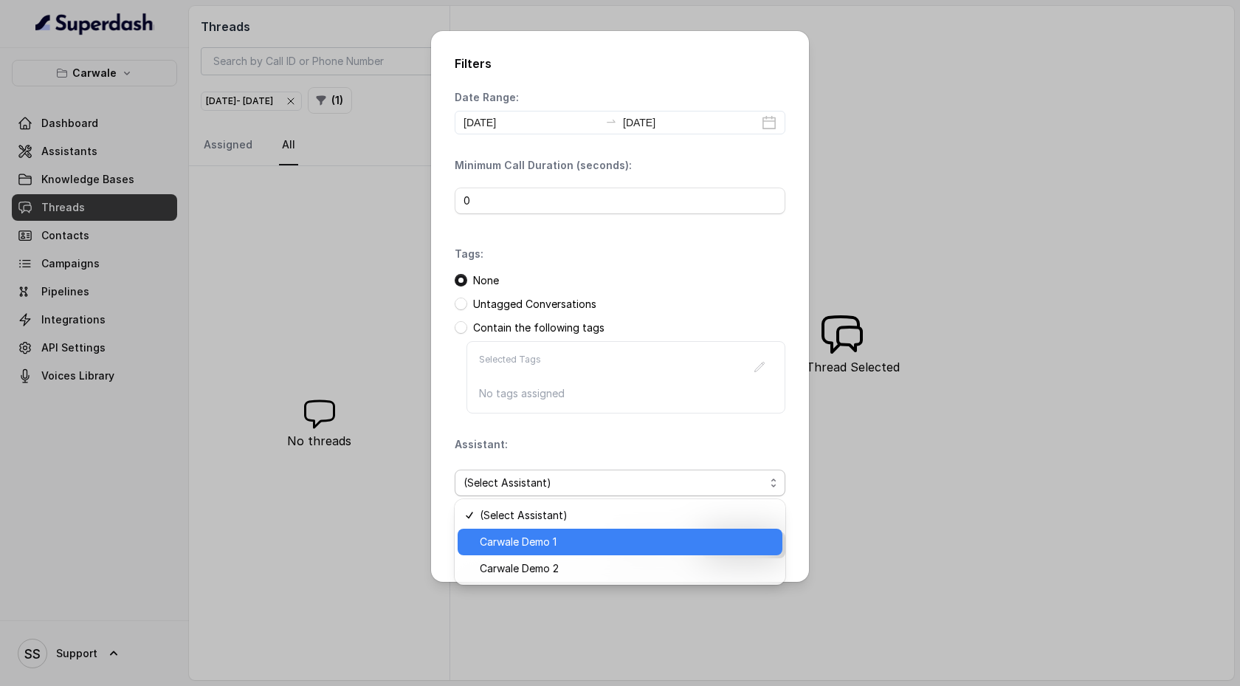
click at [543, 540] on span "Carwale Demo 1" at bounding box center [627, 542] width 294 height 18
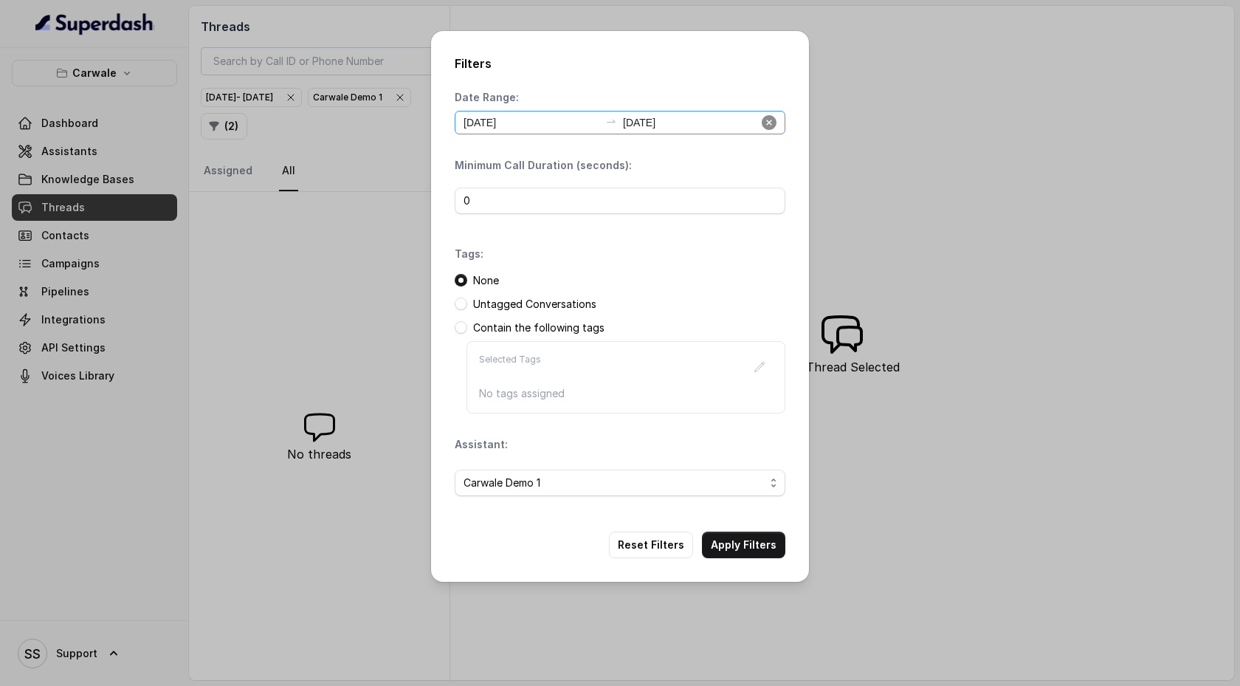
click at [765, 126] on icon "close-circle" at bounding box center [769, 122] width 15 height 15
click at [761, 126] on div at bounding box center [620, 123] width 331 height 24
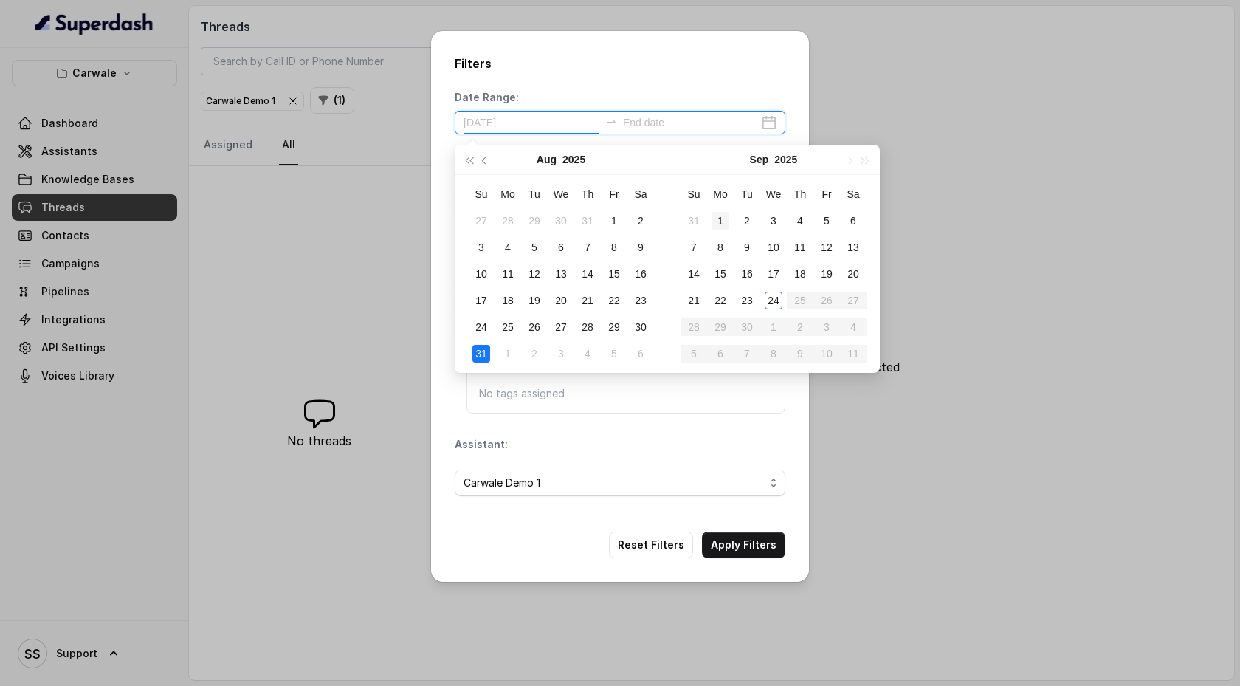
type input "[DATE]"
click at [716, 221] on div "1" at bounding box center [721, 221] width 18 height 18
type input "[DATE]"
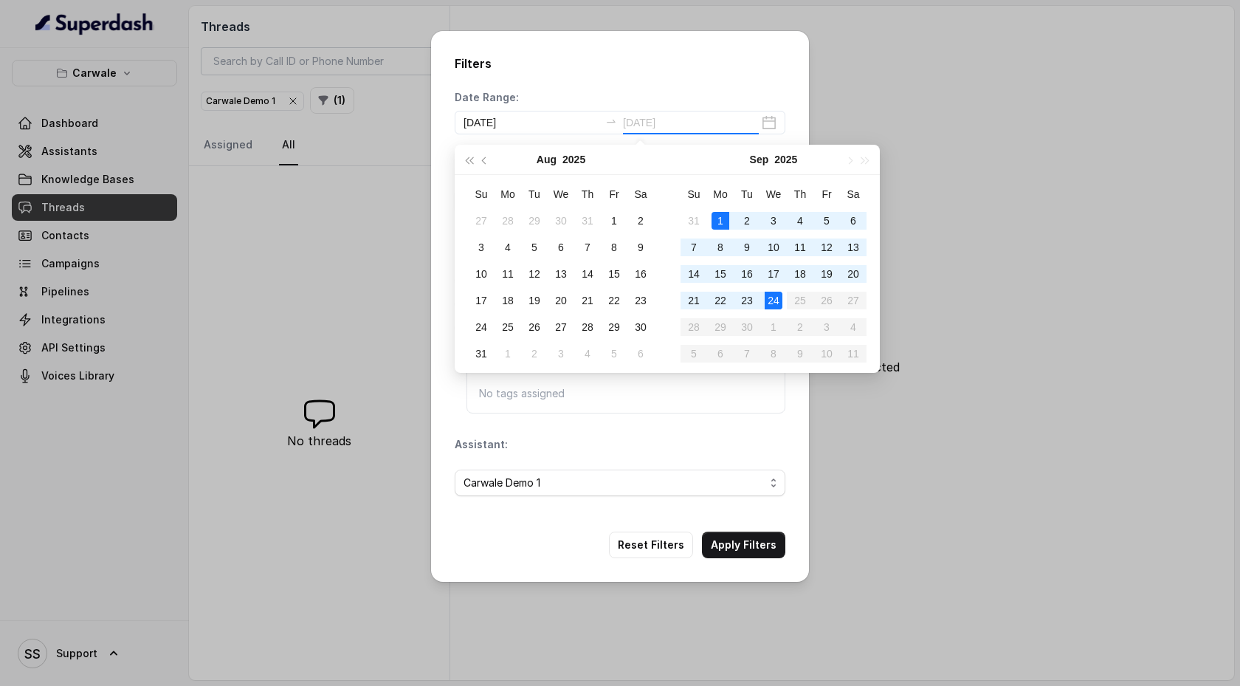
click at [774, 303] on div "24" at bounding box center [774, 301] width 18 height 18
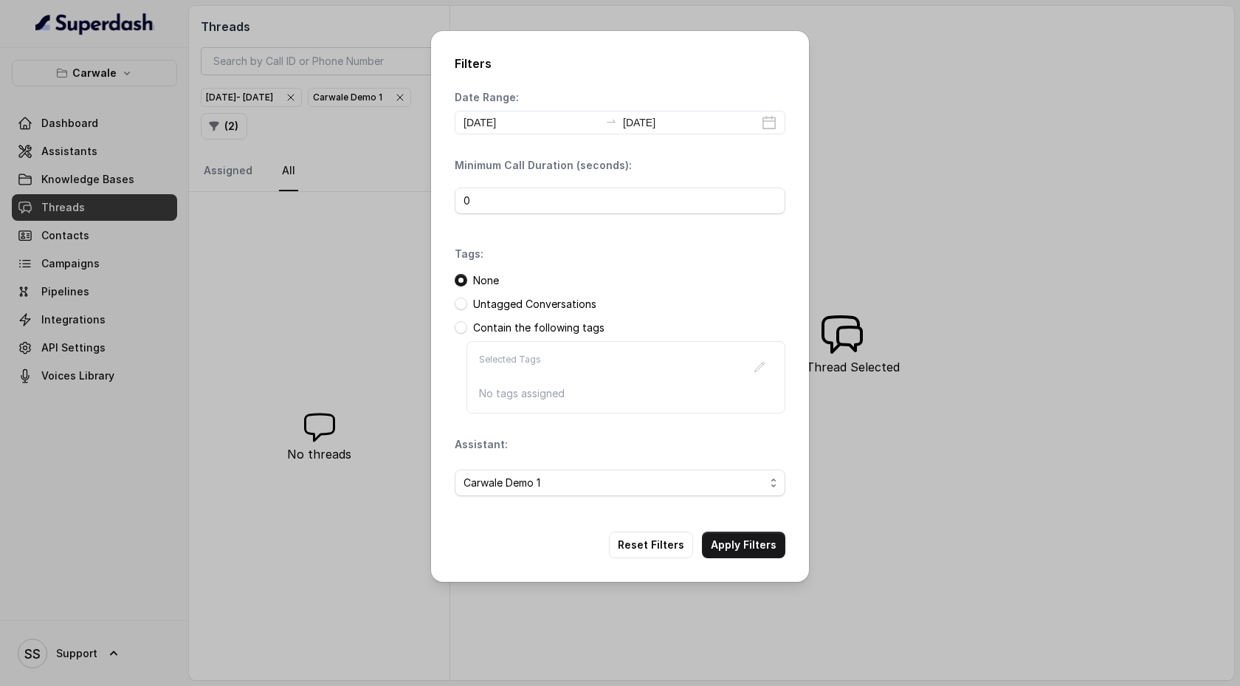
click at [760, 540] on button "Apply Filters" at bounding box center [743, 544] width 83 height 27
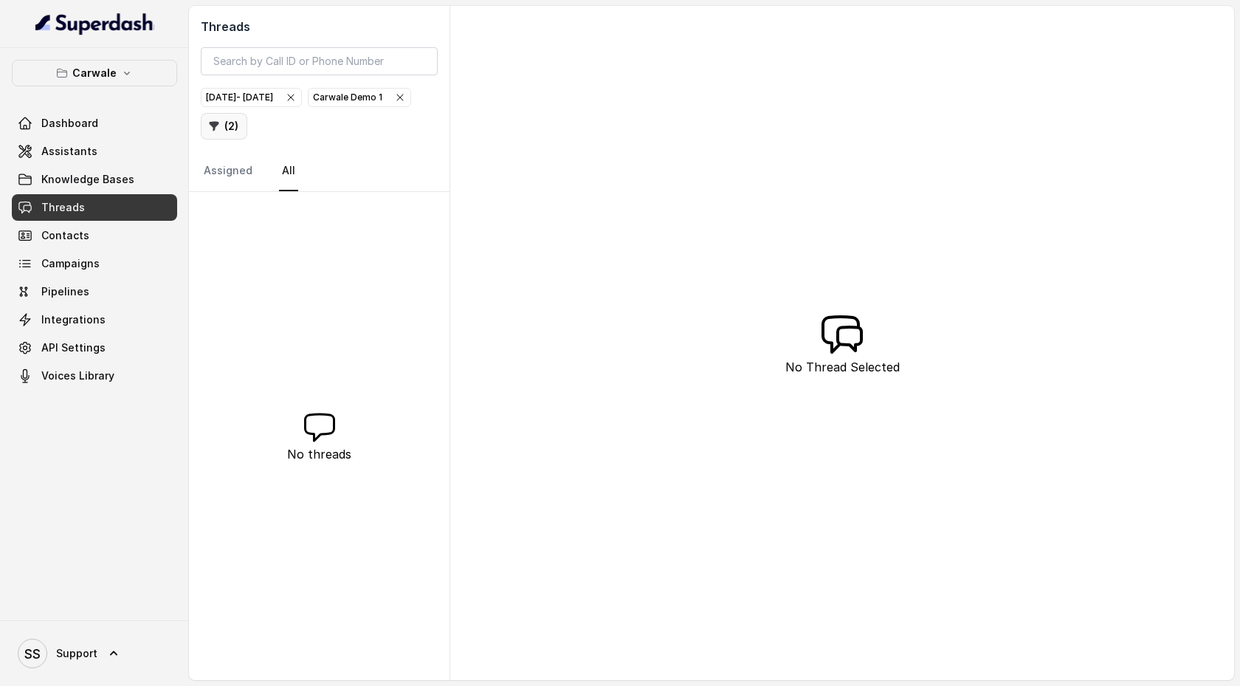
click at [247, 131] on button "( 2 )" at bounding box center [224, 126] width 47 height 27
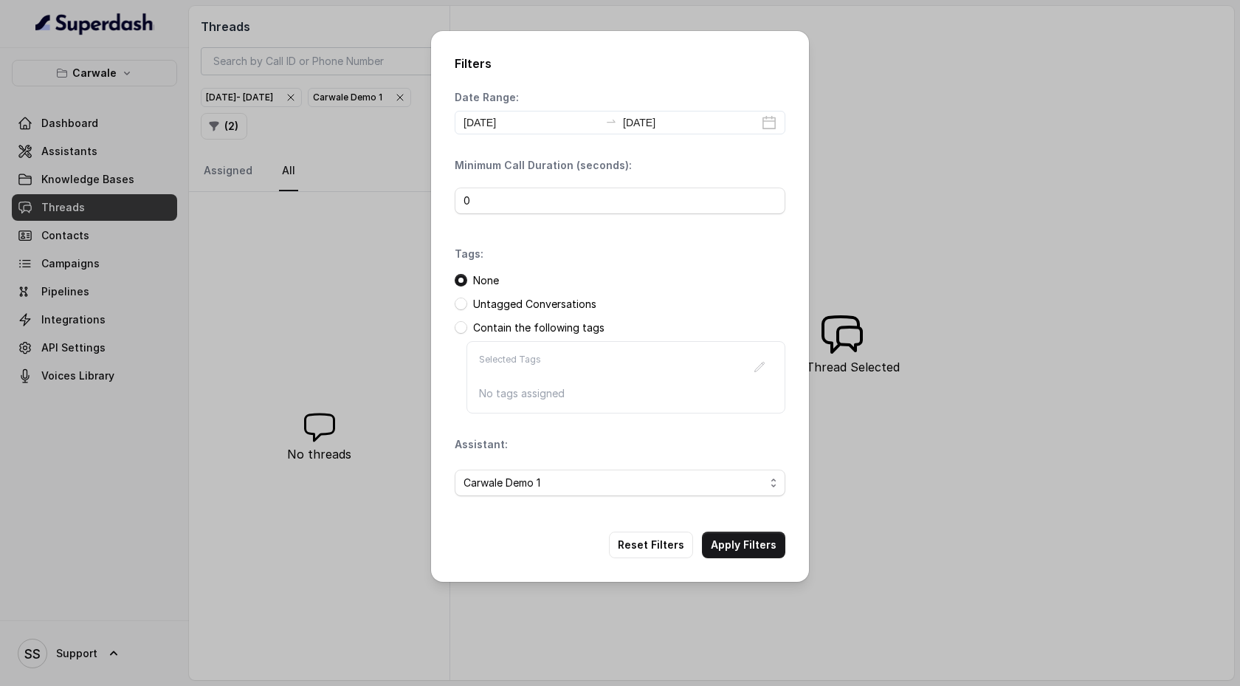
click at [635, 594] on div "Filters Date Range: [DATE] [DATE] Minimum Call Duration (seconds): 0 Tags: None…" at bounding box center [620, 343] width 1240 height 686
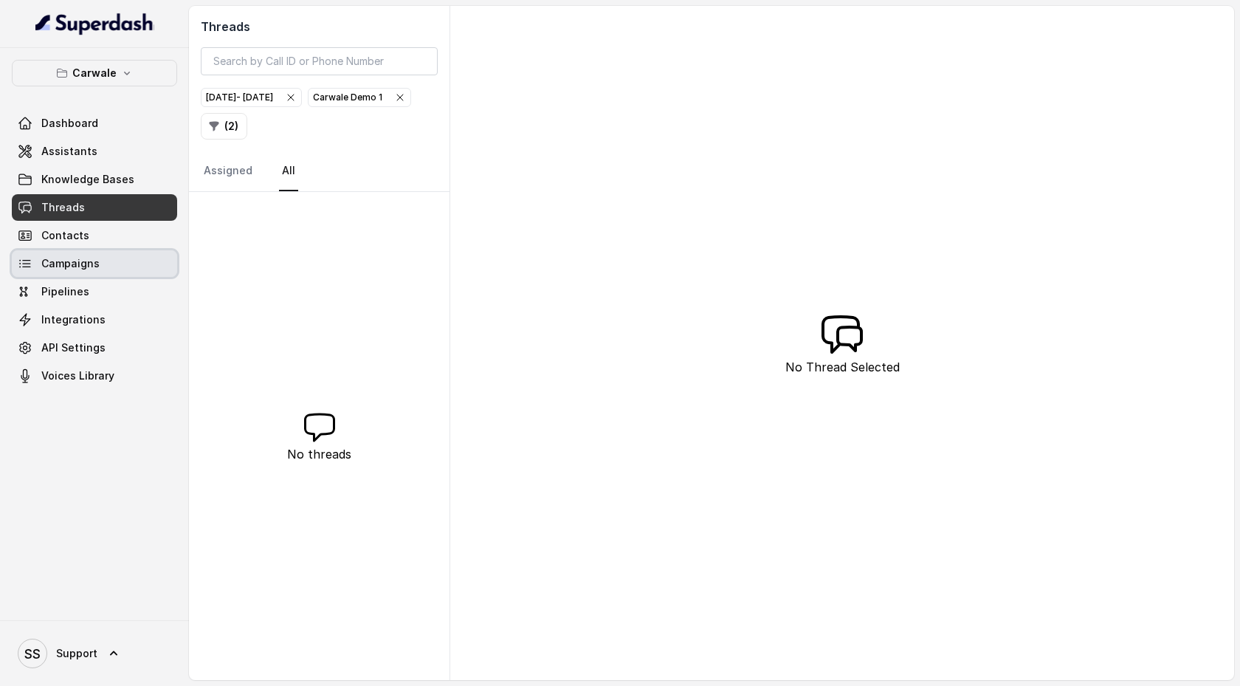
click at [126, 262] on link "Campaigns" at bounding box center [94, 263] width 165 height 27
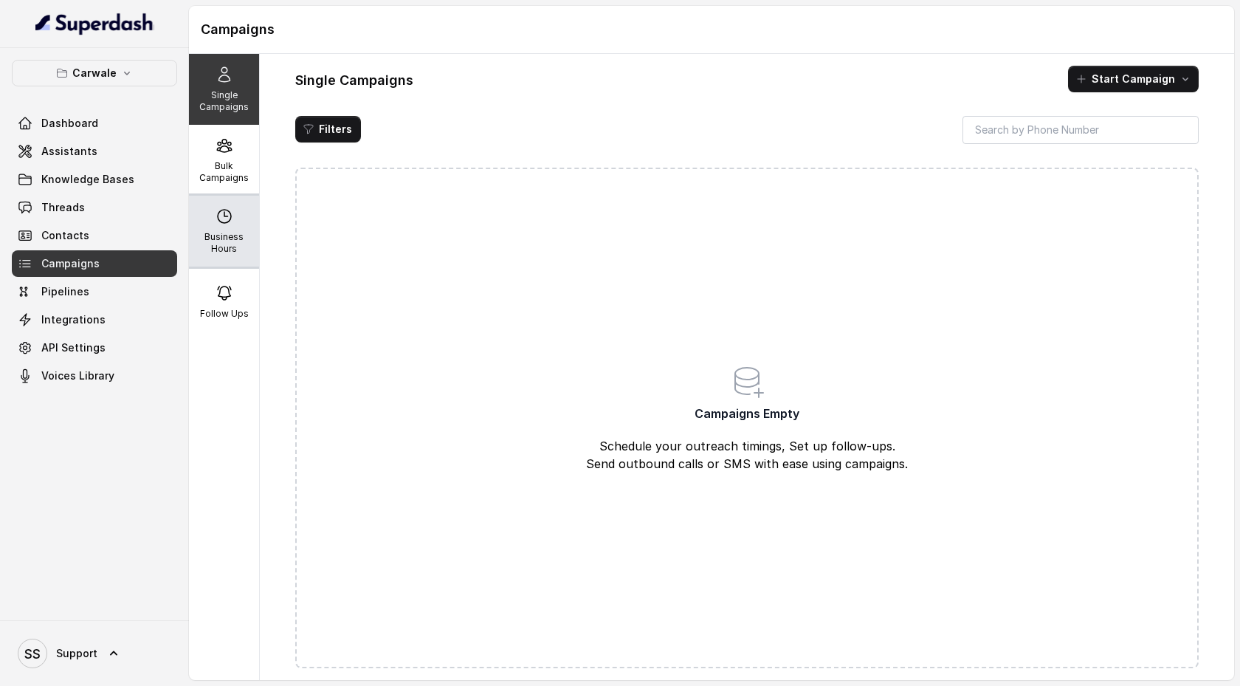
click at [225, 226] on div "Business Hours" at bounding box center [224, 231] width 70 height 71
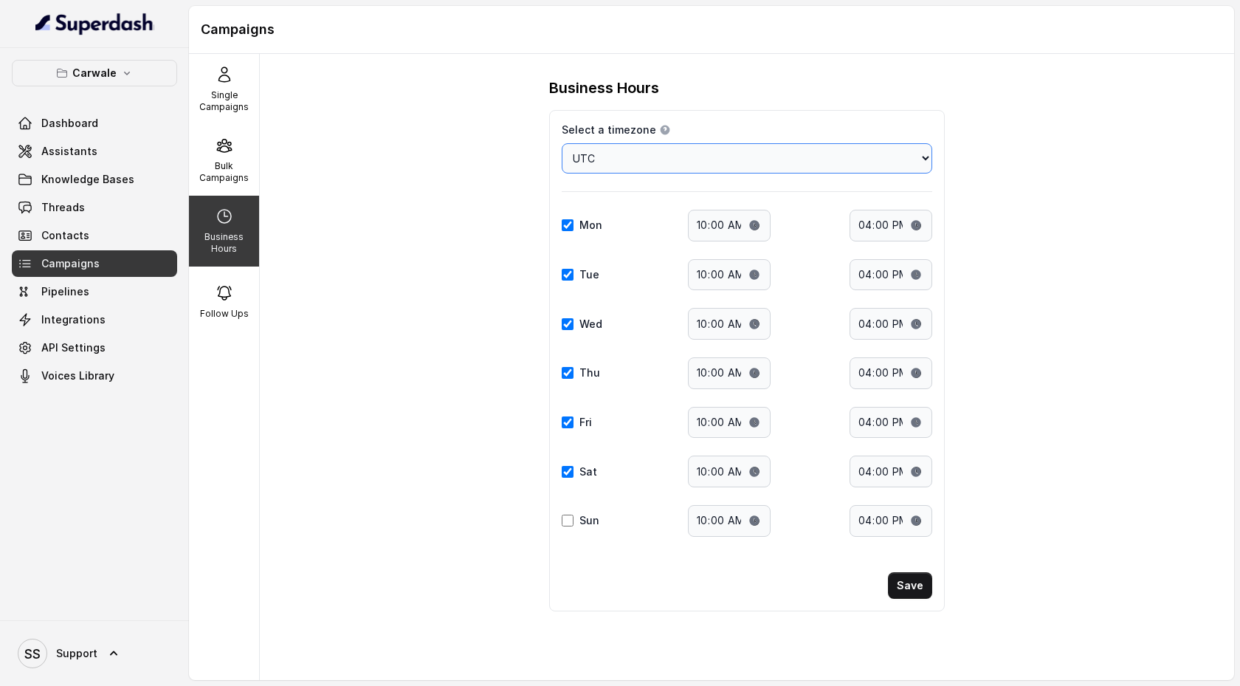
click at [781, 154] on select "Choose a timezone [GEOGRAPHIC_DATA]/[GEOGRAPHIC_DATA] [GEOGRAPHIC_DATA]/[GEOGRA…" at bounding box center [747, 158] width 371 height 30
select select "Australia/ACT"
click at [562, 143] on select "Choose a timezone [GEOGRAPHIC_DATA]/[GEOGRAPHIC_DATA] [GEOGRAPHIC_DATA]/[GEOGRA…" at bounding box center [747, 158] width 371 height 30
click at [566, 365] on div "Thu Start time: 10:00 End time: 16:00" at bounding box center [747, 373] width 371 height 32
click at [568, 420] on input "Fri" at bounding box center [568, 422] width 12 height 12
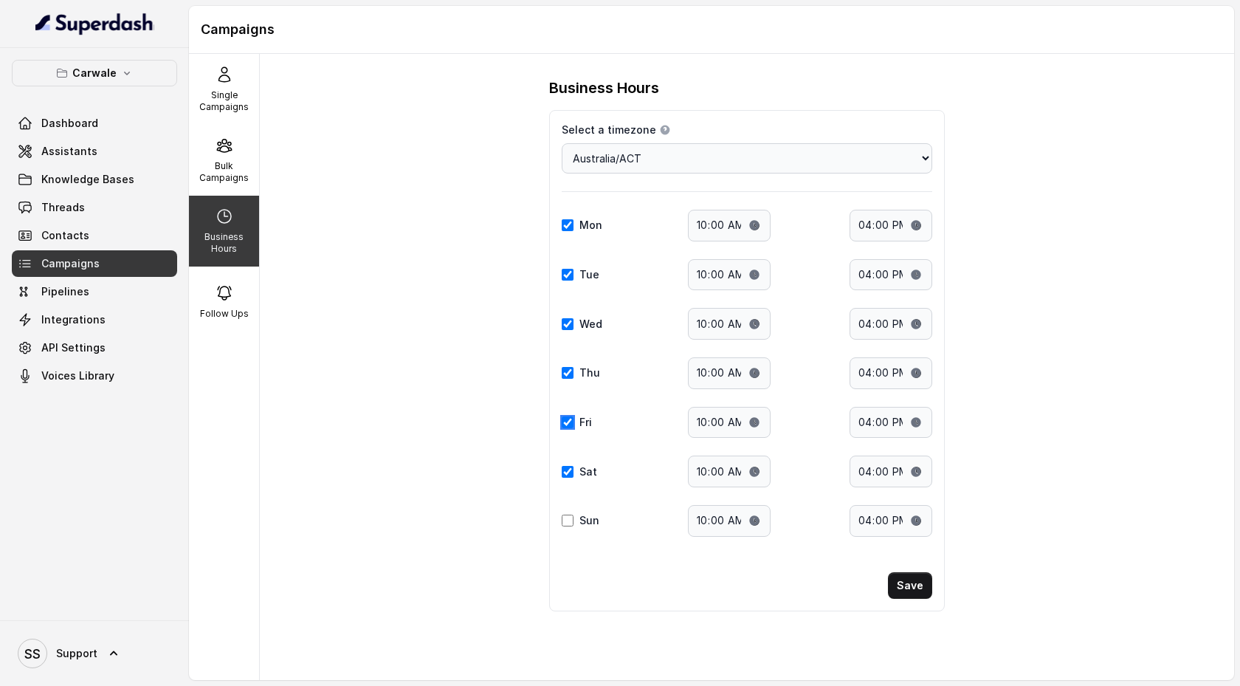
checkbox input "false"
click at [569, 466] on input "Sat" at bounding box center [568, 472] width 12 height 12
checkbox input "false"
click at [566, 371] on input "Thu" at bounding box center [568, 373] width 12 height 12
checkbox input "false"
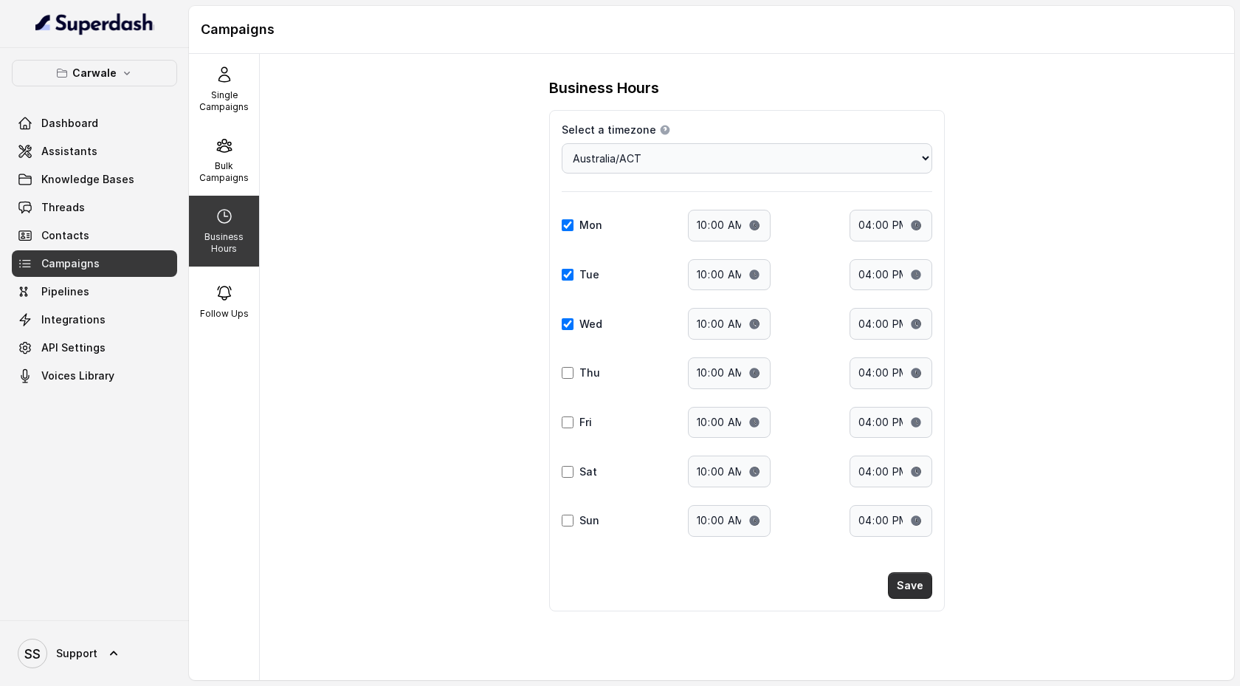
click at [912, 587] on button "Save" at bounding box center [910, 585] width 44 height 27
click at [233, 169] on p "Bulk Campaigns" at bounding box center [224, 172] width 58 height 24
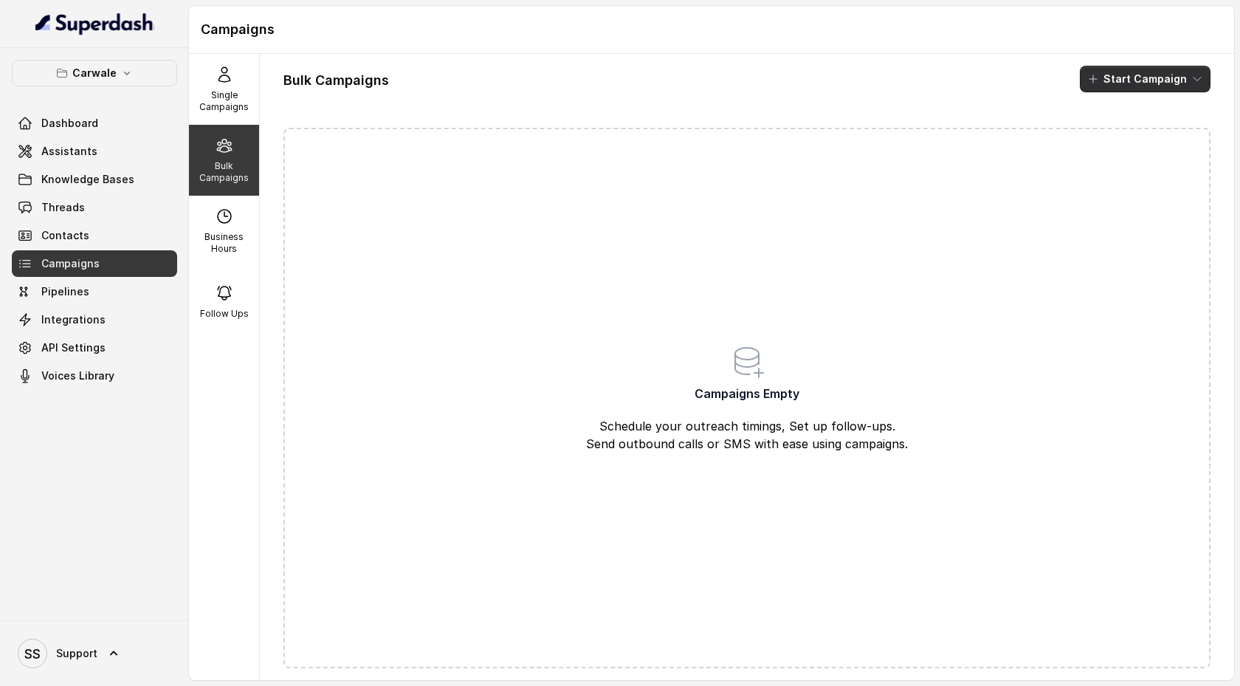
click at [1180, 86] on button "Start Campaign" at bounding box center [1145, 79] width 131 height 27
click at [1150, 140] on div "Call" at bounding box center [1125, 136] width 72 height 15
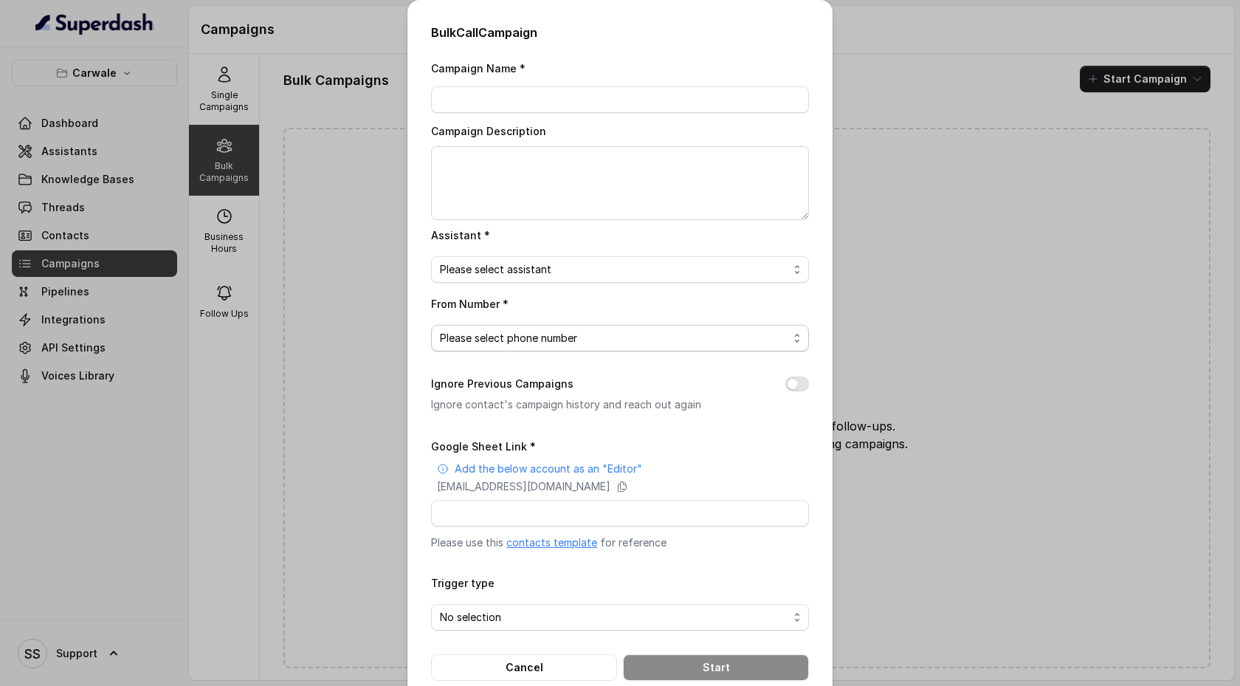
scroll to position [28, 0]
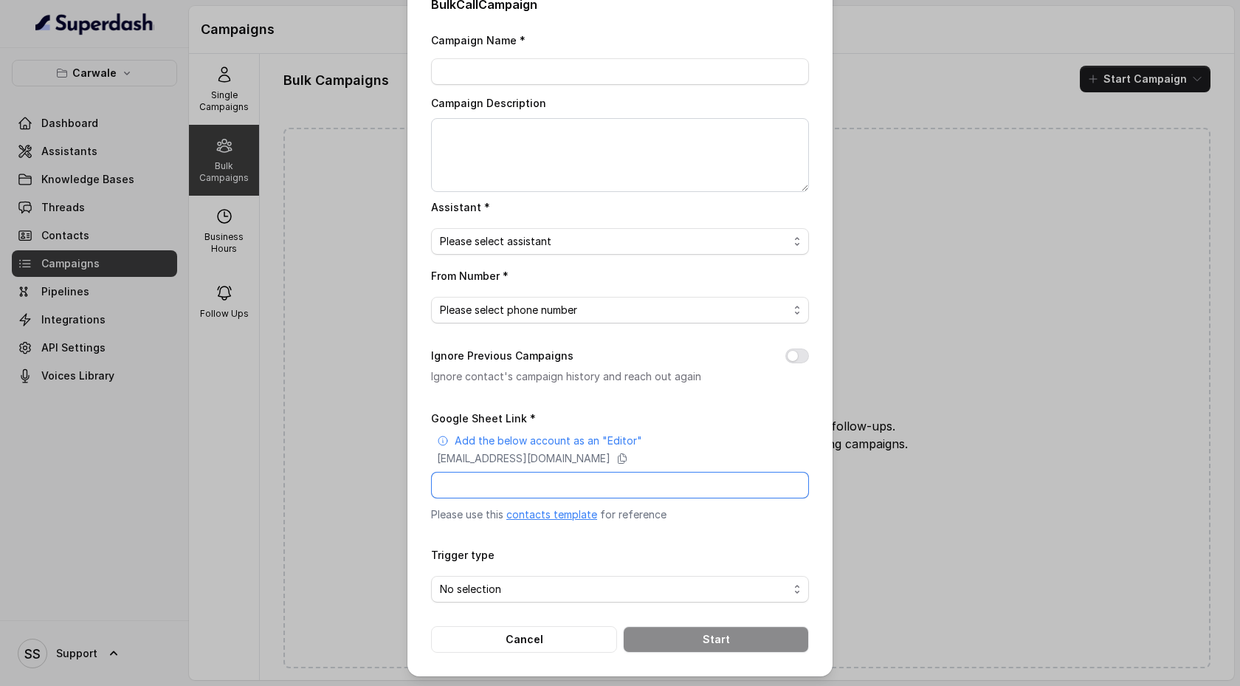
click at [481, 483] on input "Google Sheet Link *" at bounding box center [620, 485] width 378 height 27
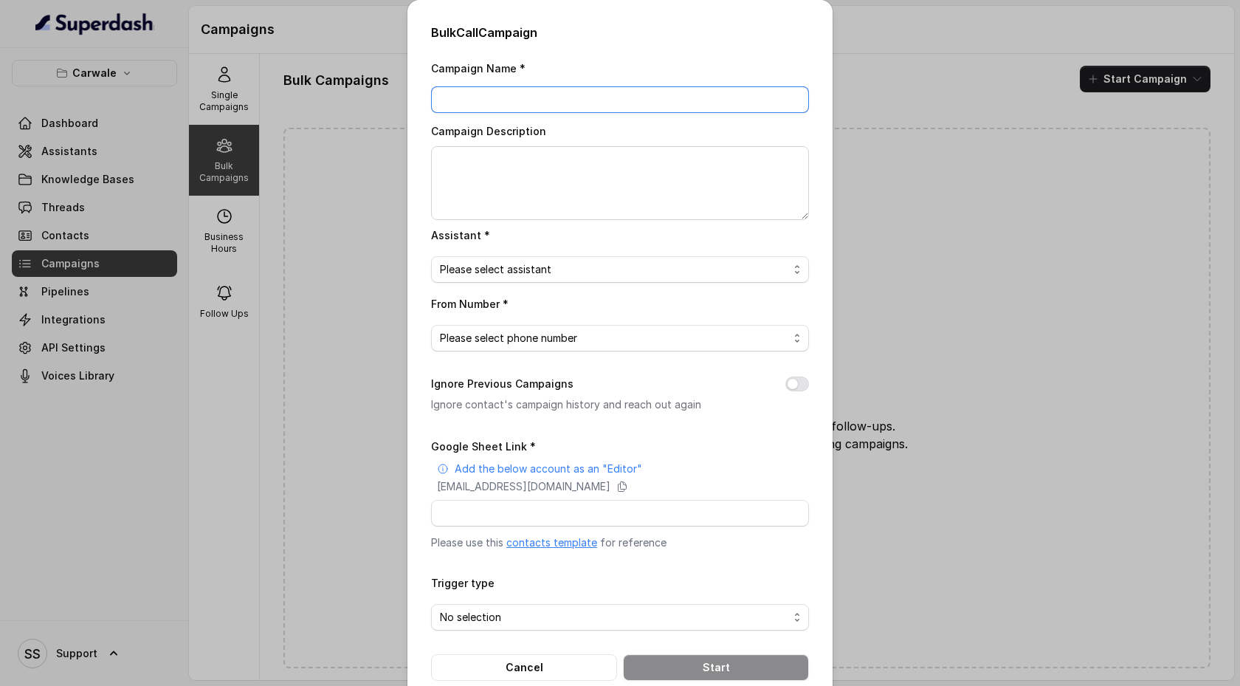
click at [535, 104] on input "Campaign Name *" at bounding box center [620, 99] width 378 height 27
click at [517, 172] on textarea "Campaign Description" at bounding box center [620, 183] width 378 height 74
click at [551, 263] on span "Please select assistant" at bounding box center [614, 270] width 348 height 18
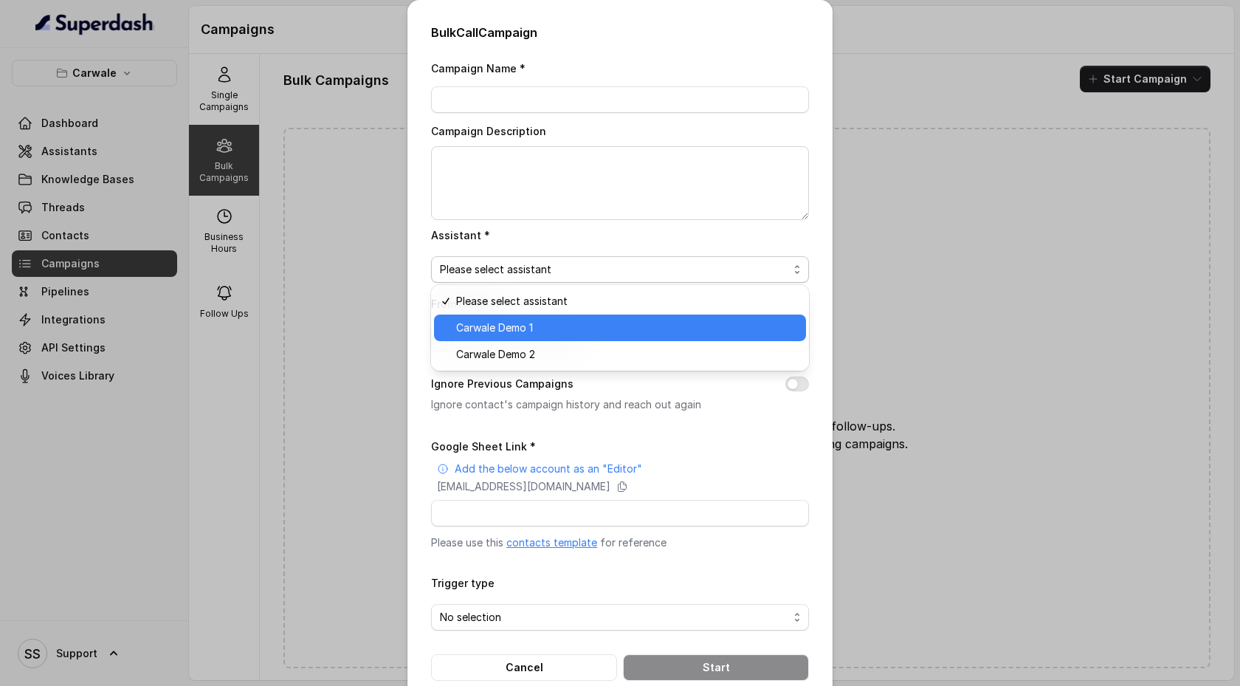
click at [554, 331] on span "Carwale Demo 1" at bounding box center [626, 328] width 341 height 18
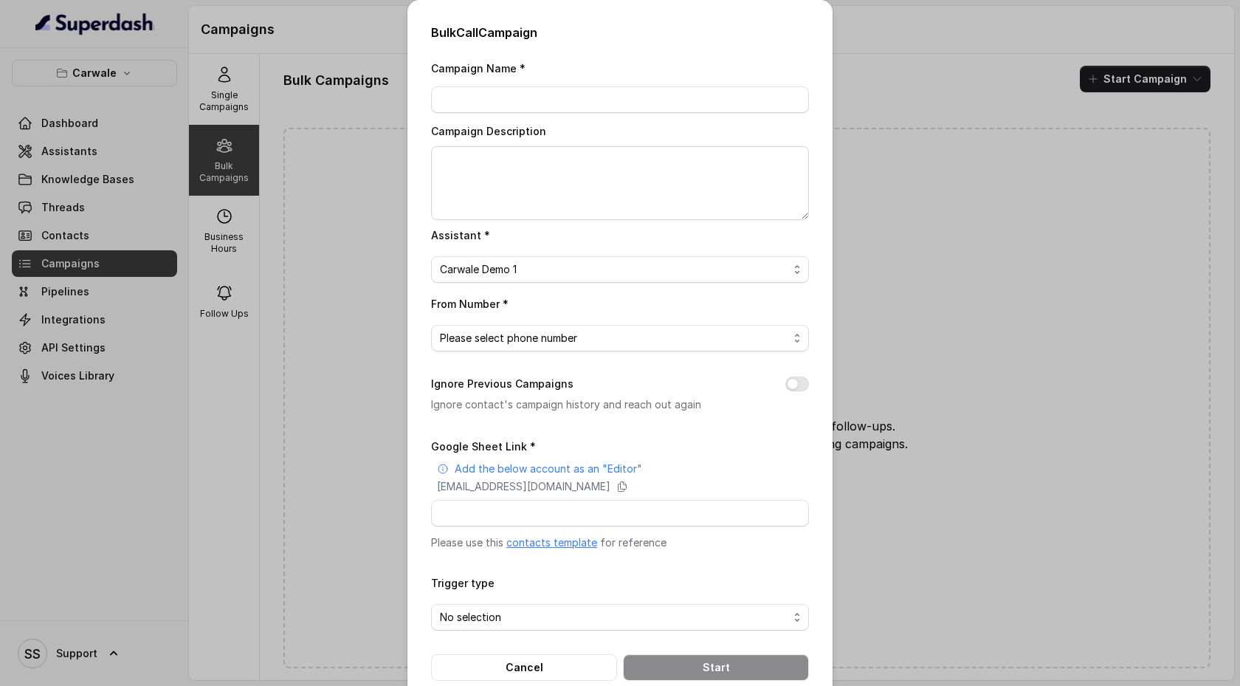
click at [877, 54] on div "Bulk Call Campaign Campaign Name * Campaign Description Assistant * Carwale Dem…" at bounding box center [620, 343] width 1240 height 686
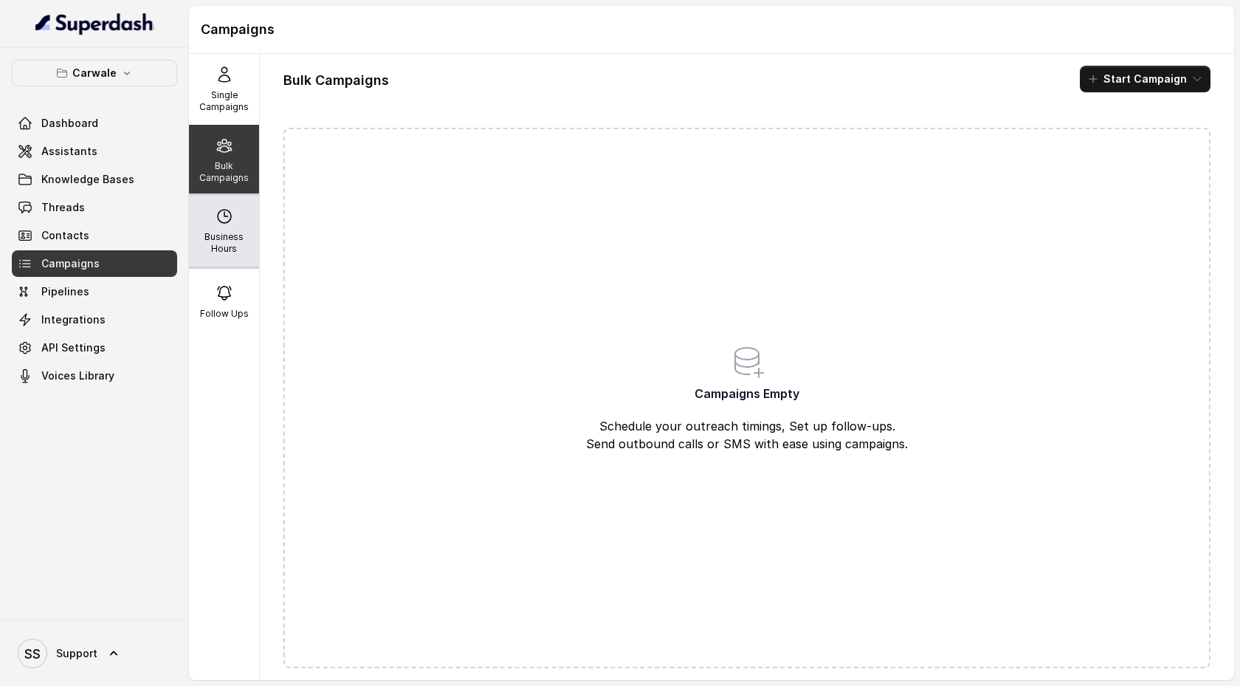
click at [221, 244] on p "Business Hours" at bounding box center [224, 243] width 58 height 24
select select "Australia/ACT"
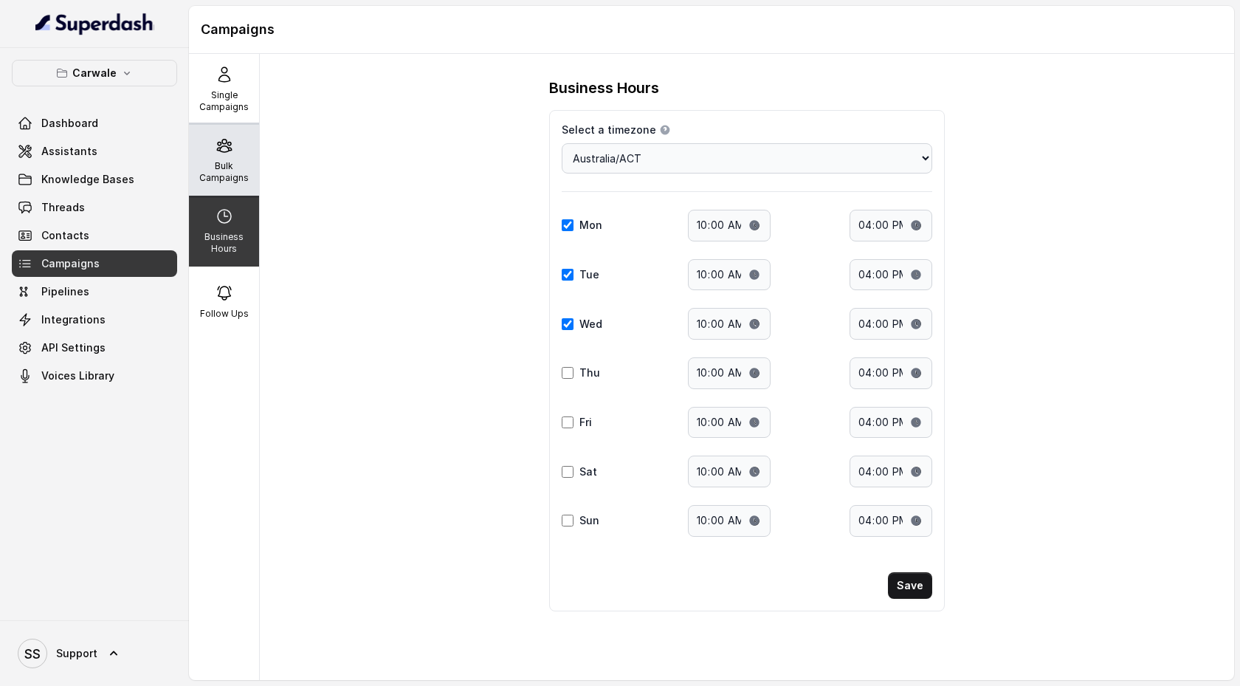
click at [230, 168] on p "Bulk Campaigns" at bounding box center [224, 172] width 58 height 24
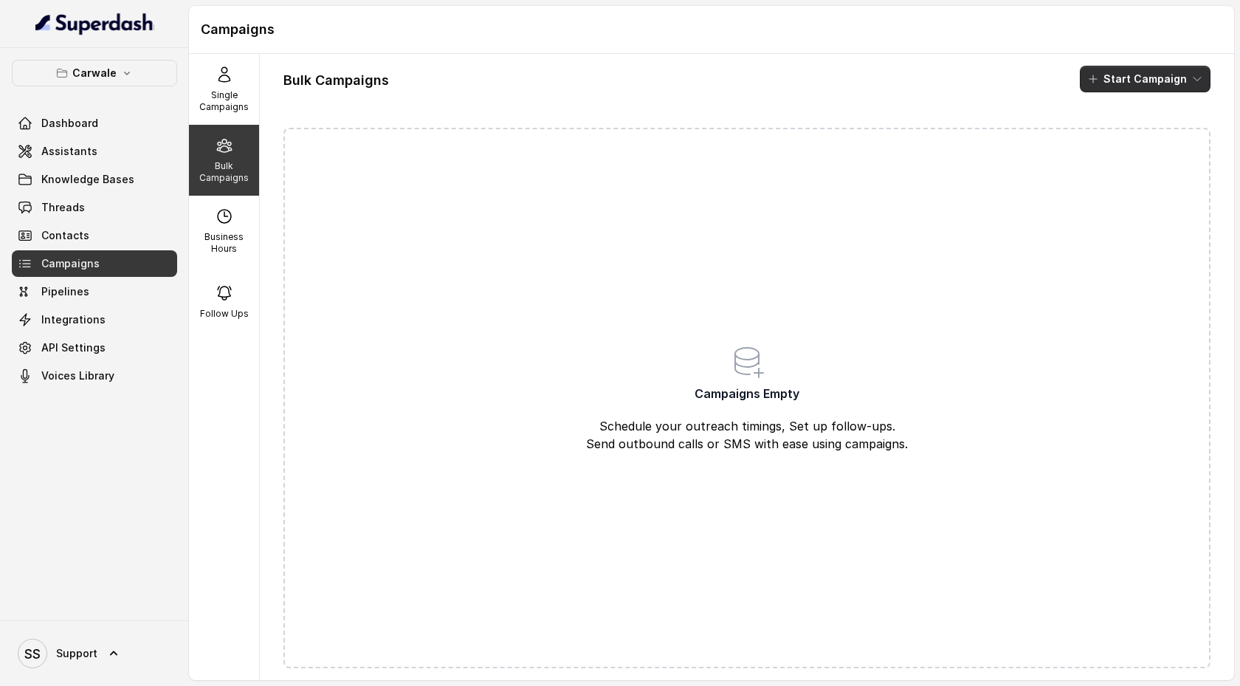
click at [1169, 83] on button "Start Campaign" at bounding box center [1145, 79] width 131 height 27
click at [1132, 144] on button "Call" at bounding box center [1149, 137] width 136 height 24
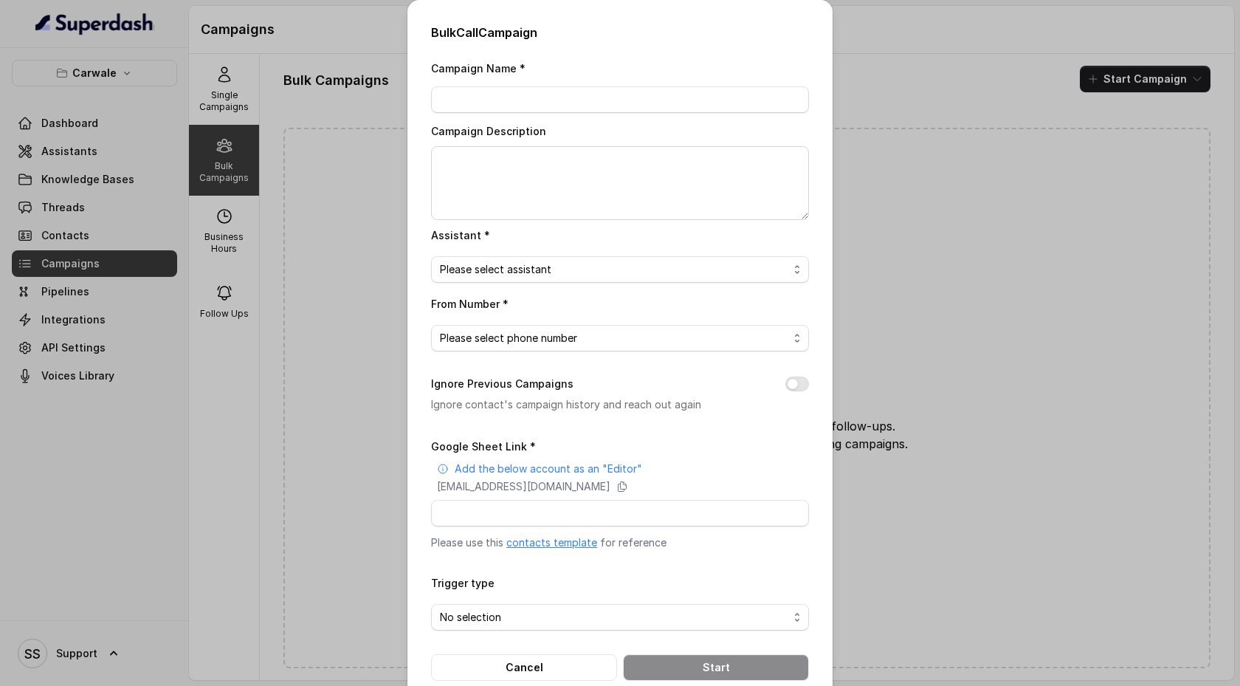
scroll to position [28, 0]
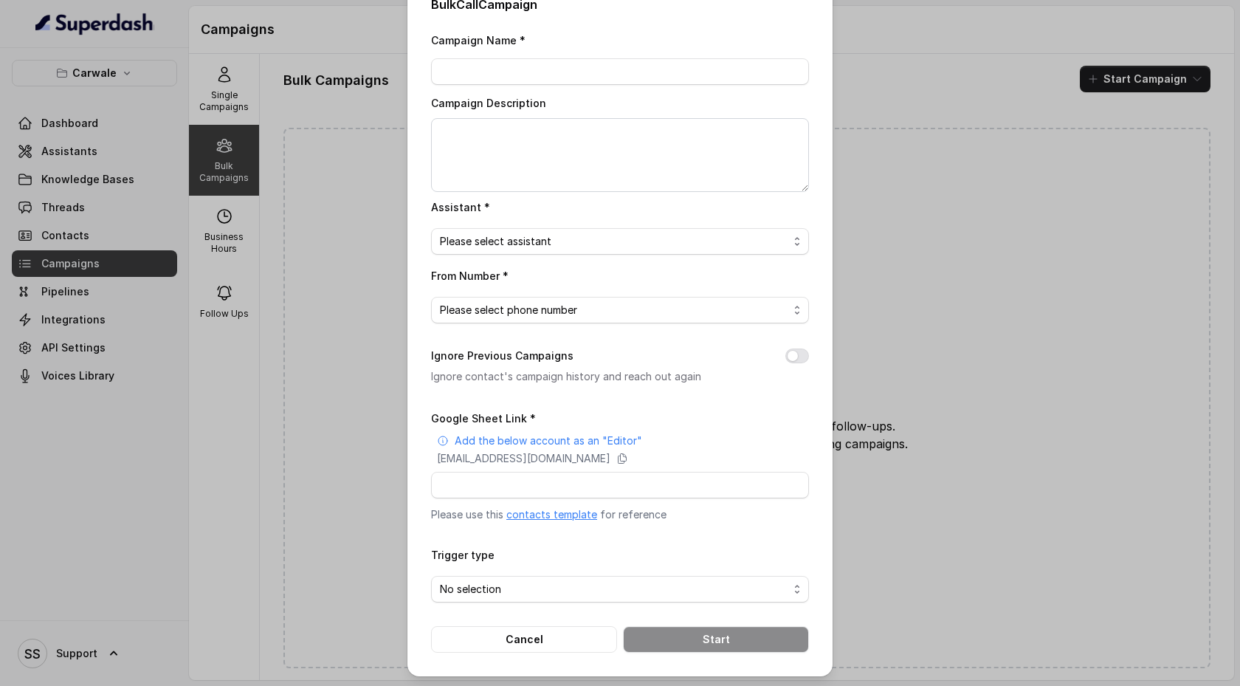
click at [540, 517] on link "contacts template" at bounding box center [551, 514] width 91 height 13
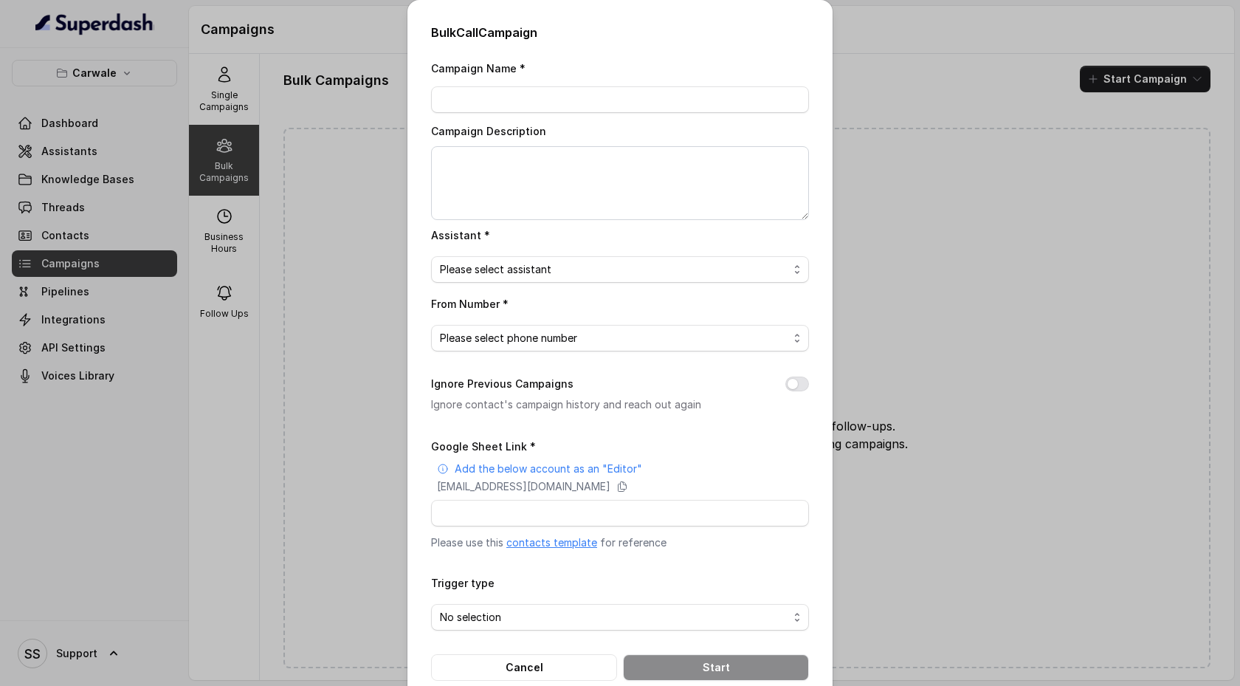
click at [884, 74] on div "Bulk Call Campaign Campaign Name * Campaign Description Assistant * Please sele…" at bounding box center [620, 343] width 1240 height 686
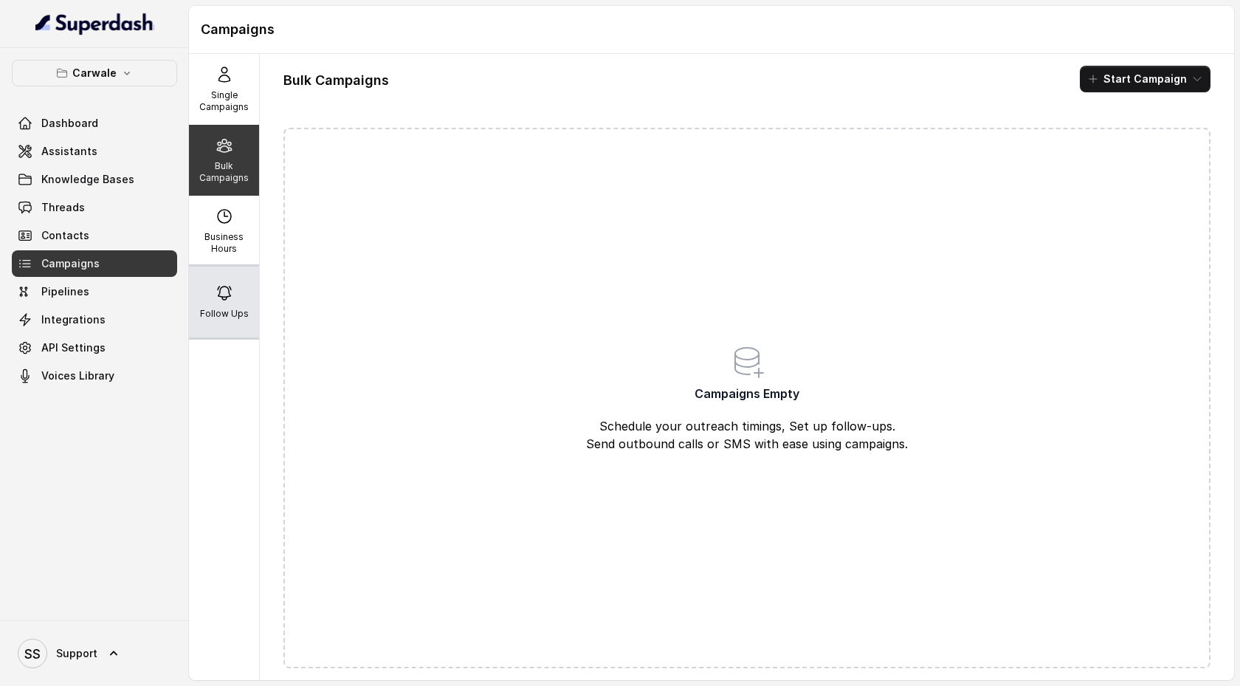
click at [244, 295] on div "Follow Ups" at bounding box center [224, 301] width 70 height 71
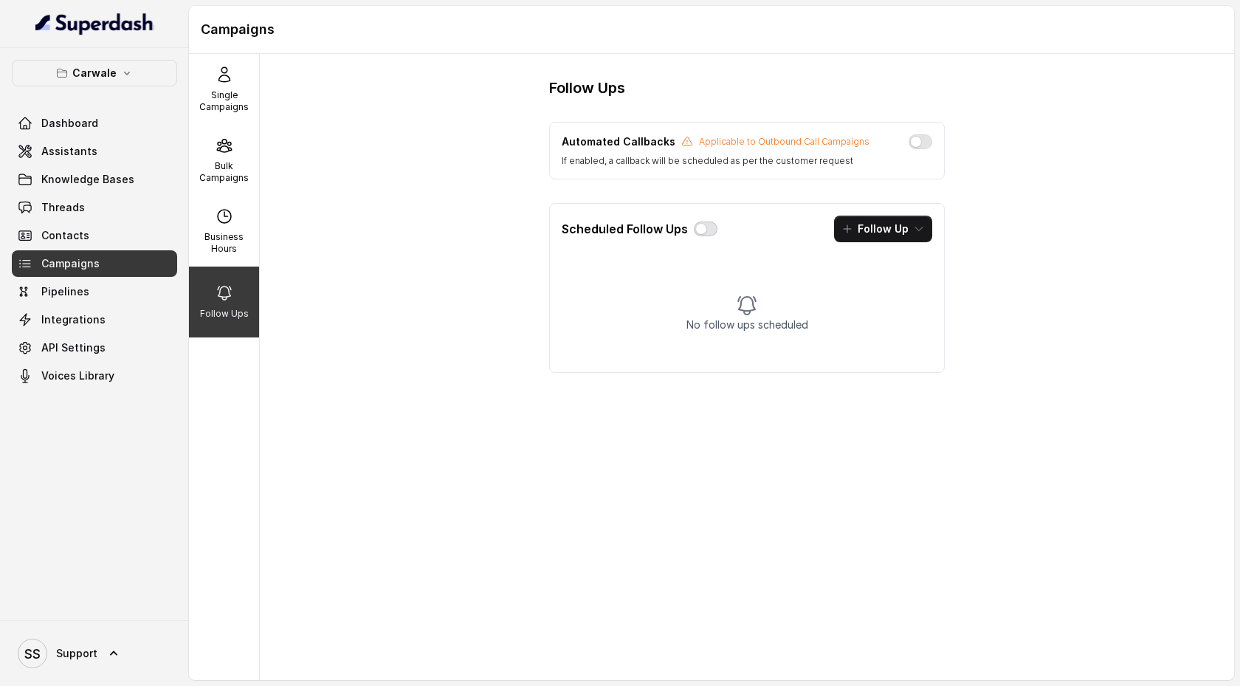
click at [701, 232] on button "button" at bounding box center [706, 228] width 24 height 15
click at [927, 232] on button "Follow Up" at bounding box center [883, 229] width 98 height 27
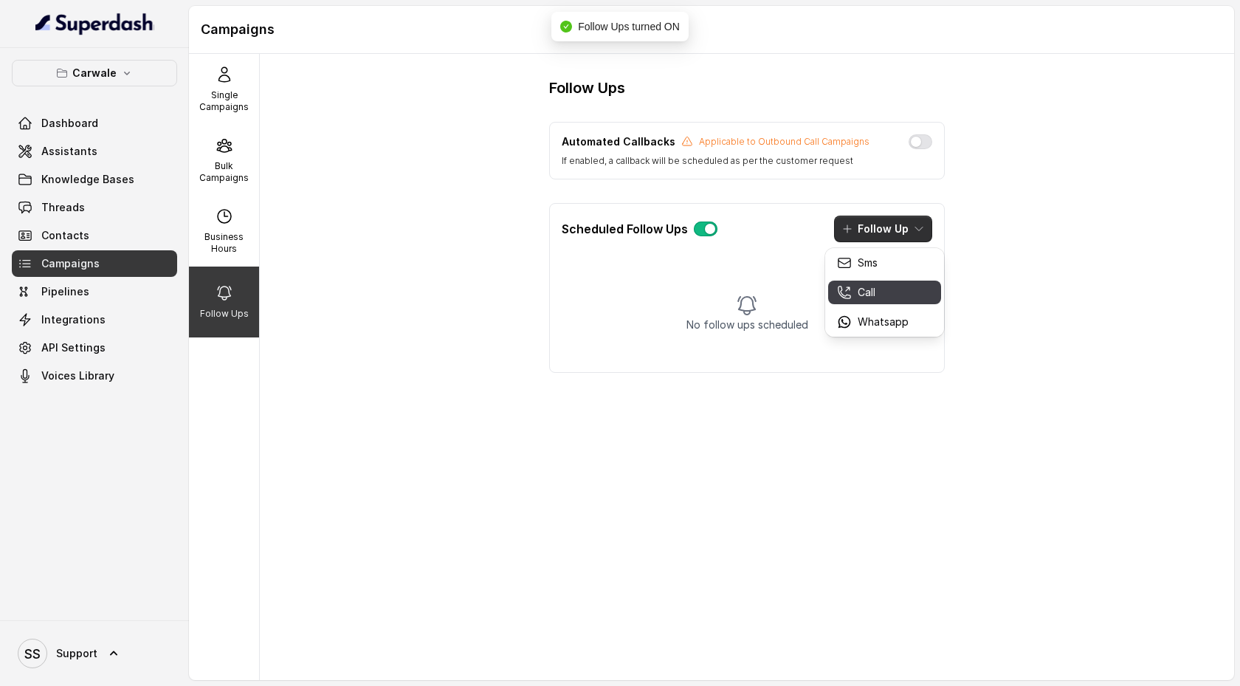
click at [892, 291] on div "Call" at bounding box center [873, 292] width 72 height 15
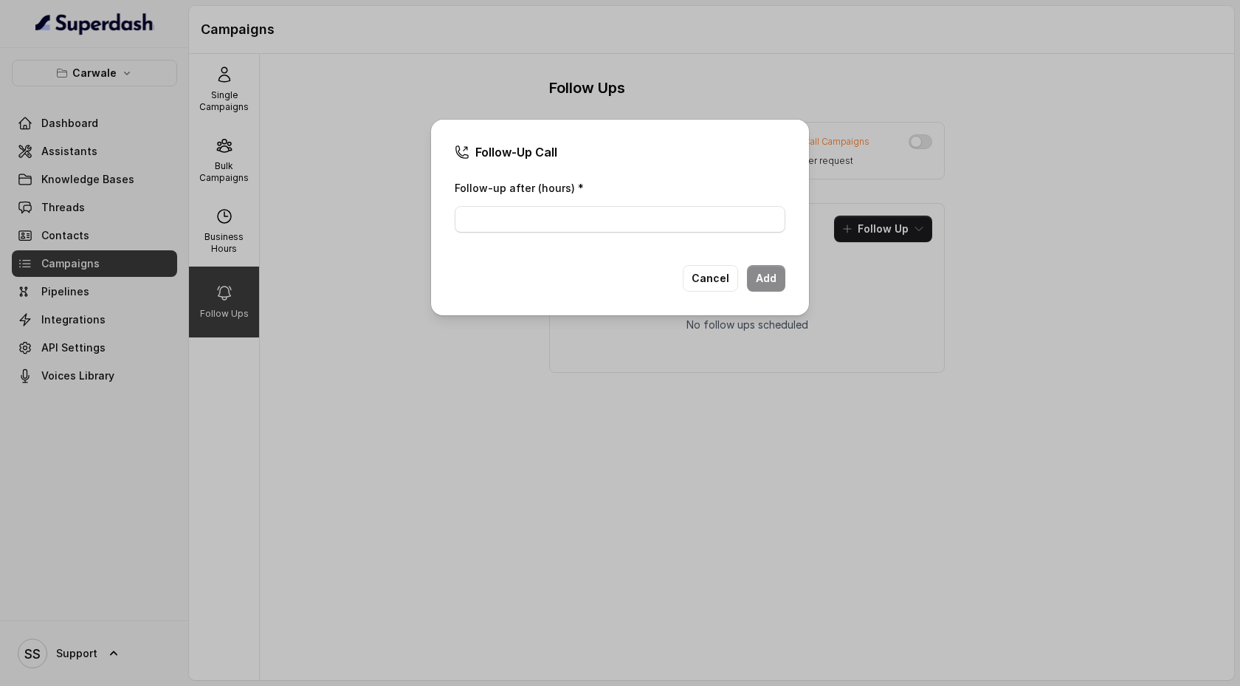
click at [619, 204] on div "Follow-up after (hours) *" at bounding box center [620, 206] width 331 height 54
click at [625, 221] on input "Follow-up after (hours) *" at bounding box center [620, 219] width 331 height 27
type input "1"
click at [777, 275] on button "Add" at bounding box center [766, 278] width 38 height 27
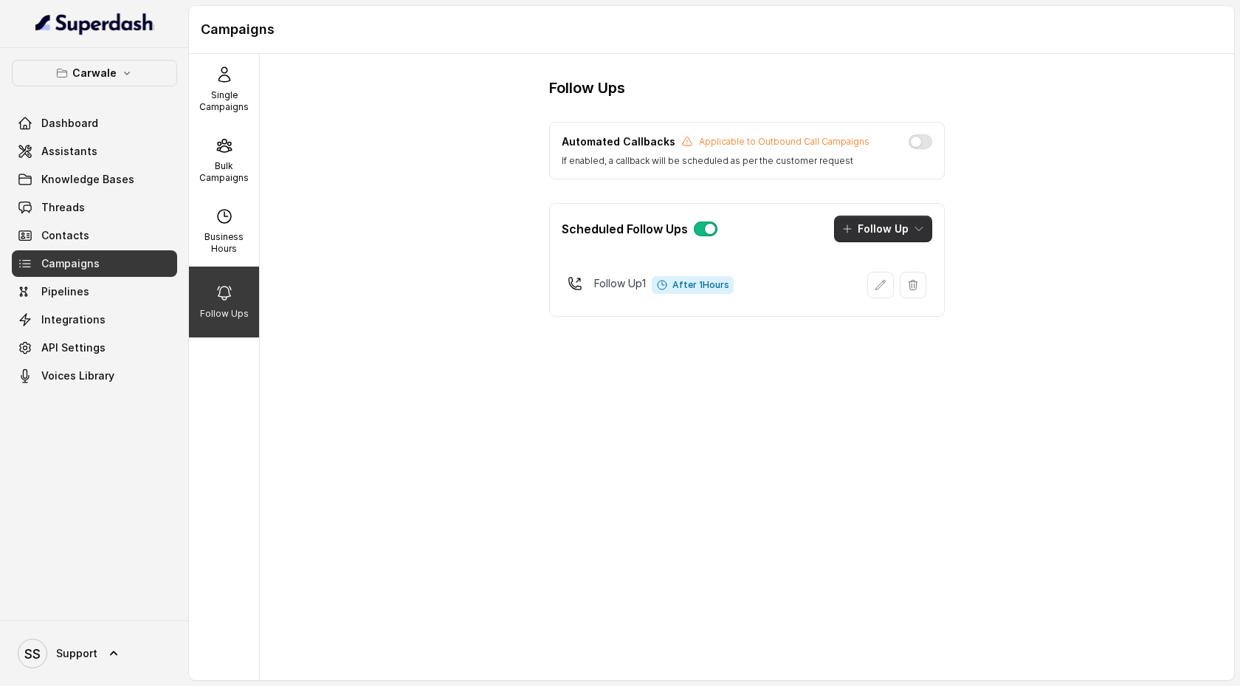
click at [928, 221] on button "Follow Up" at bounding box center [883, 229] width 98 height 27
click at [875, 295] on div "Call" at bounding box center [873, 292] width 72 height 15
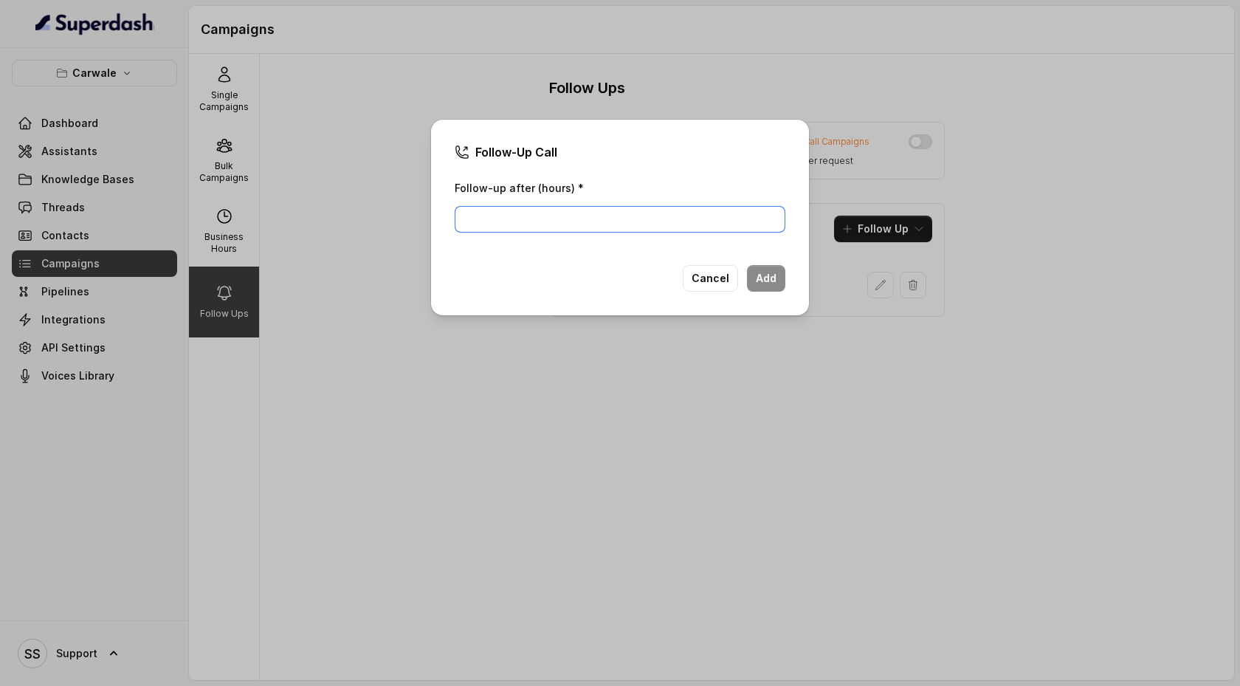
click at [586, 214] on input "Follow-up after (hours) *" at bounding box center [620, 219] width 331 height 27
type input "1"
click at [776, 278] on button "Add" at bounding box center [766, 278] width 38 height 27
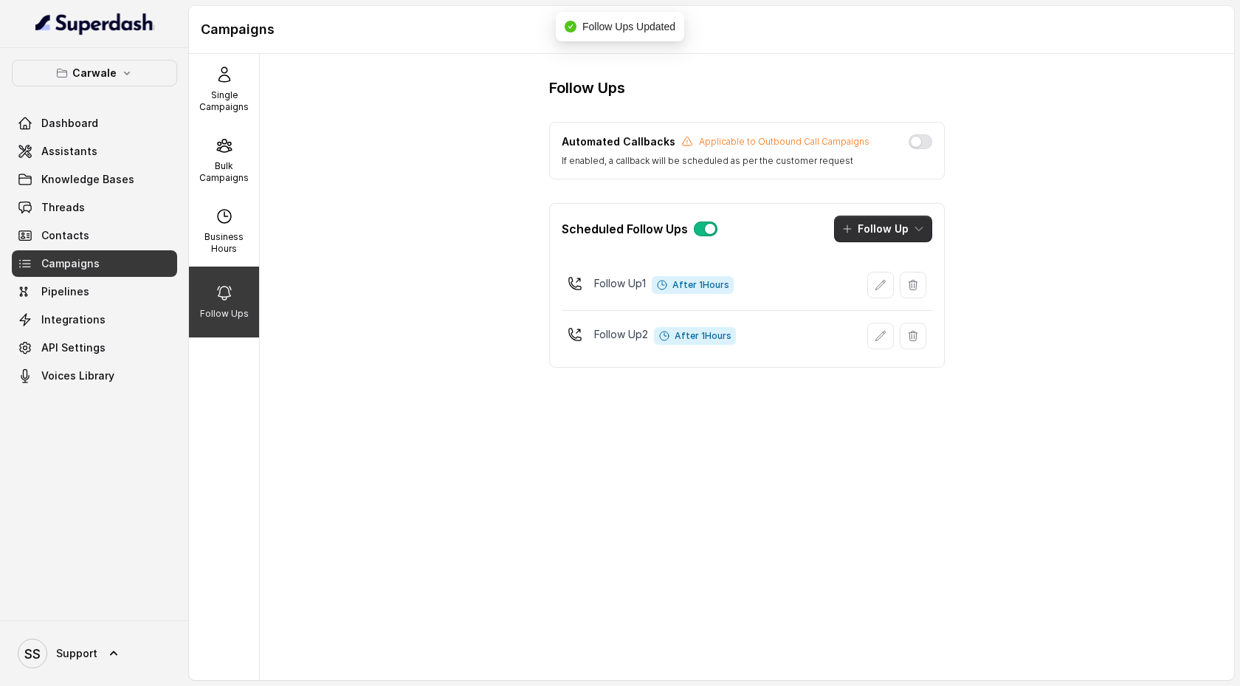
click at [913, 234] on icon "button" at bounding box center [919, 229] width 12 height 12
click at [897, 263] on div "Sms" at bounding box center [873, 262] width 72 height 15
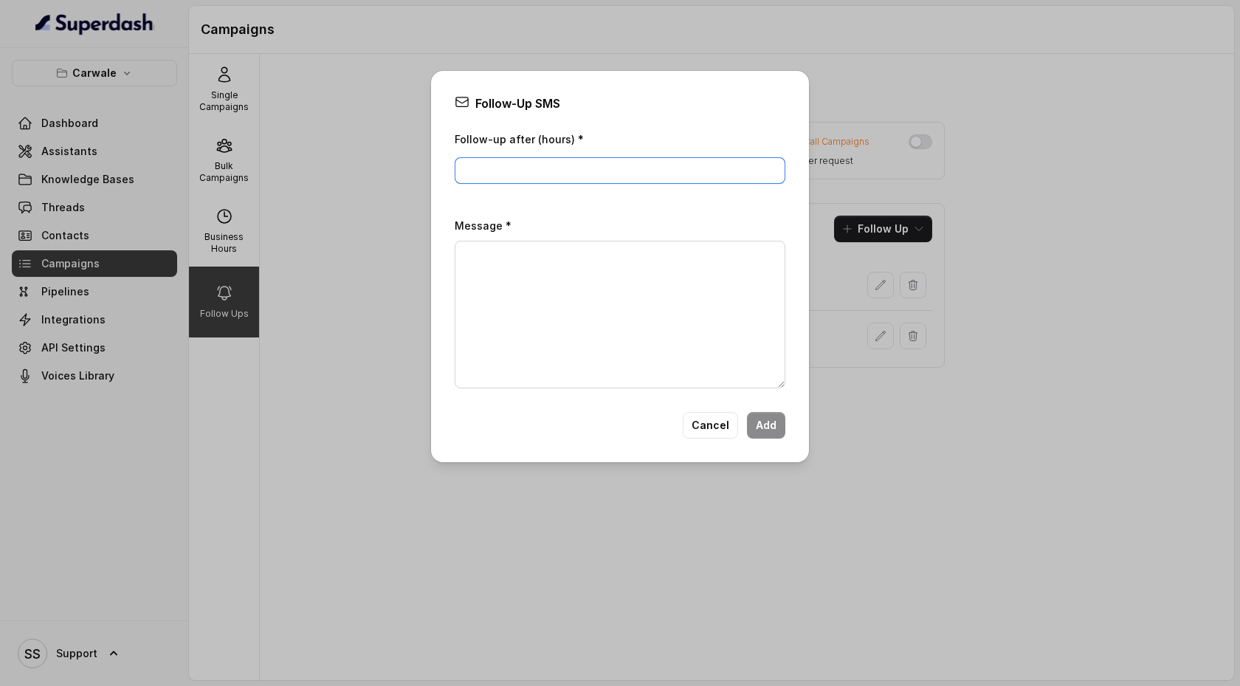
click at [627, 165] on input "Follow-up after (hours) *" at bounding box center [620, 170] width 331 height 27
type input "1"
click at [703, 277] on textarea "Message *" at bounding box center [620, 315] width 331 height 148
type textarea "asdadadadas"
click at [772, 425] on button "Add" at bounding box center [766, 425] width 38 height 27
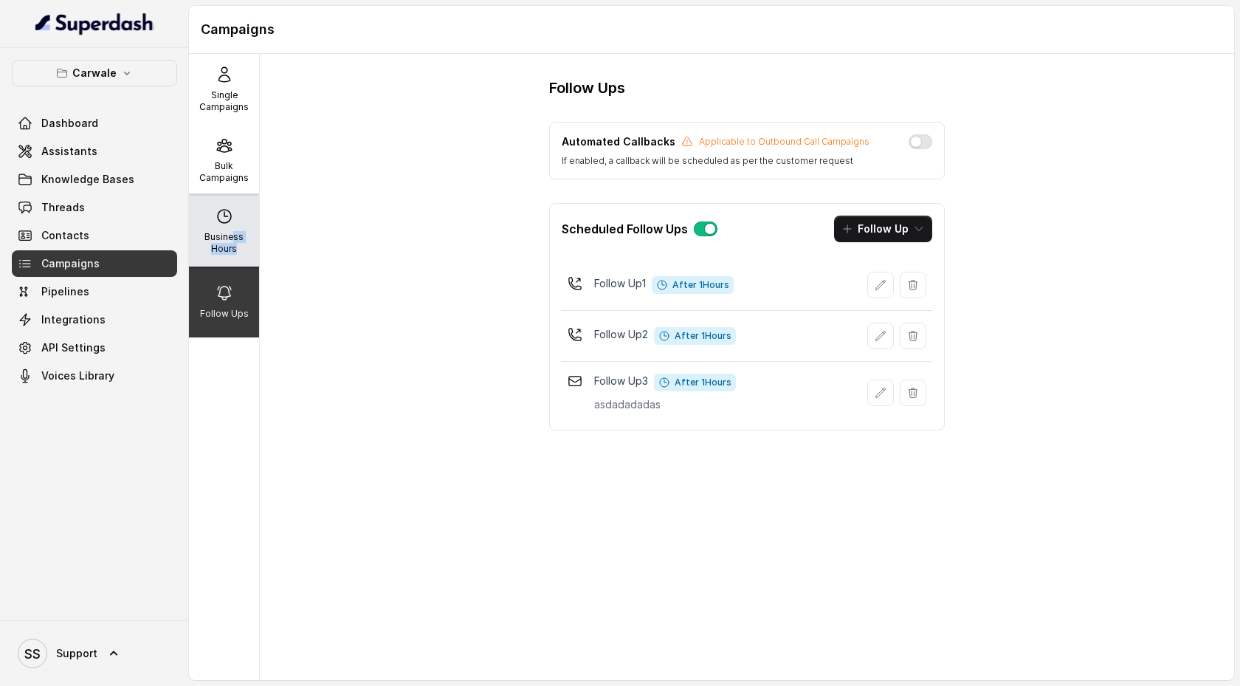
click at [234, 243] on p "Business Hours" at bounding box center [224, 243] width 58 height 24
select select "Australia/ACT"
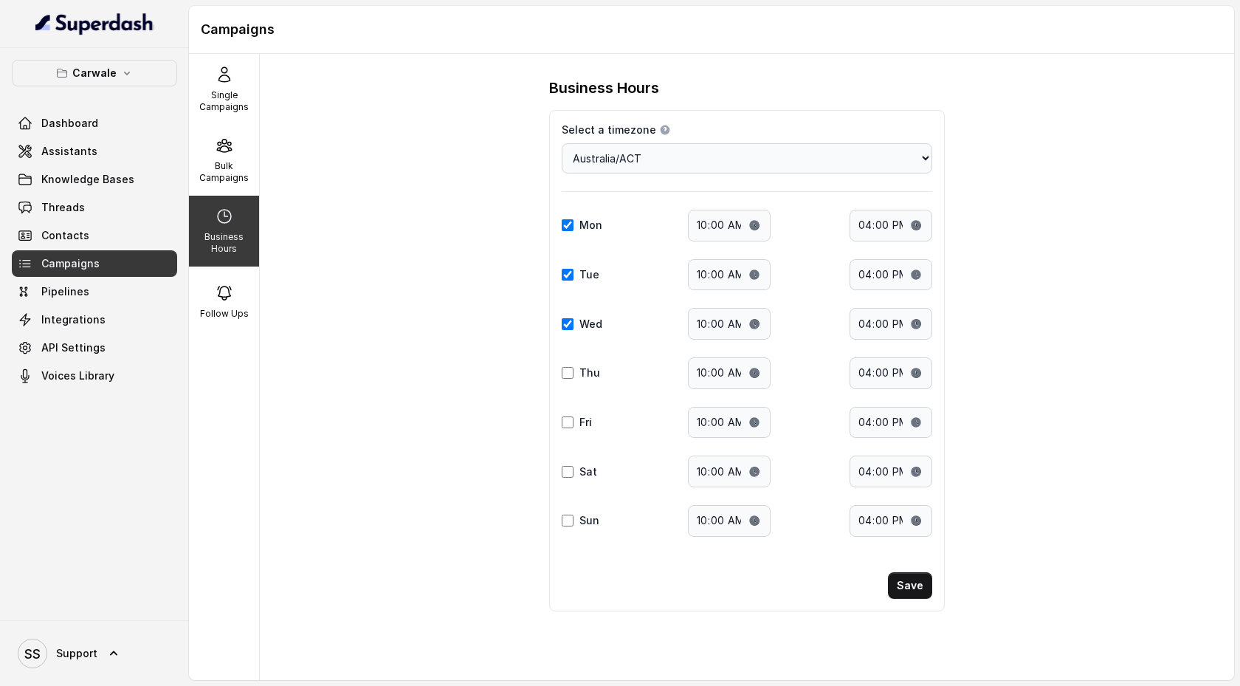
click at [400, 466] on div "Business Hours Select a timezone Details Select a timezone that fits your locat…" at bounding box center [747, 367] width 974 height 626
click at [236, 292] on div "Follow Ups" at bounding box center [224, 301] width 70 height 71
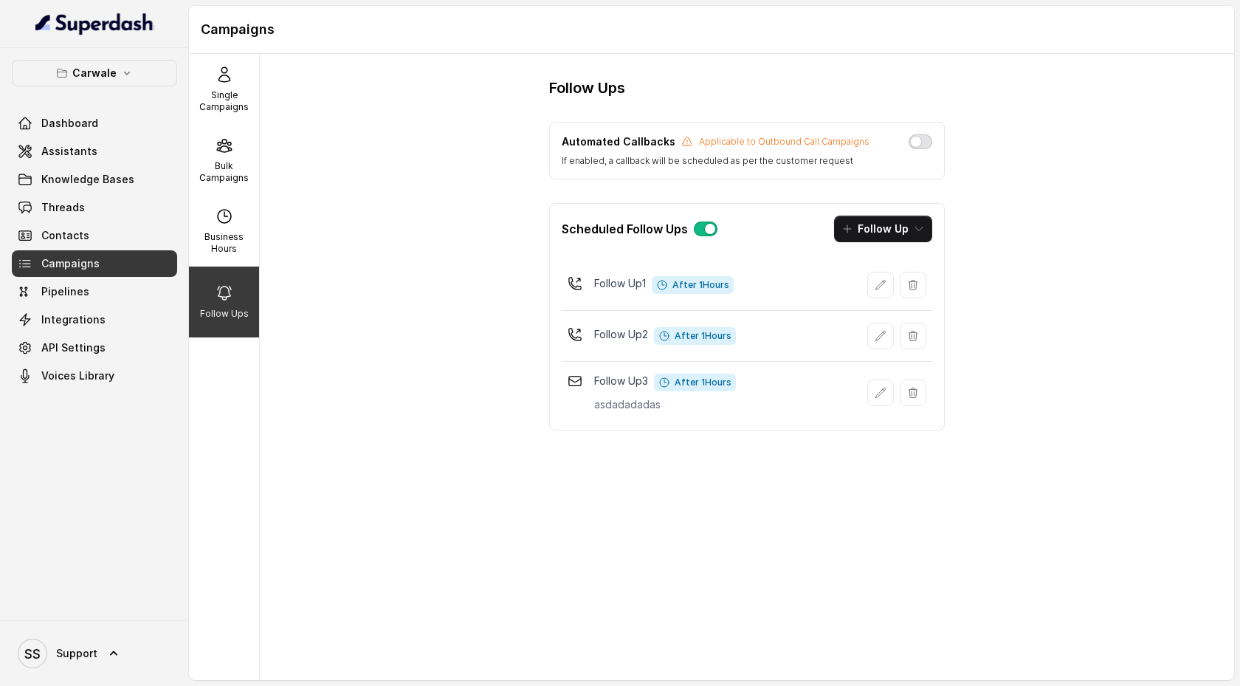
click at [913, 146] on button "button" at bounding box center [921, 141] width 24 height 15
click at [83, 128] on span "Dashboard" at bounding box center [69, 123] width 57 height 15
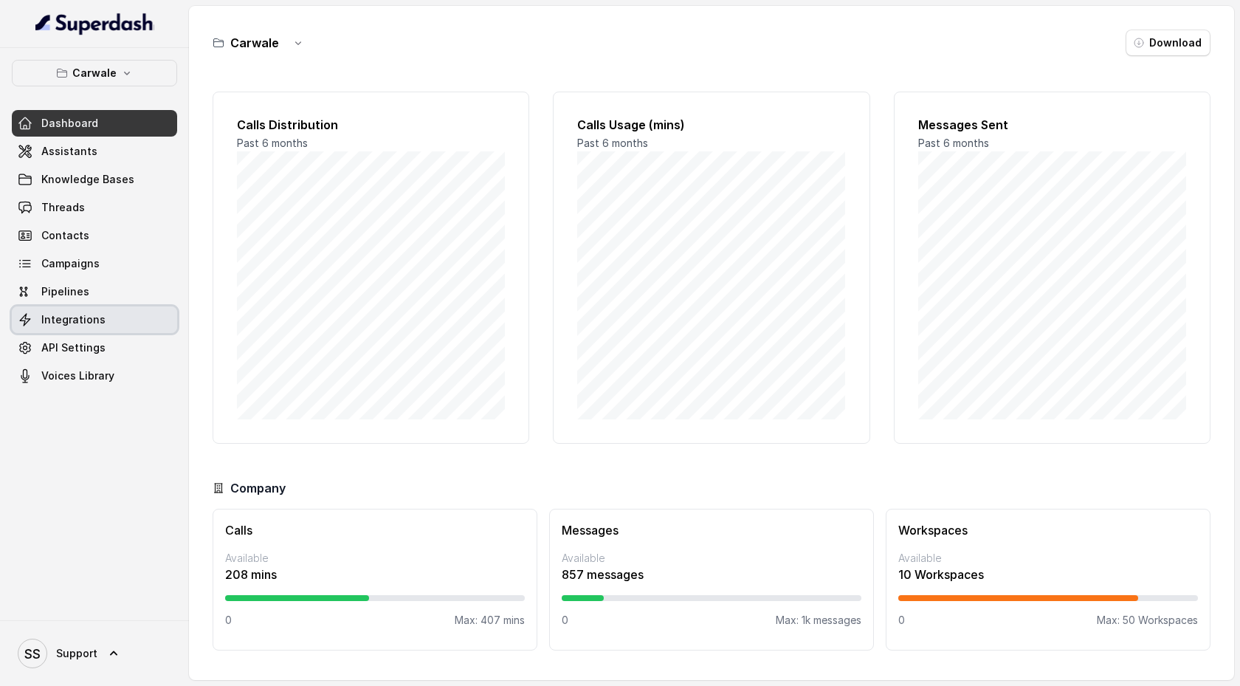
click at [81, 332] on link "Integrations" at bounding box center [94, 319] width 165 height 27
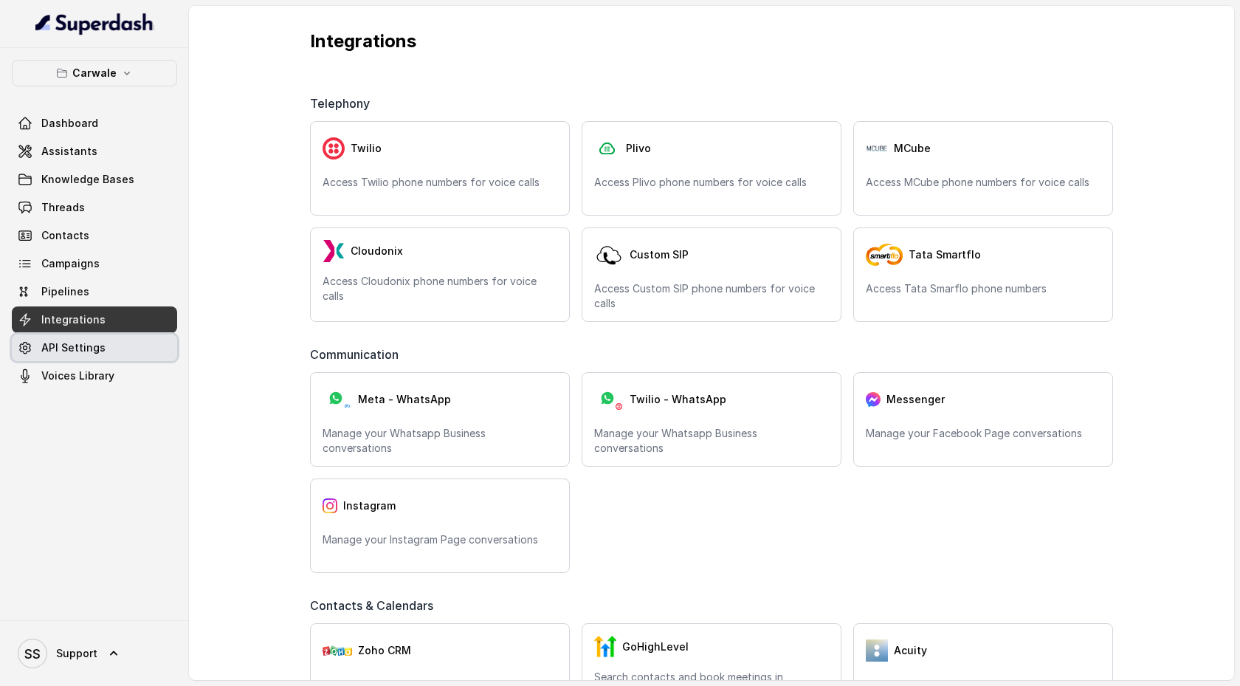
click at [73, 350] on span "API Settings" at bounding box center [73, 347] width 64 height 15
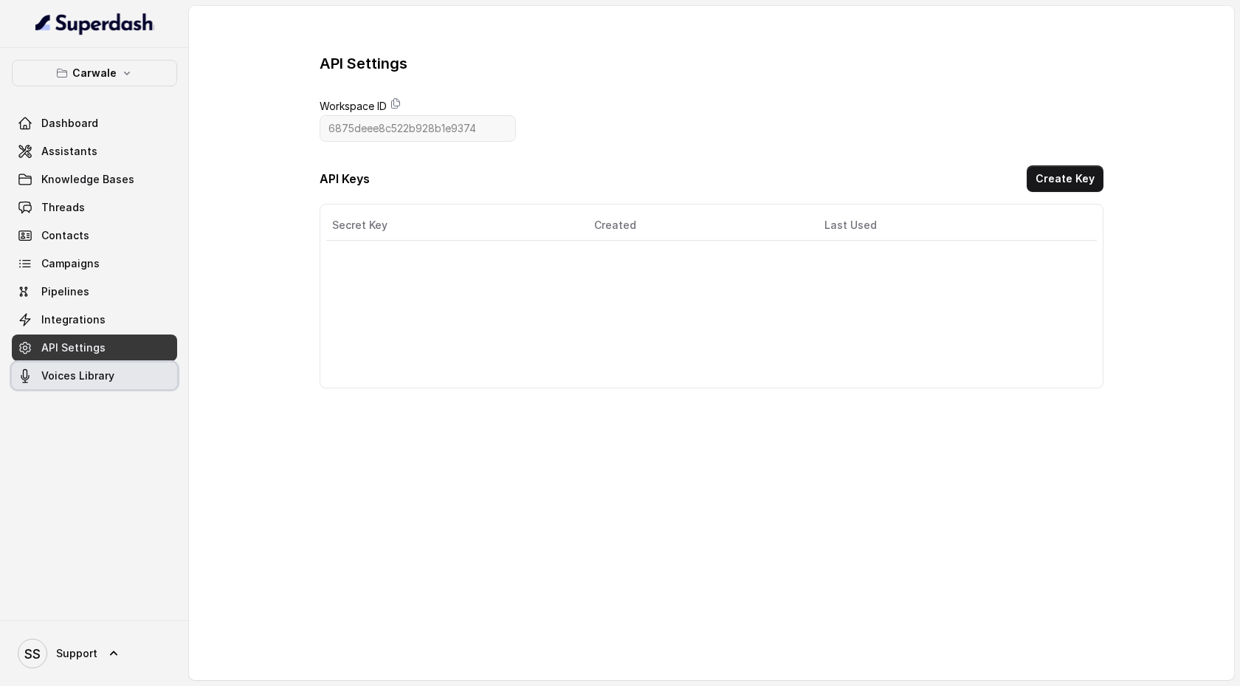
click at [75, 381] on span "Voices Library" at bounding box center [77, 375] width 73 height 15
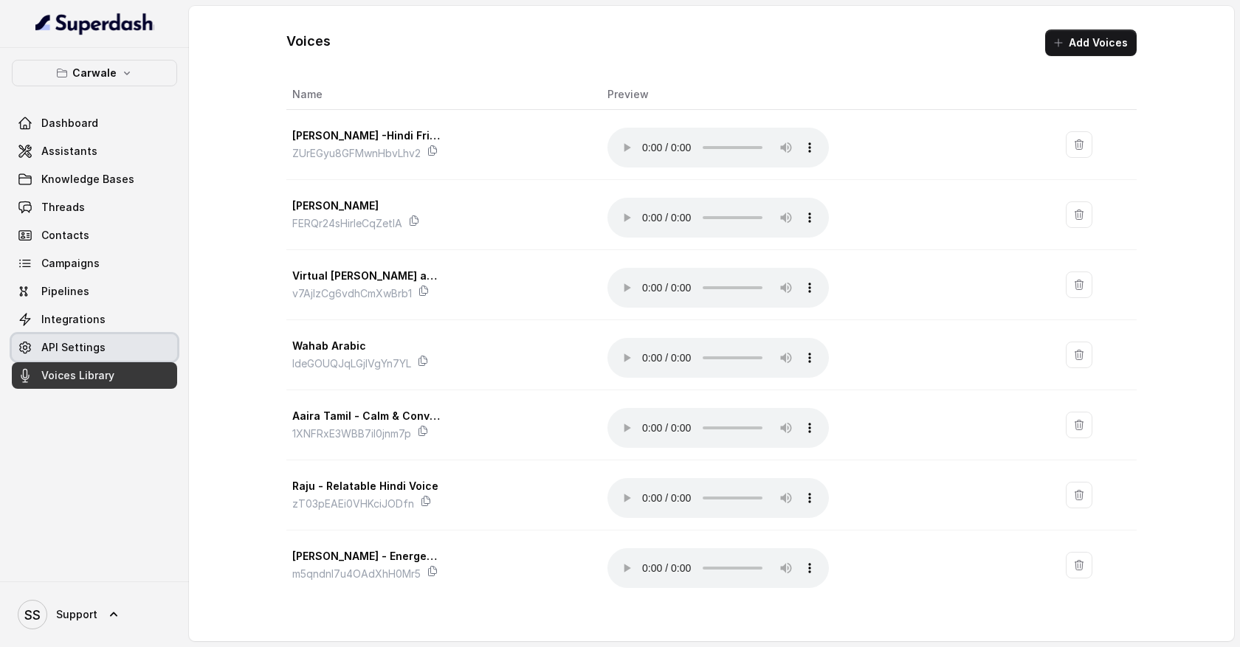
click at [94, 349] on span "API Settings" at bounding box center [73, 347] width 64 height 15
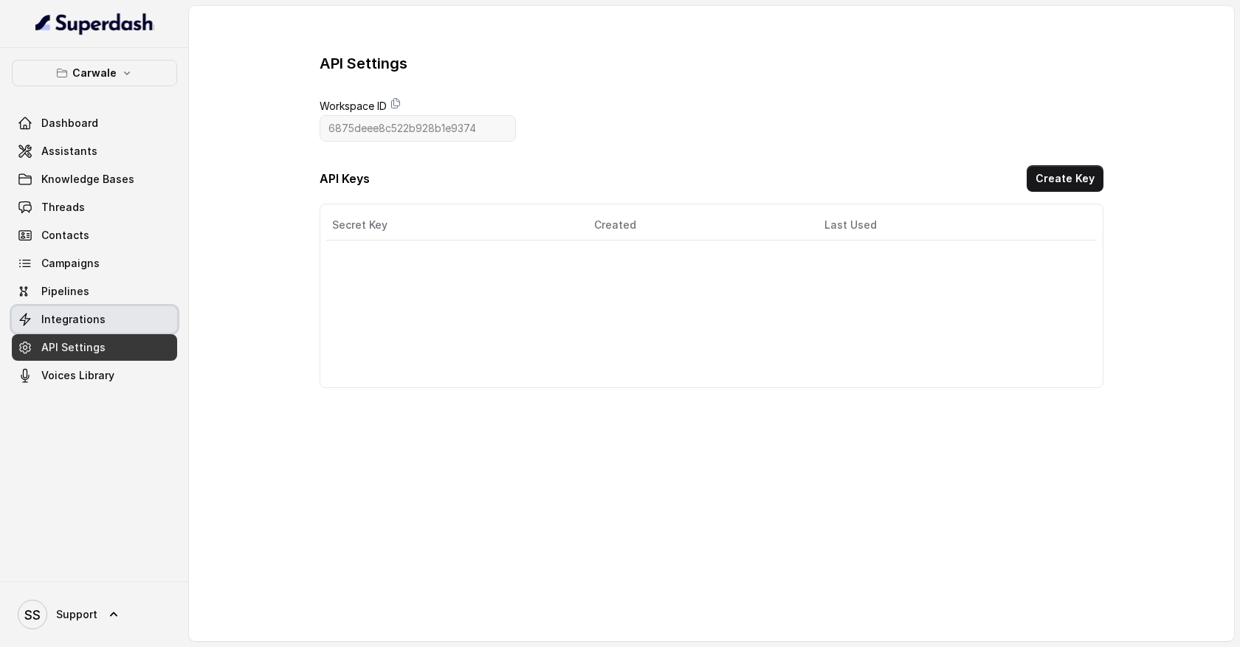
click at [95, 326] on span "Integrations" at bounding box center [73, 319] width 64 height 15
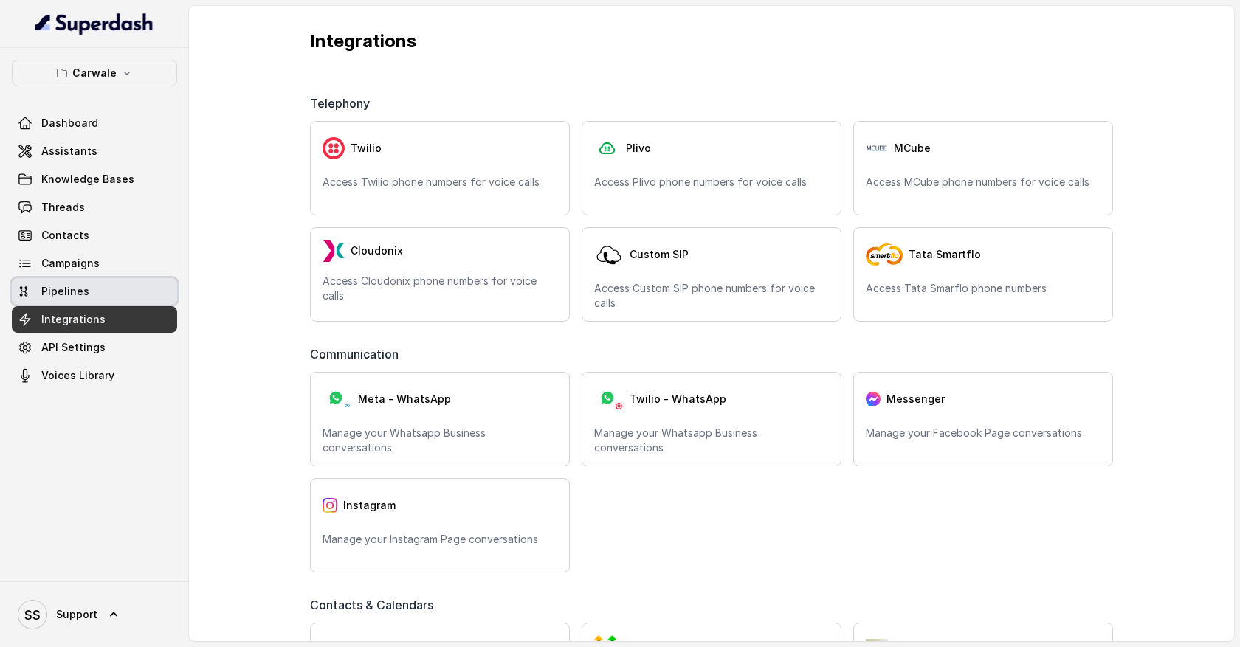
click at [101, 295] on link "Pipelines" at bounding box center [94, 291] width 165 height 27
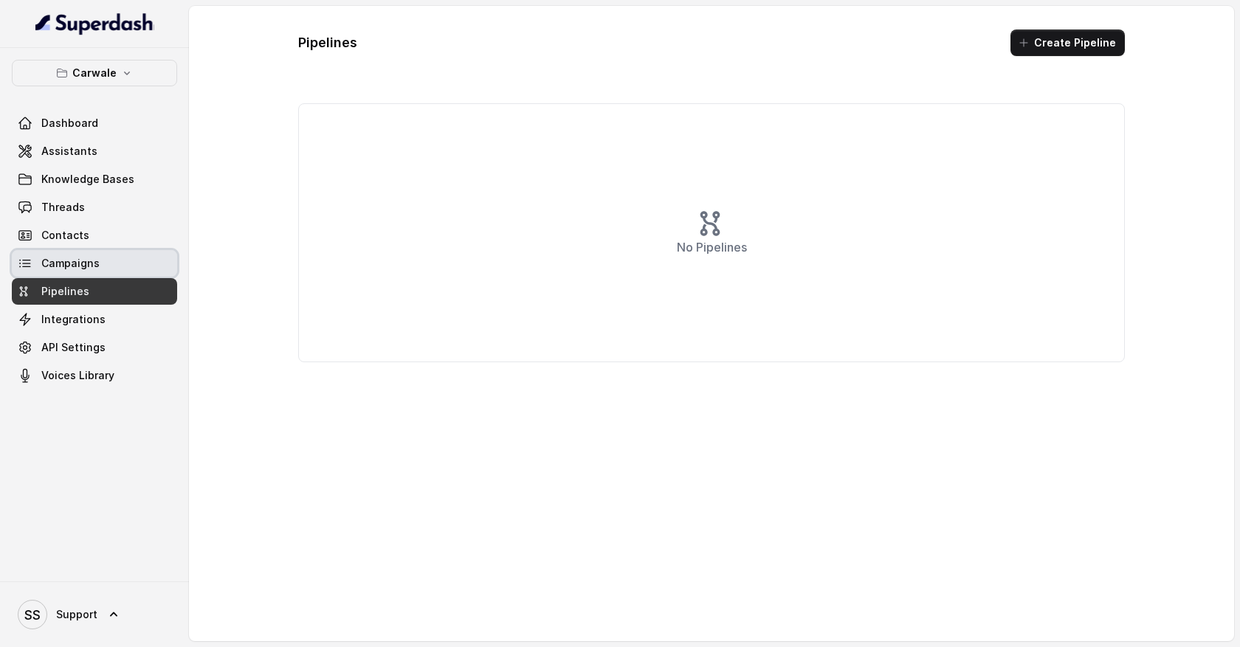
click at [101, 269] on link "Campaigns" at bounding box center [94, 263] width 165 height 27
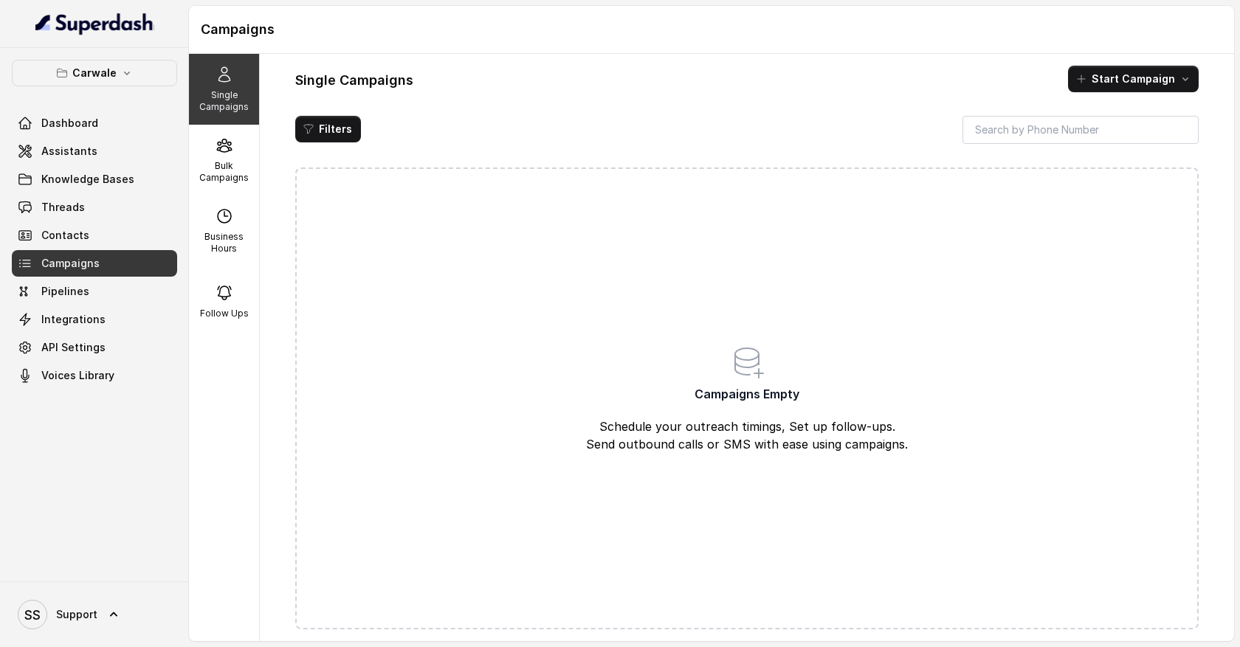
click at [101, 249] on div "Dashboard Assistants Knowledge Bases Threads Contacts Campaigns Pipelines Integ…" at bounding box center [94, 249] width 165 height 279
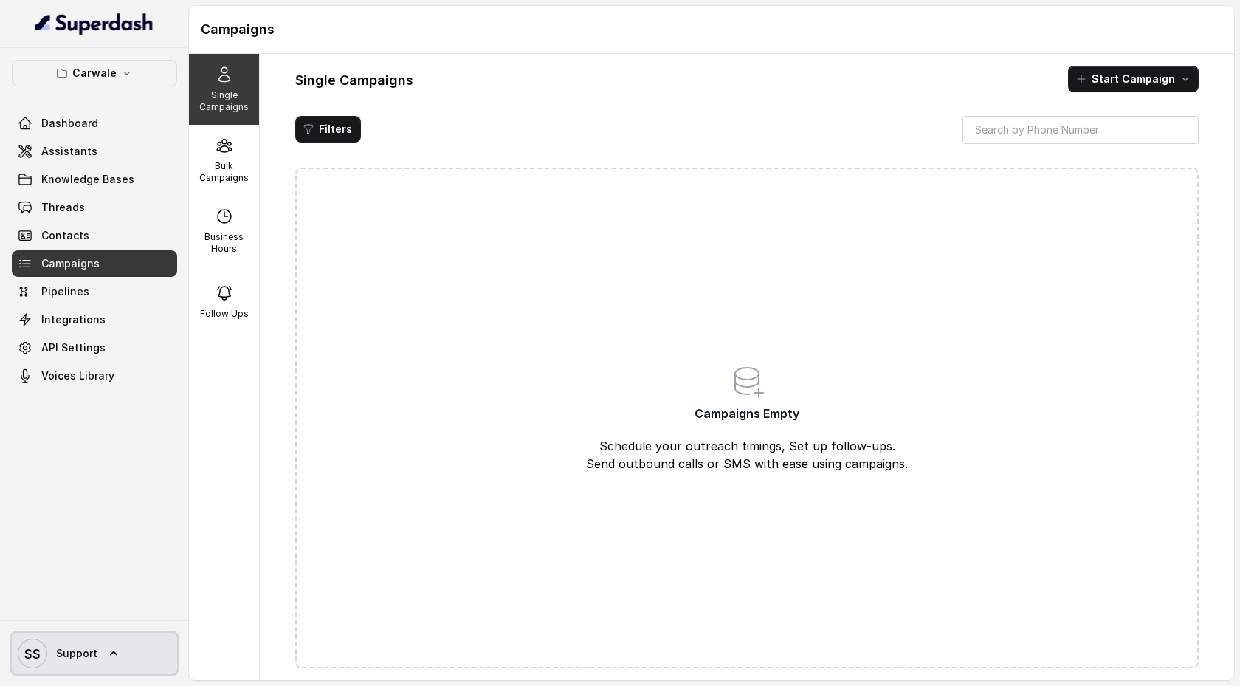
click at [106, 658] on icon at bounding box center [113, 653] width 15 height 15
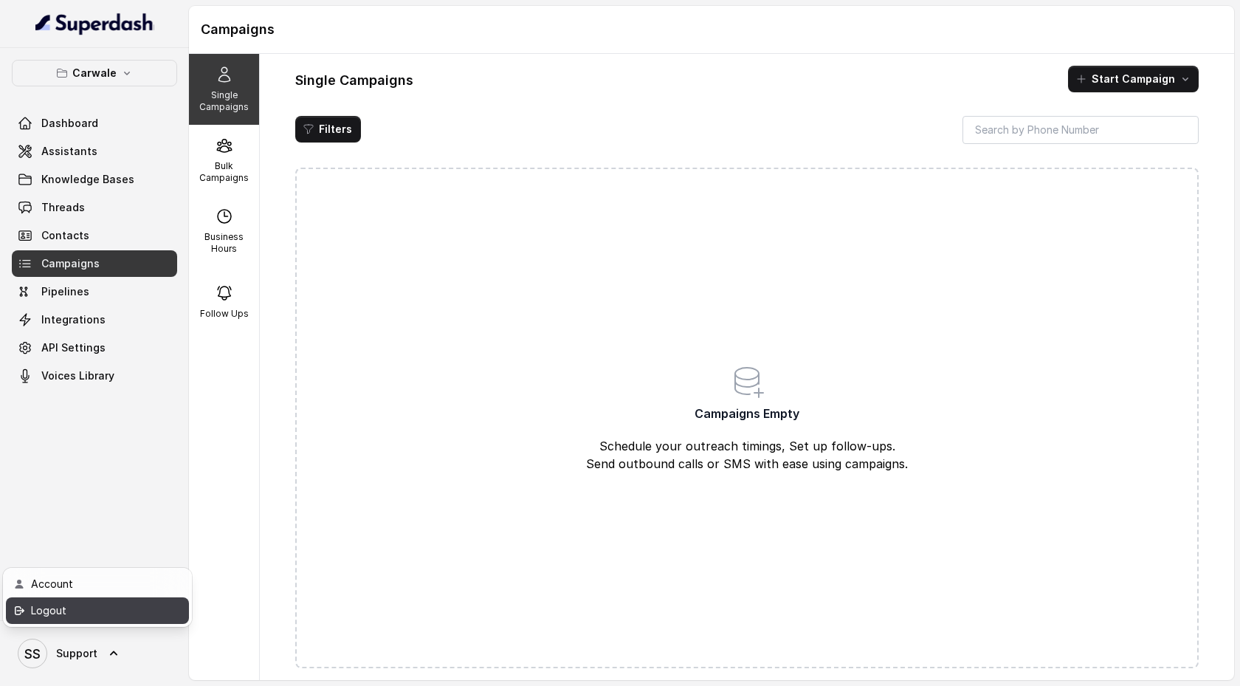
click at [127, 613] on div "Logout" at bounding box center [93, 611] width 125 height 18
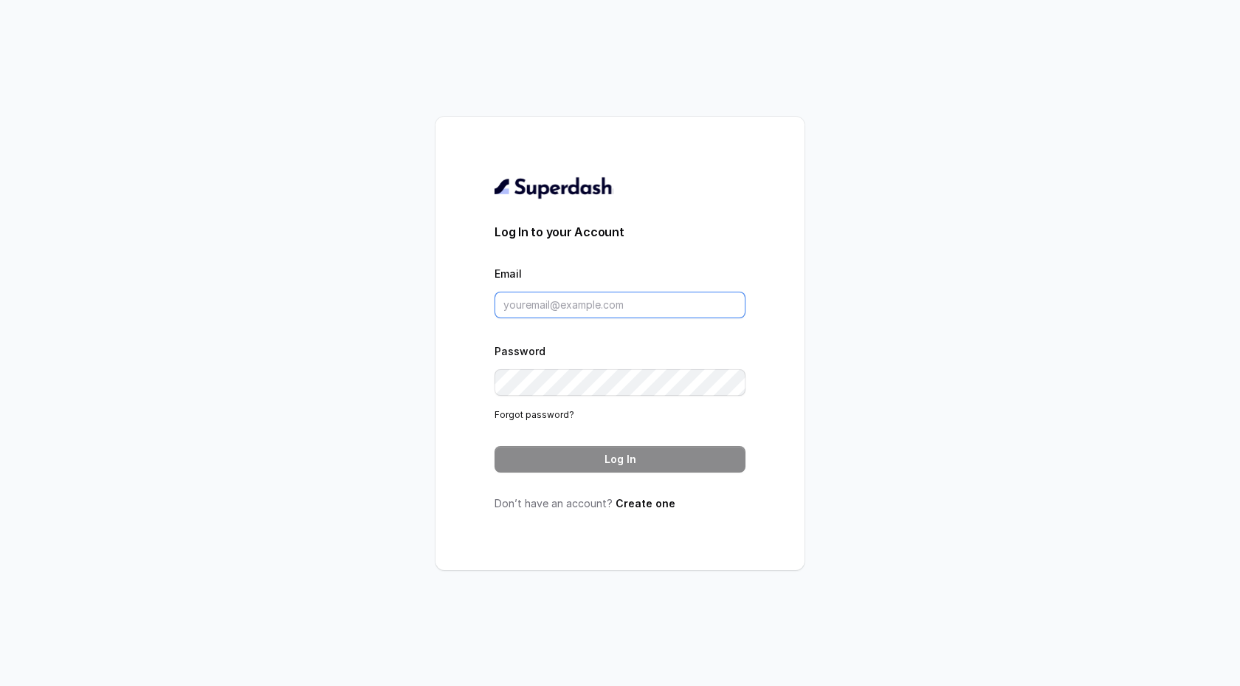
type input "[EMAIL_ADDRESS][DOMAIN_NAME]"
click at [633, 503] on link "Create one" at bounding box center [646, 503] width 60 height 13
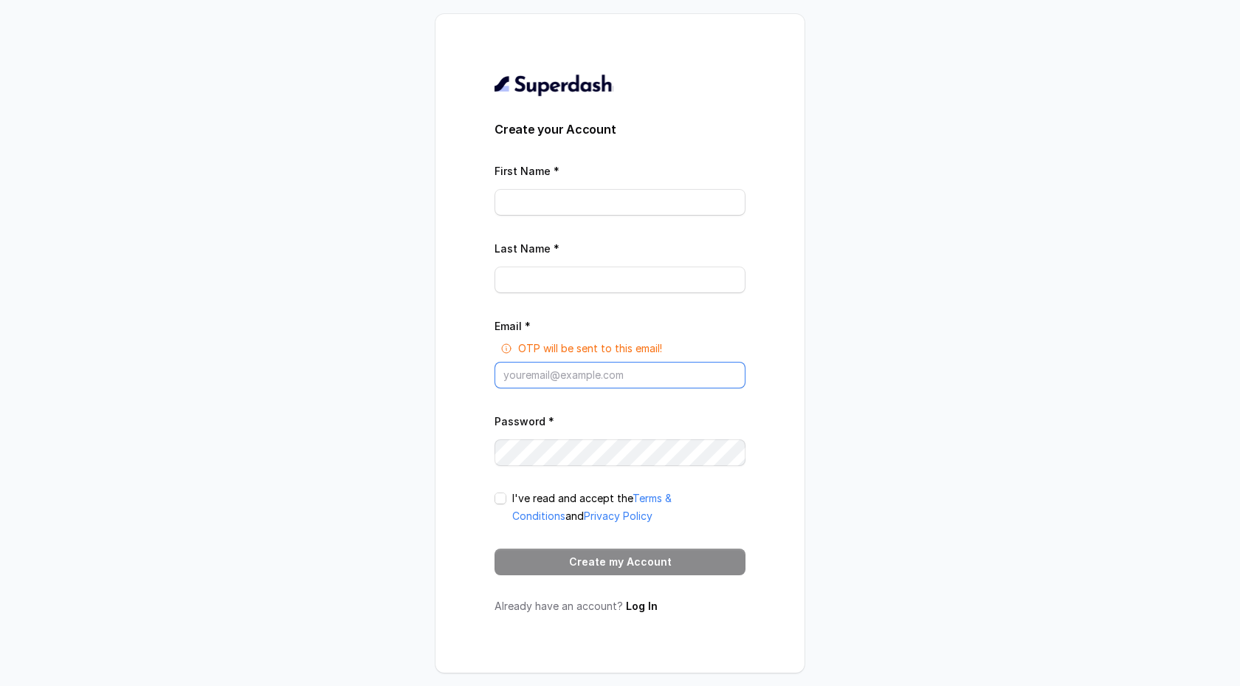
type input "[EMAIL_ADDRESS][DOMAIN_NAME]"
